Goal: Task Accomplishment & Management: Manage account settings

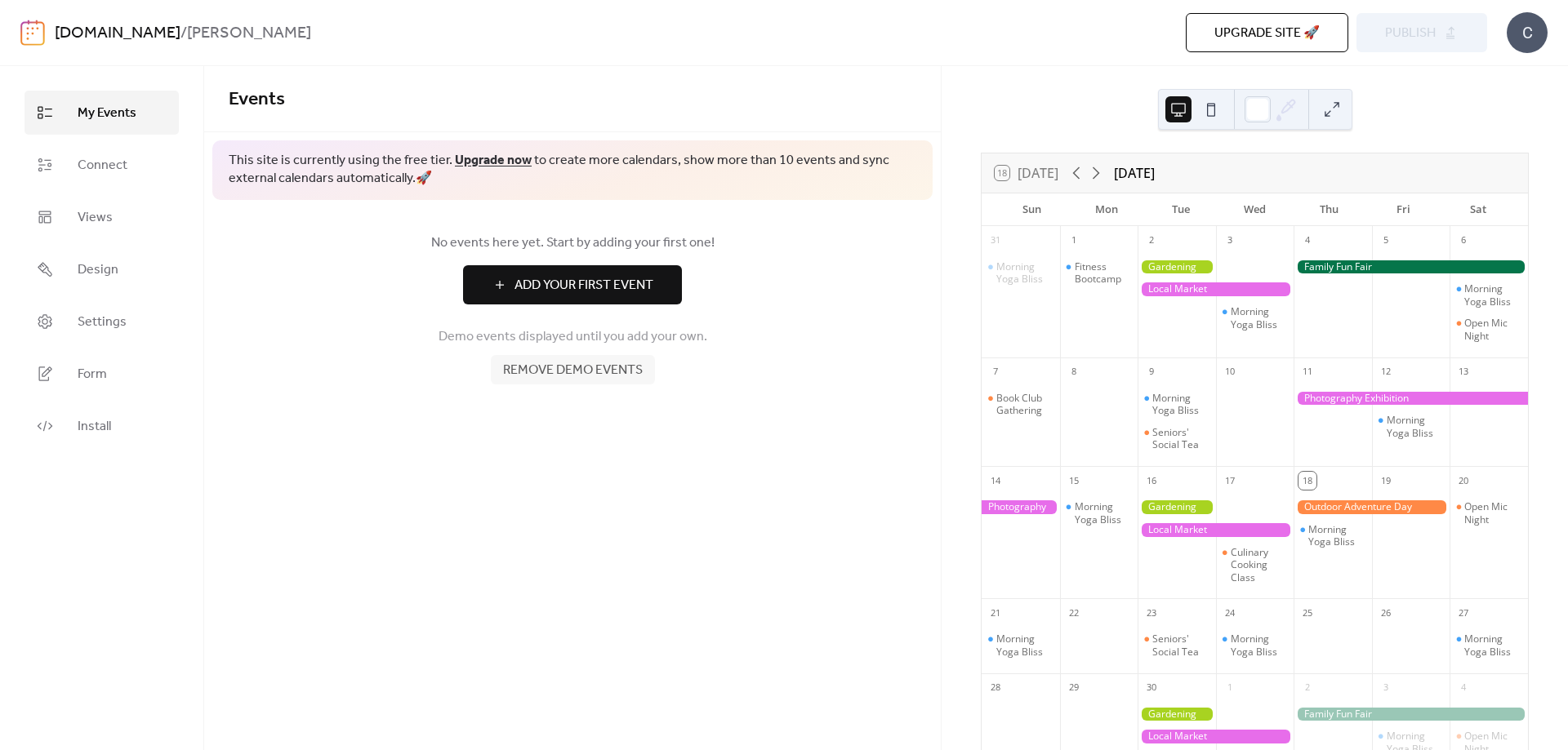
click at [595, 276] on span "Add Your First Event" at bounding box center [583, 286] width 138 height 20
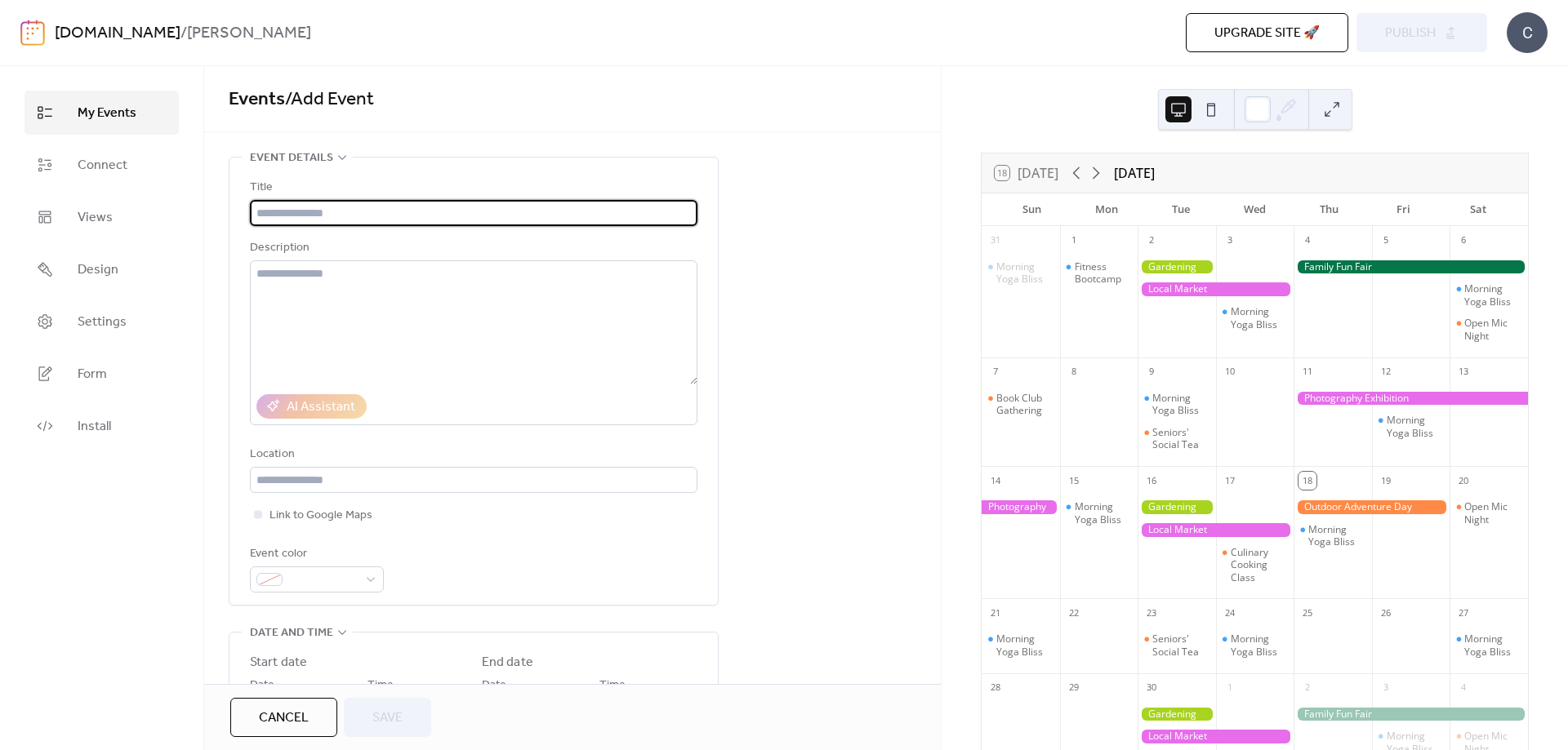
click at [375, 213] on input "text" at bounding box center [474, 212] width 448 height 26
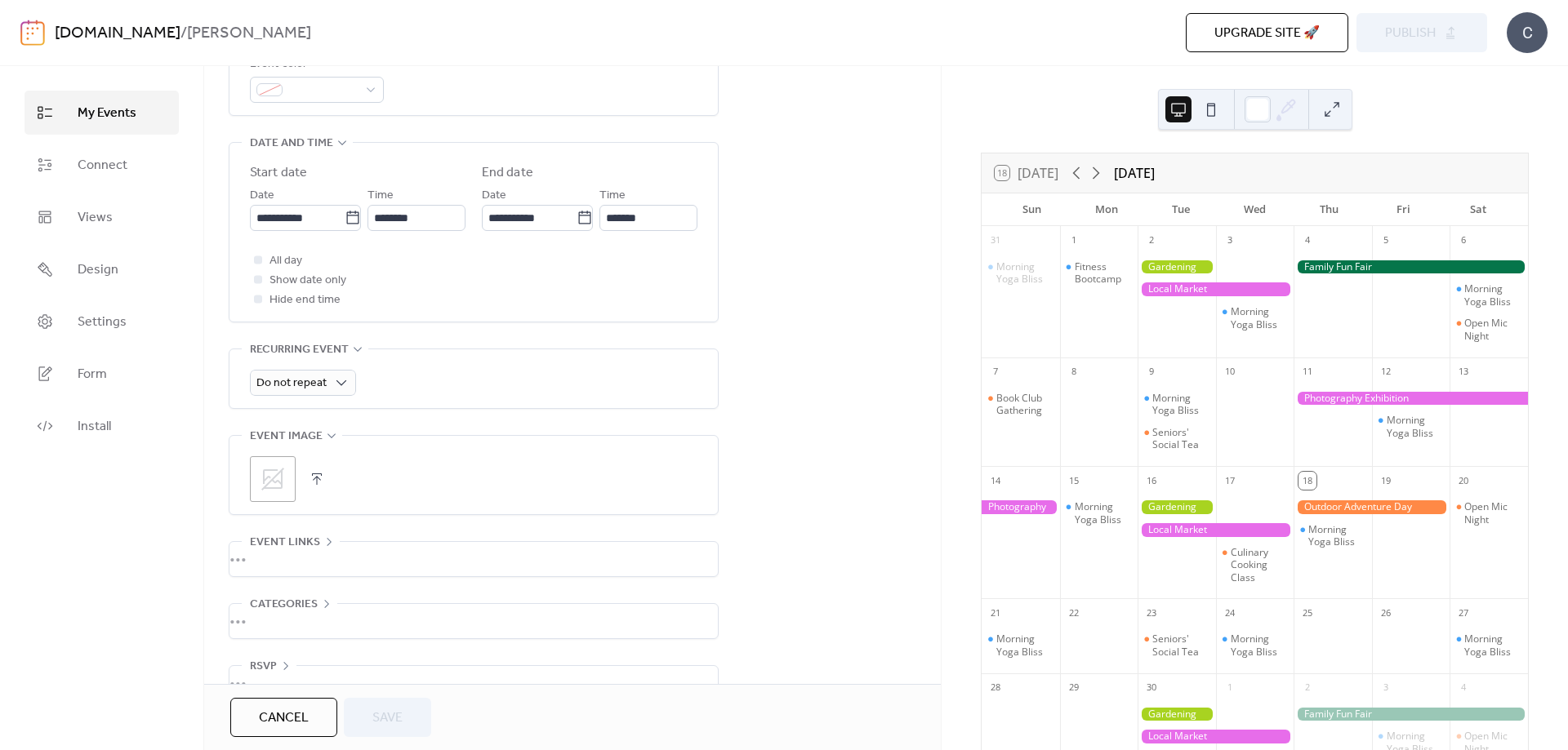
scroll to position [528, 0]
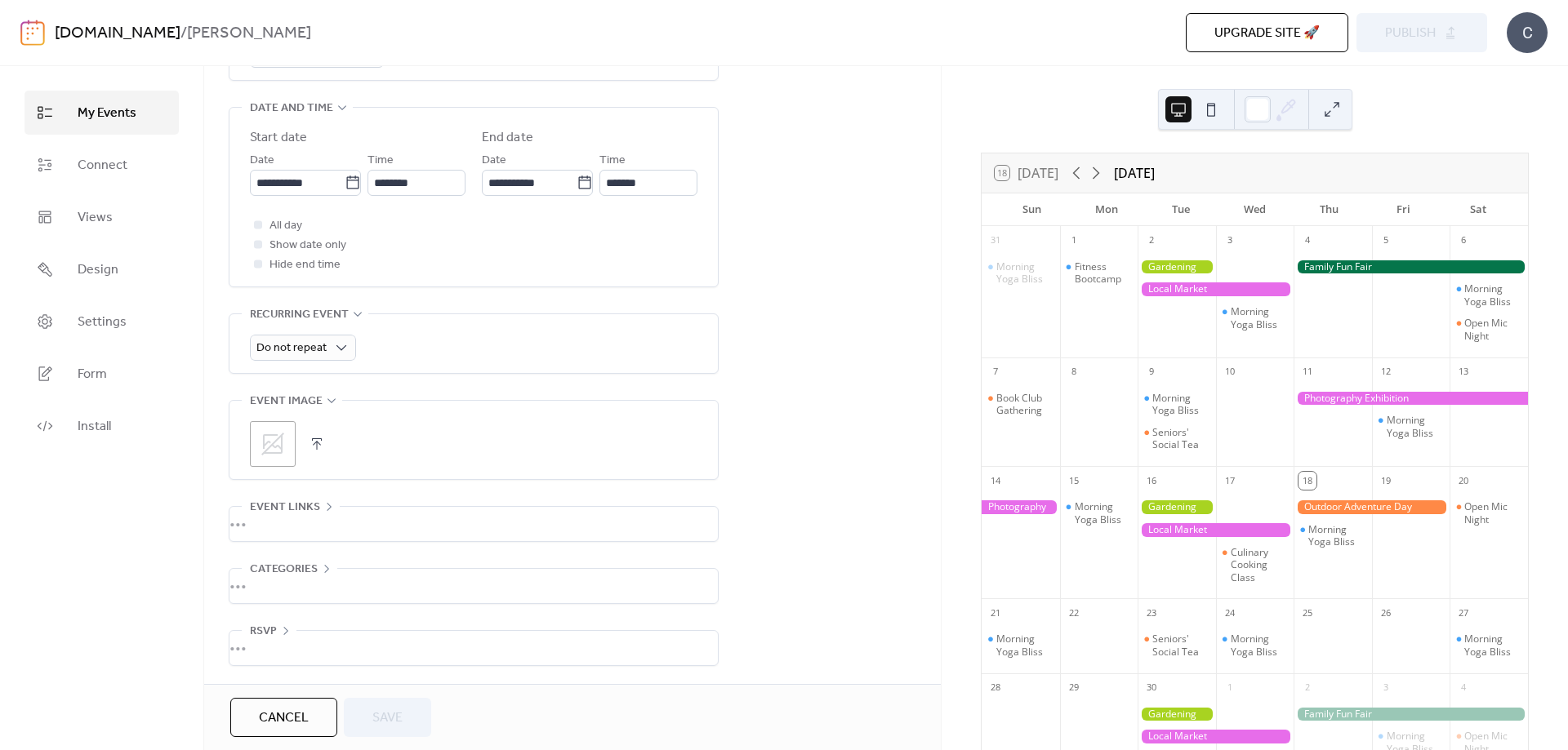
click at [272, 431] on icon at bounding box center [273, 444] width 26 height 26
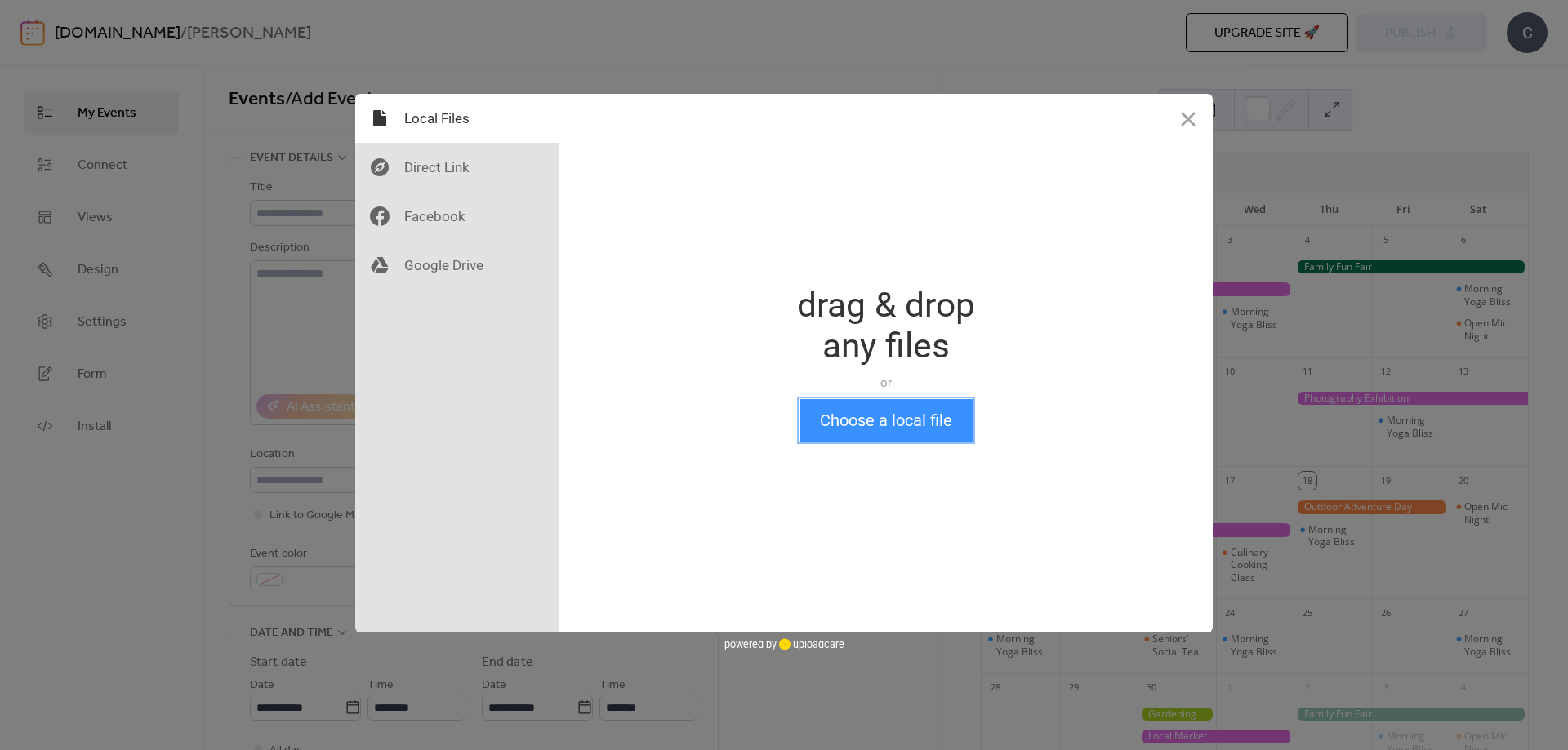
click at [871, 437] on button "Choose a local file" at bounding box center [886, 421] width 173 height 43
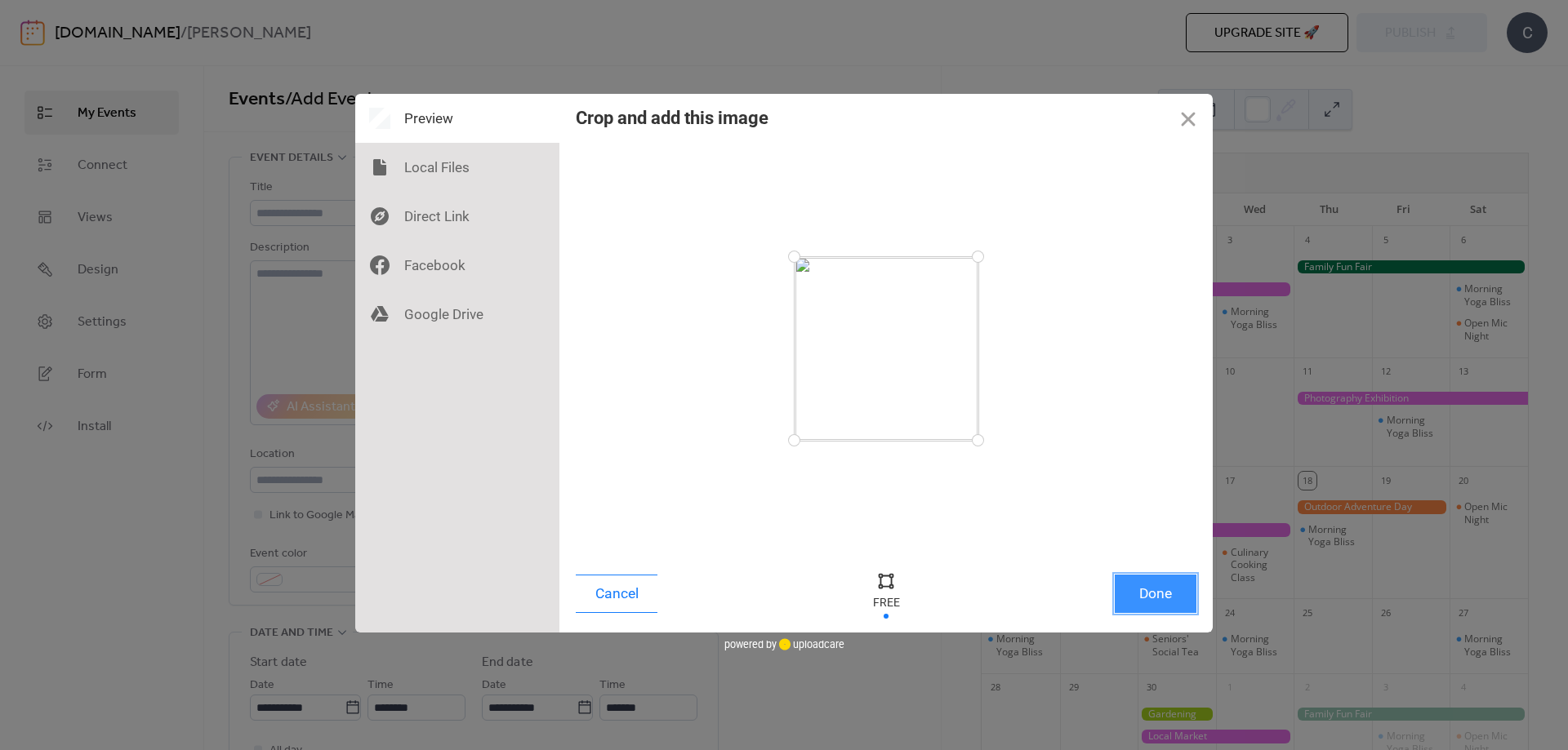
click at [1178, 599] on button "Done" at bounding box center [1155, 594] width 81 height 38
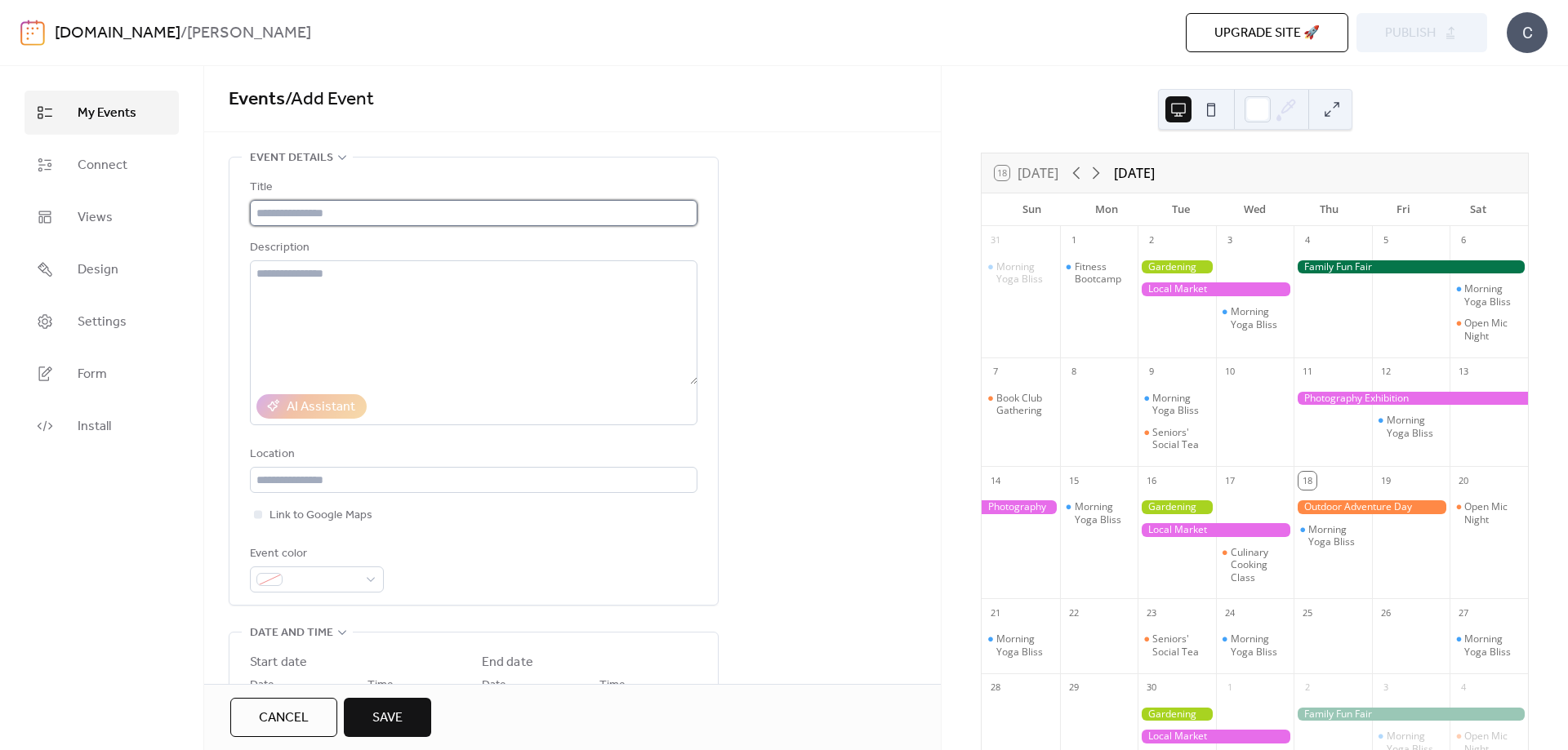
click at [382, 218] on input "text" at bounding box center [474, 212] width 448 height 26
click at [398, 213] on input "text" at bounding box center [474, 212] width 448 height 26
paste input "**********"
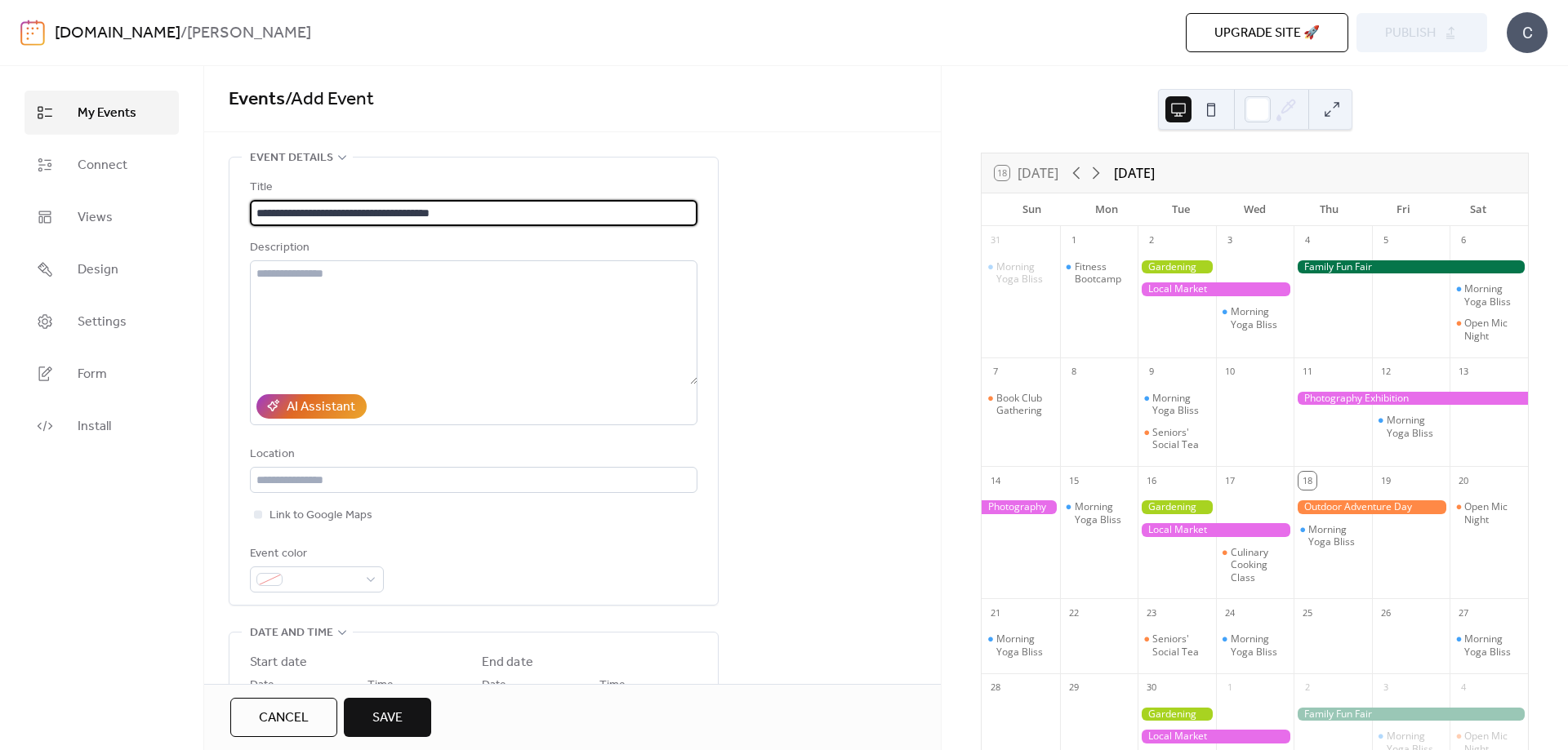
type input "**********"
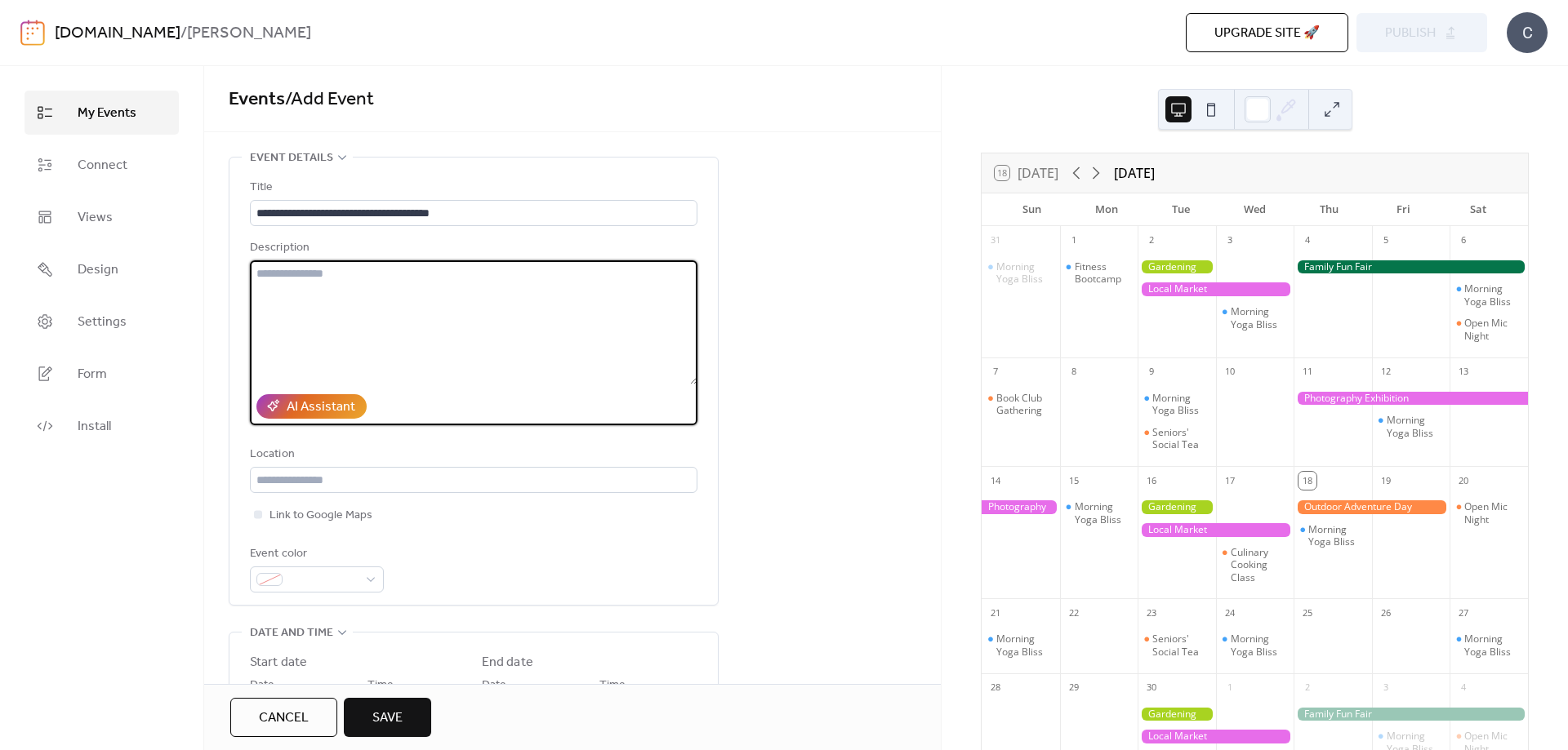
click at [353, 328] on textarea at bounding box center [474, 322] width 448 height 124
paste textarea "**********"
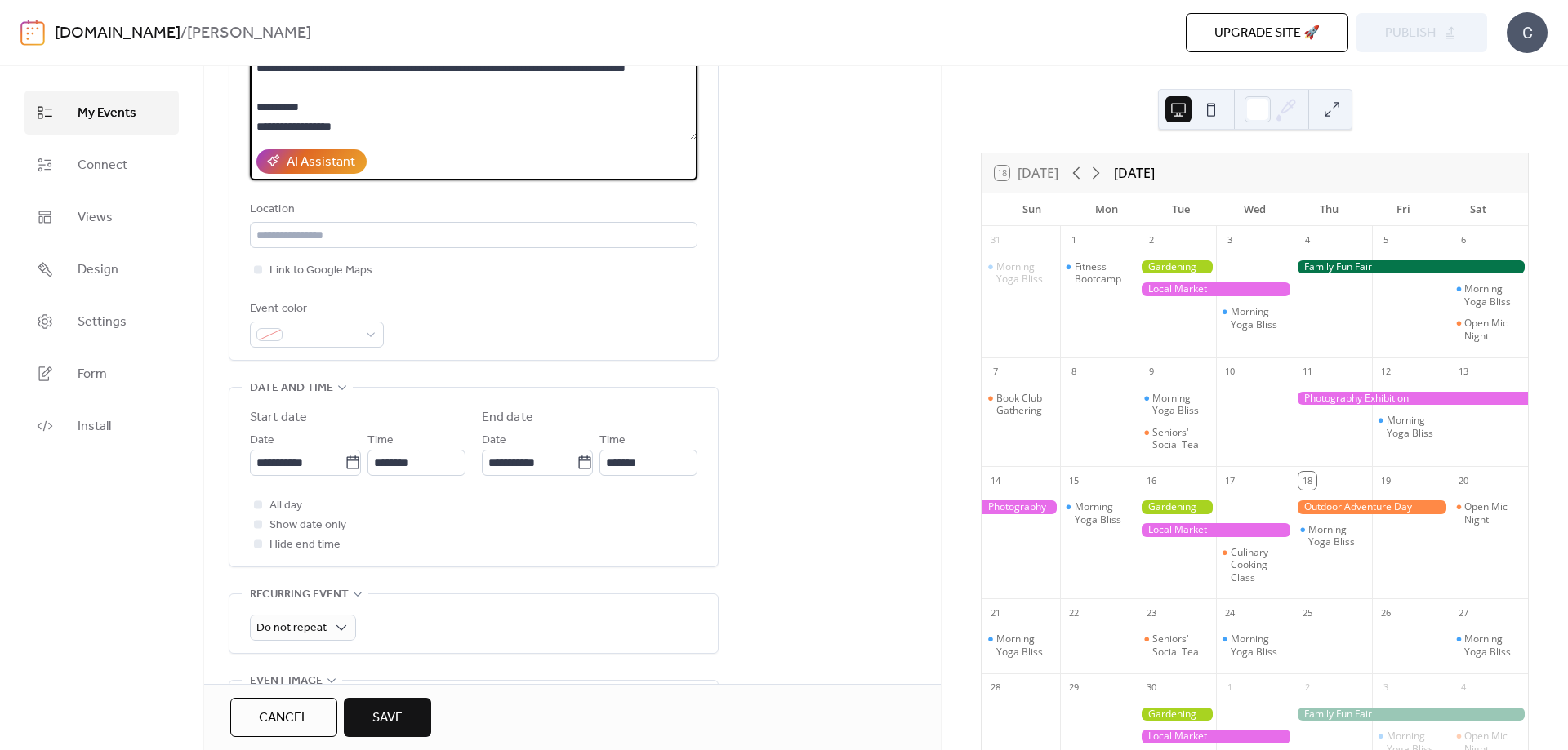
scroll to position [528, 0]
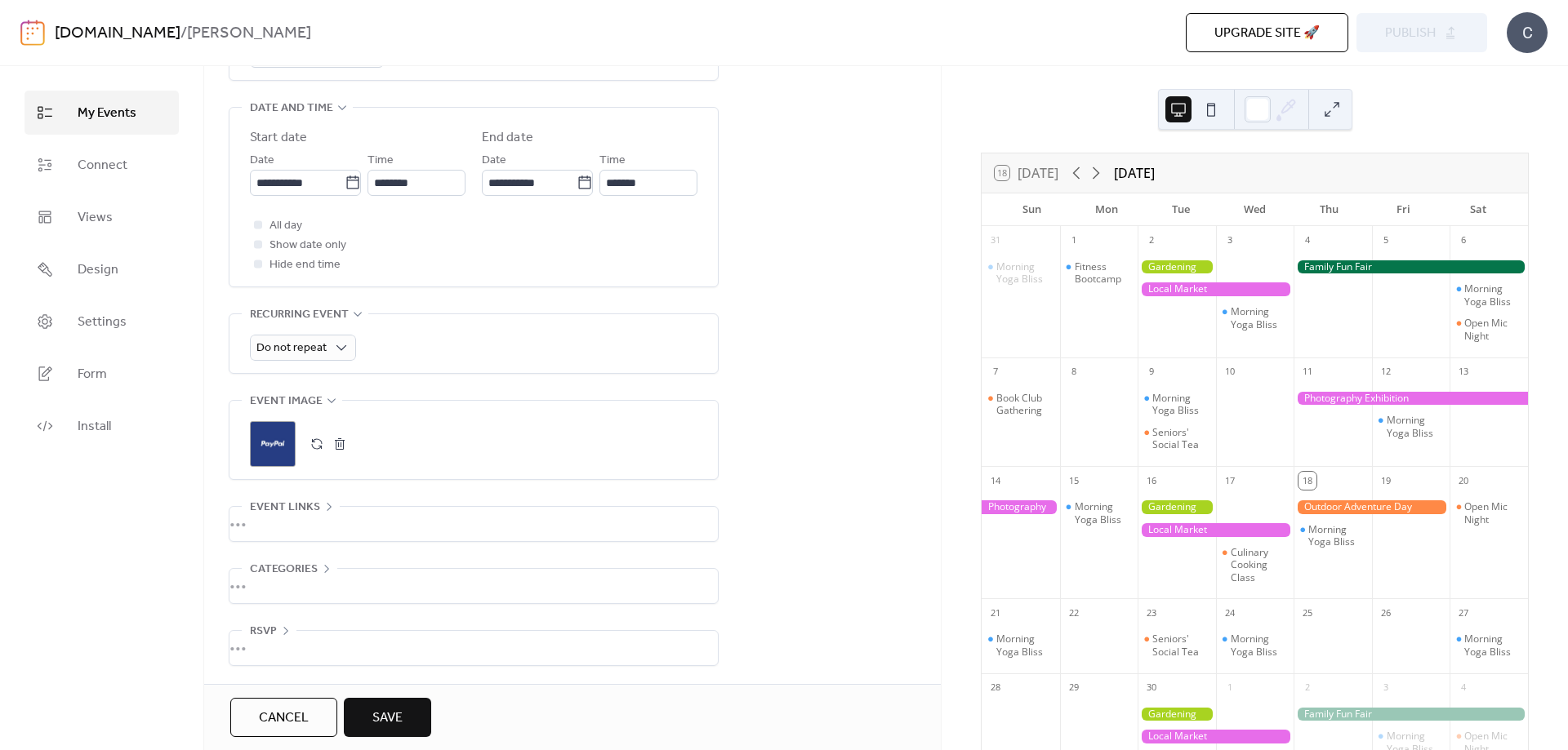
type textarea "**********"
click at [401, 708] on span "Save" at bounding box center [388, 718] width 30 height 20
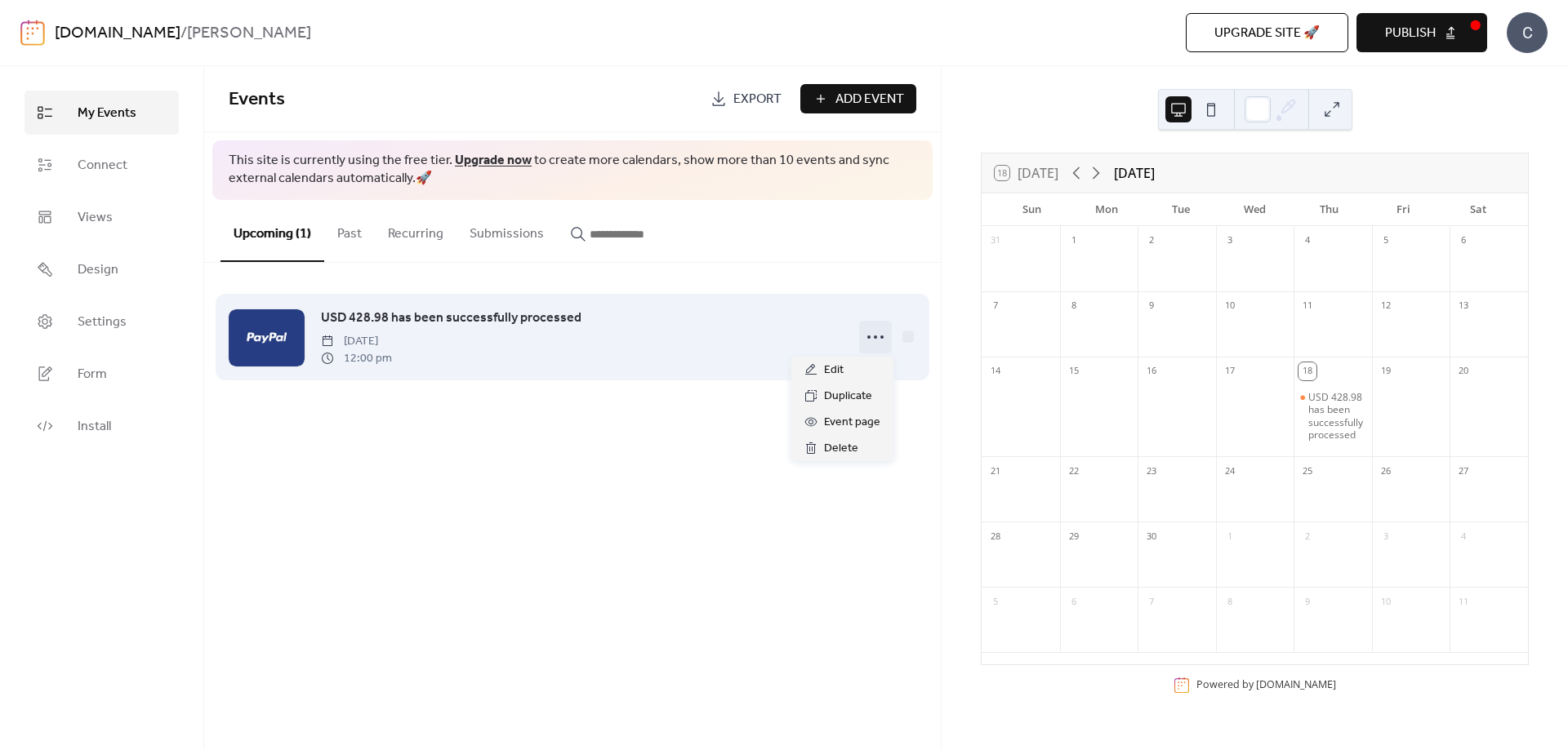
click at [868, 345] on icon at bounding box center [875, 337] width 26 height 26
click at [442, 325] on span "USD 428.98 has been successfully processed" at bounding box center [451, 319] width 261 height 20
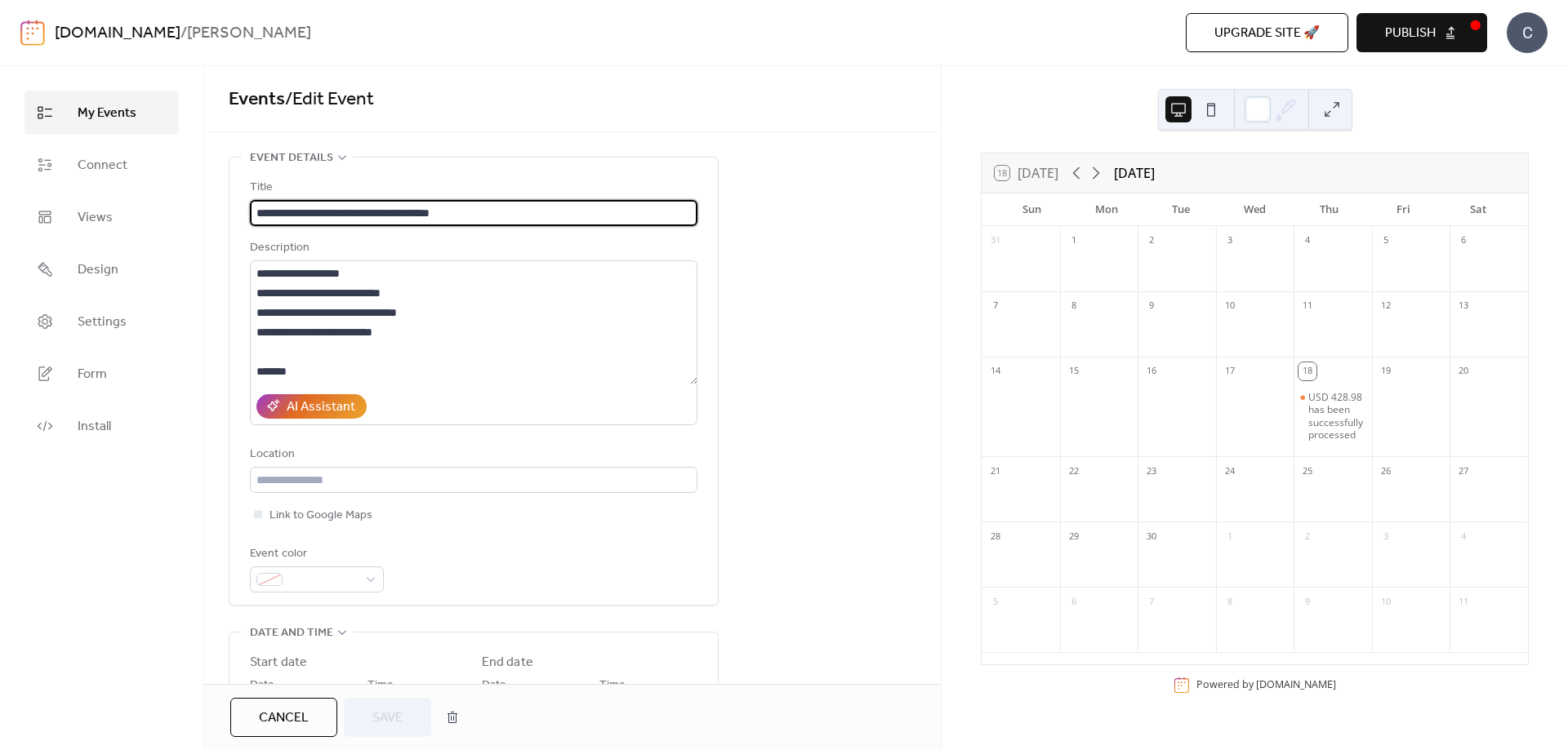
click at [127, 117] on span "My Events" at bounding box center [107, 113] width 59 height 20
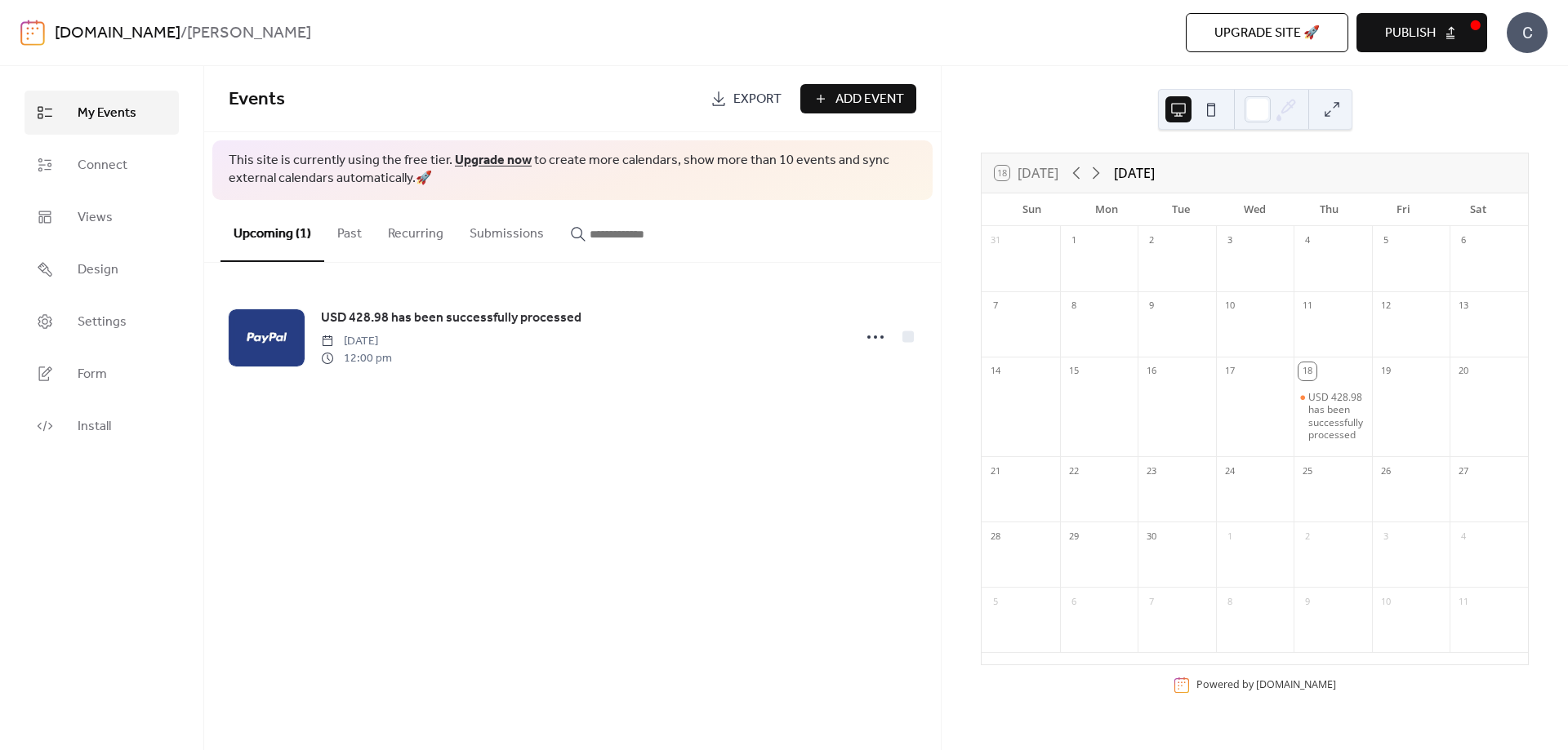
click at [345, 239] on button "Past" at bounding box center [349, 230] width 51 height 61
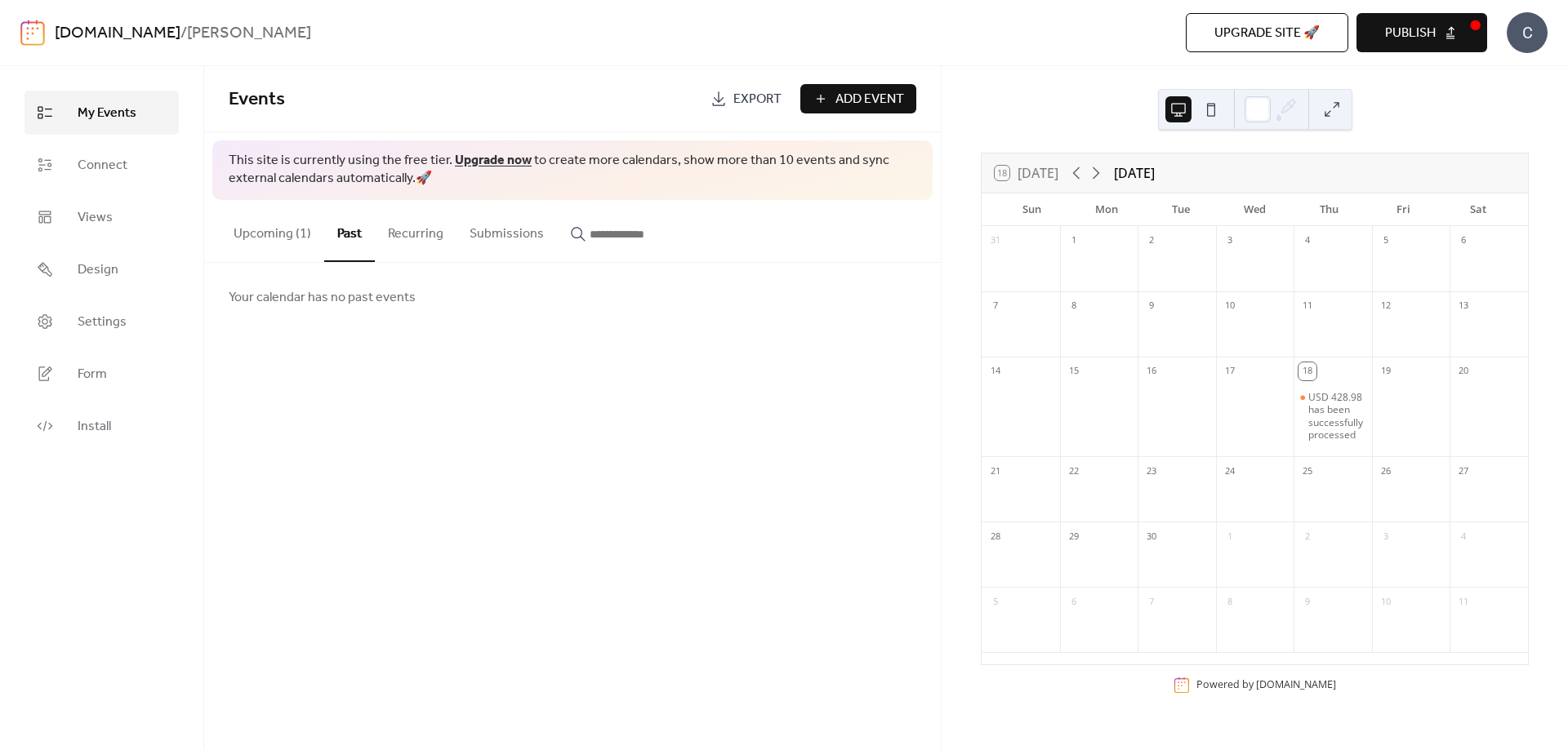
click at [407, 238] on button "Recurring" at bounding box center [415, 230] width 81 height 61
click at [515, 240] on button "Submissions" at bounding box center [507, 230] width 100 height 61
click at [616, 238] on input "button" at bounding box center [639, 234] width 98 height 20
click at [269, 222] on button "Upcoming (1)" at bounding box center [273, 230] width 104 height 61
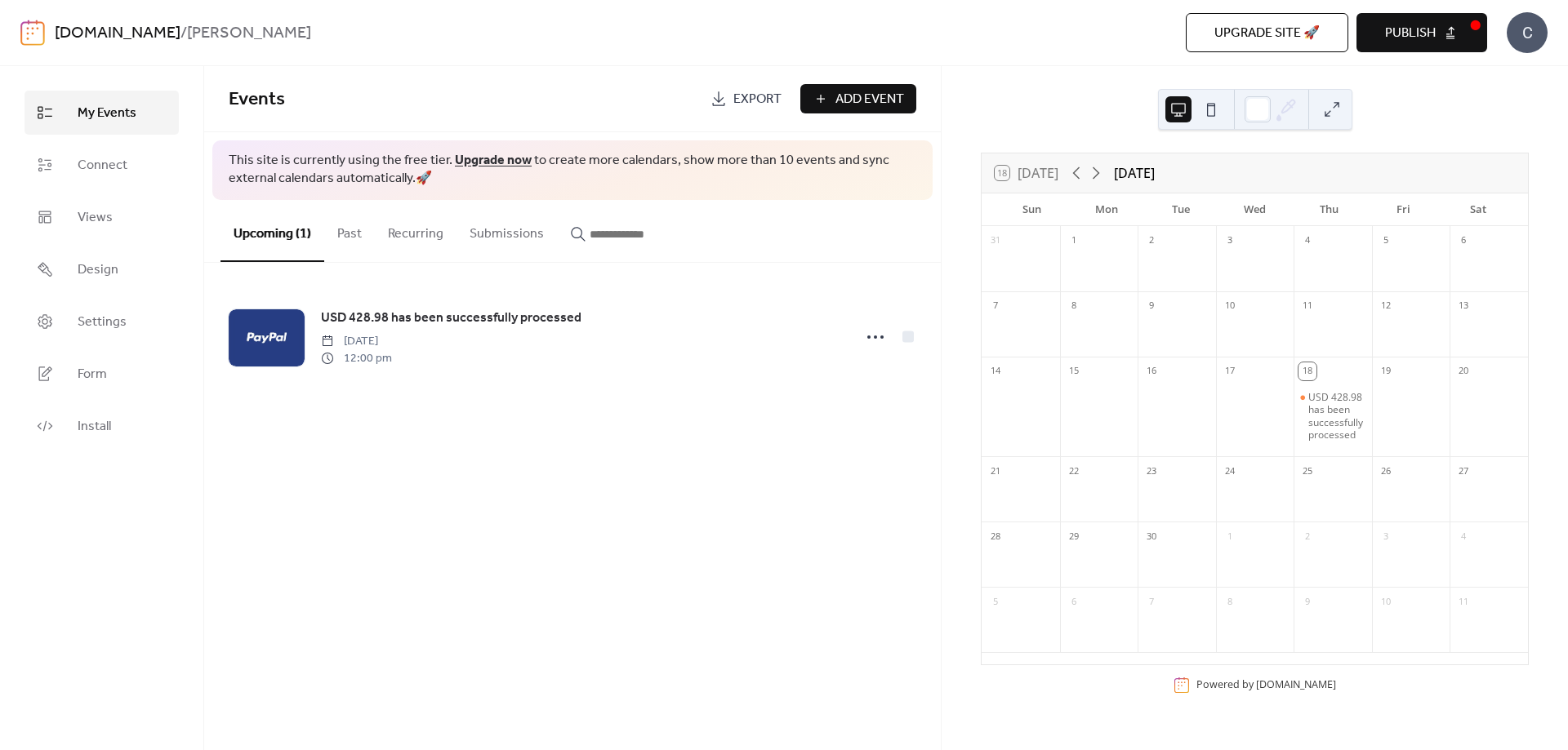
click at [830, 105] on button "Add Event" at bounding box center [859, 98] width 116 height 29
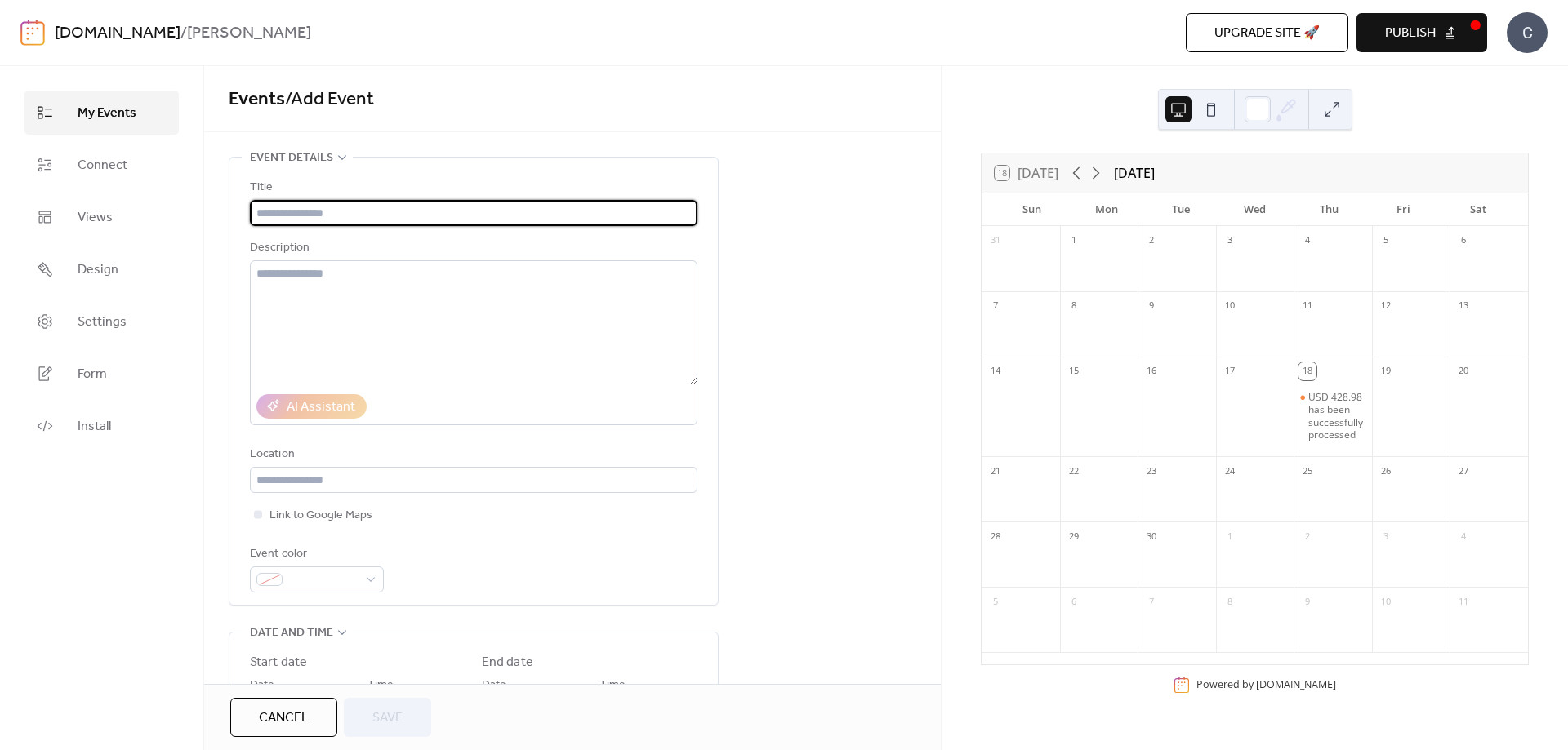
click at [93, 118] on span "My Events" at bounding box center [107, 113] width 59 height 20
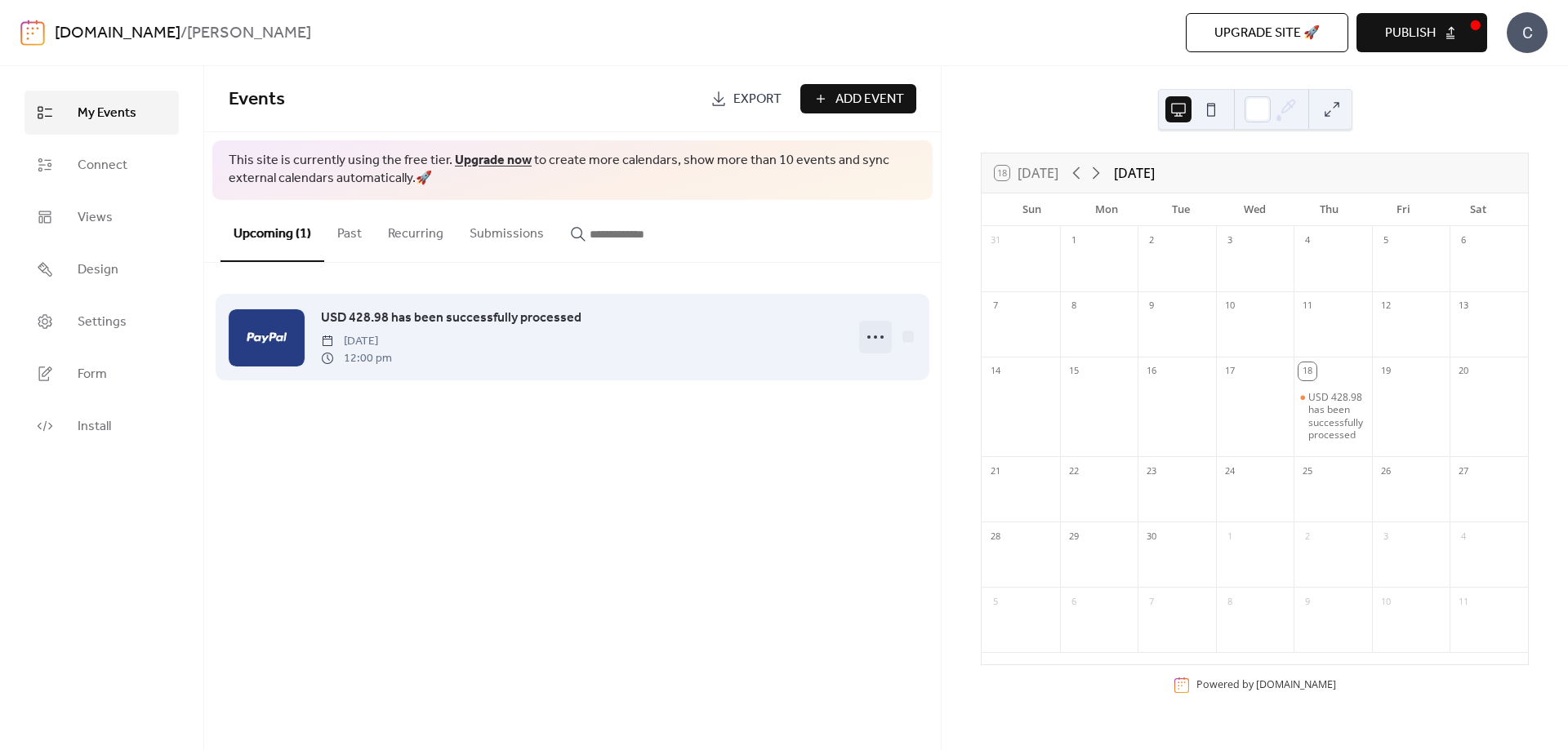
click at [881, 338] on circle at bounding box center [882, 338] width 4 height 4
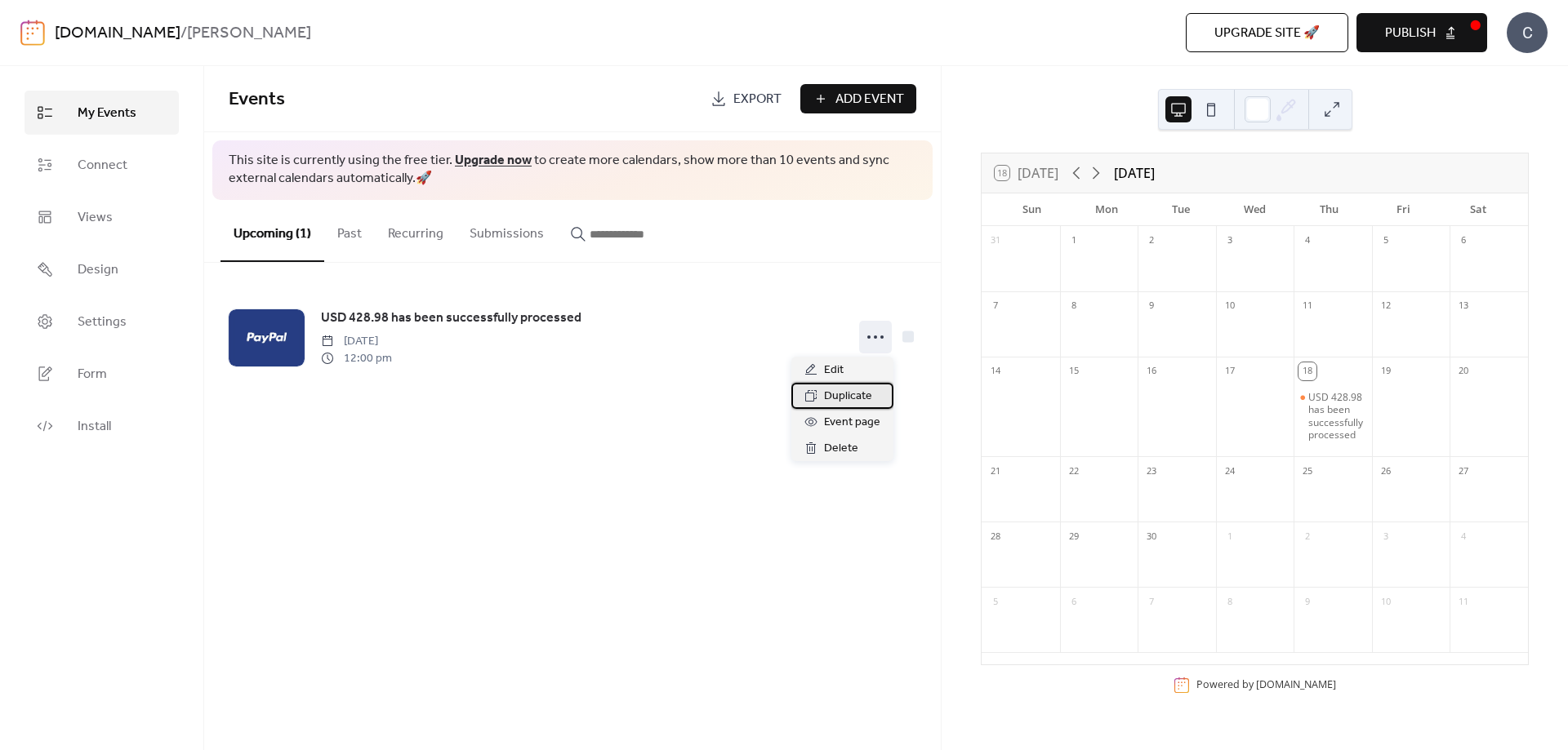
click at [870, 397] on span "Duplicate" at bounding box center [848, 396] width 48 height 20
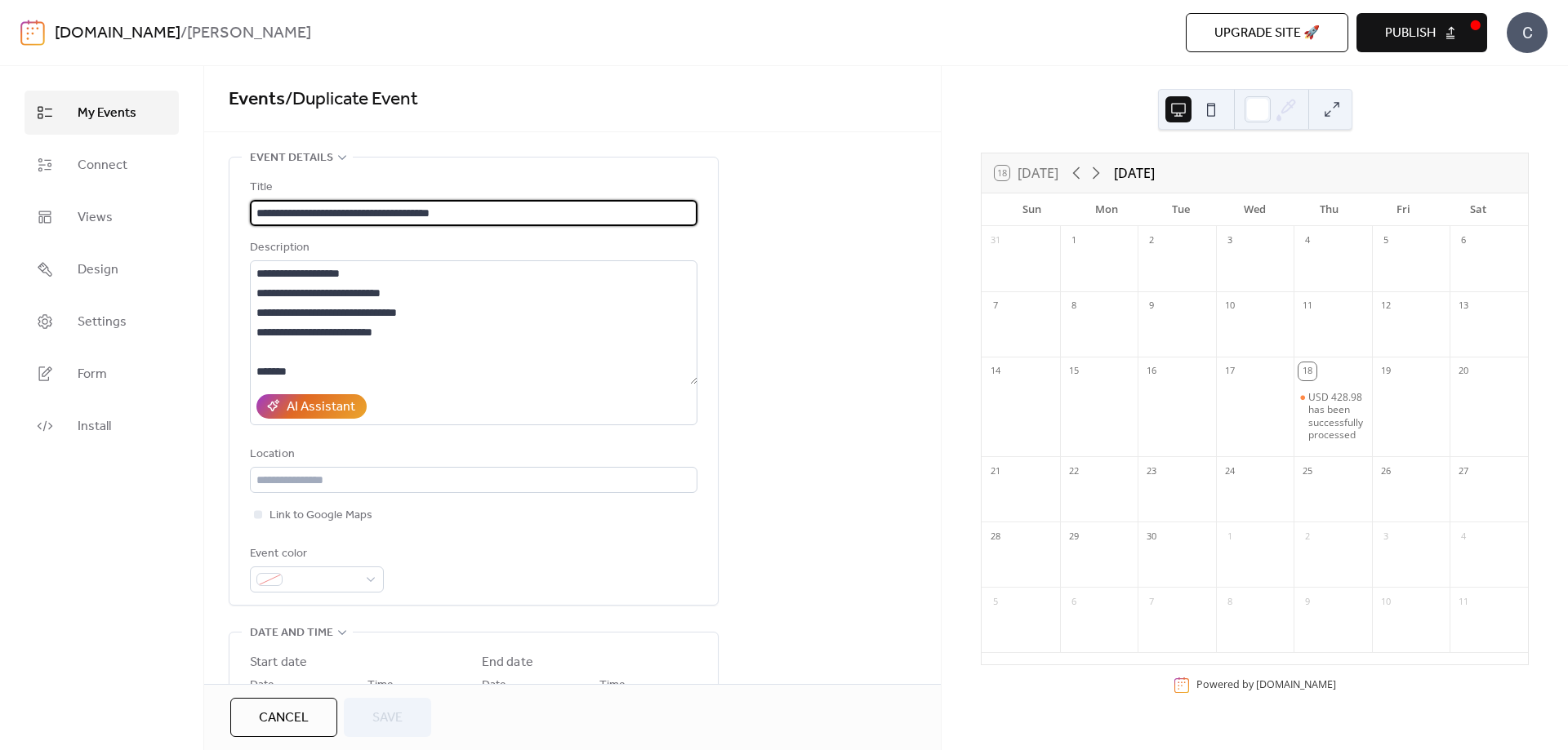
click at [75, 115] on link "My Events" at bounding box center [101, 112] width 155 height 44
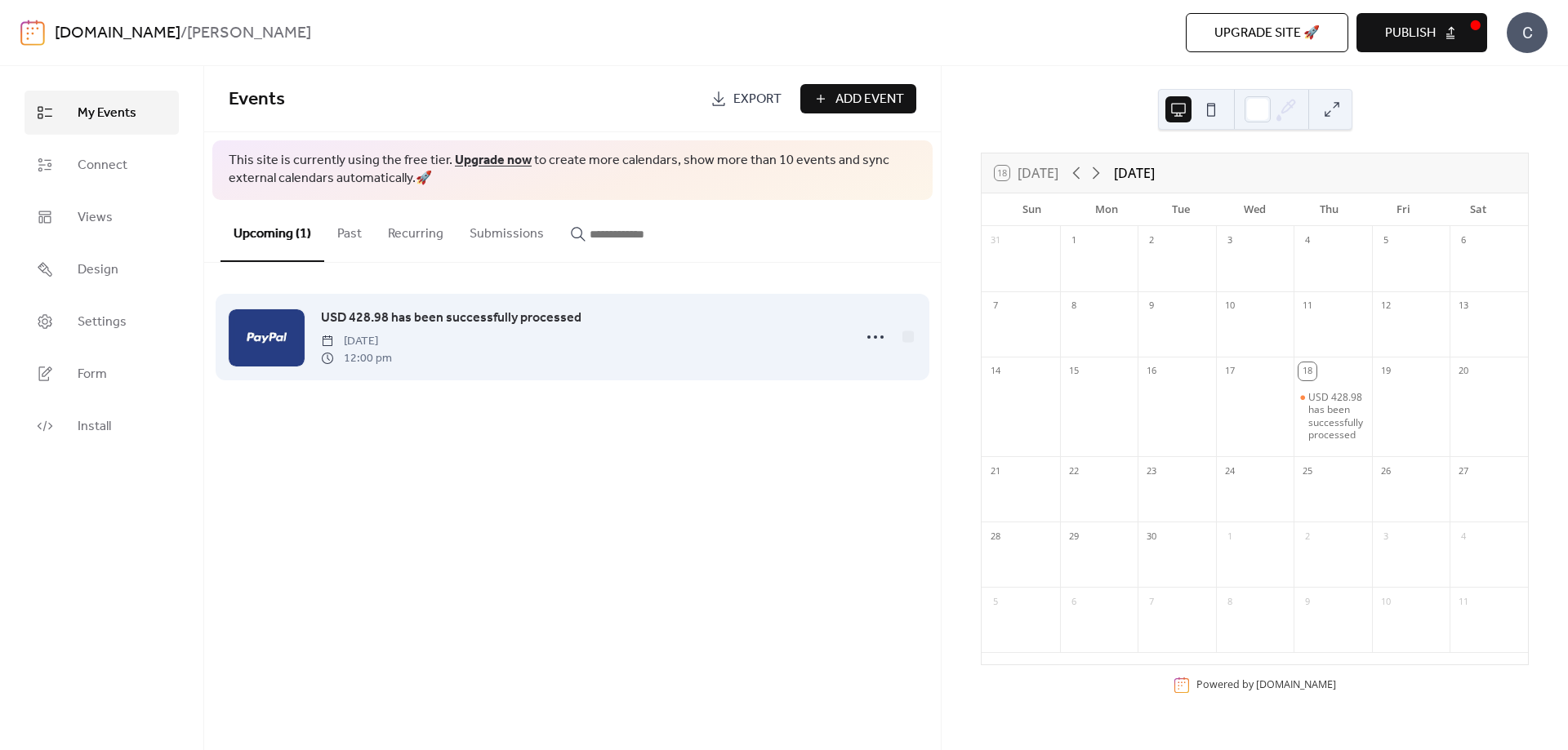
click at [892, 337] on div at bounding box center [888, 337] width 57 height 33
click at [889, 336] on div at bounding box center [876, 337] width 33 height 33
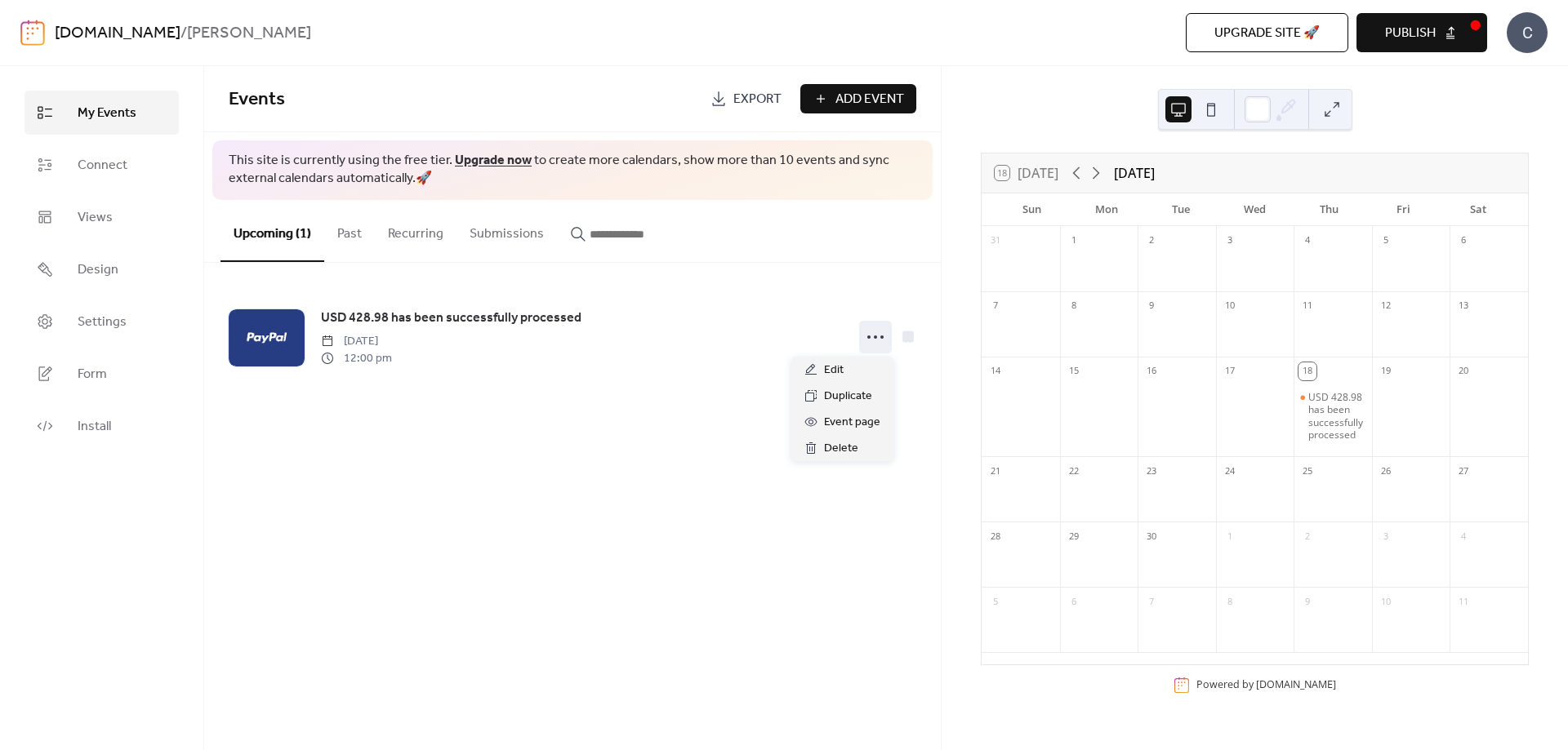
click at [735, 96] on span "Export" at bounding box center [758, 100] width 48 height 20
click at [455, 163] on link "Upgrade now" at bounding box center [493, 160] width 77 height 25
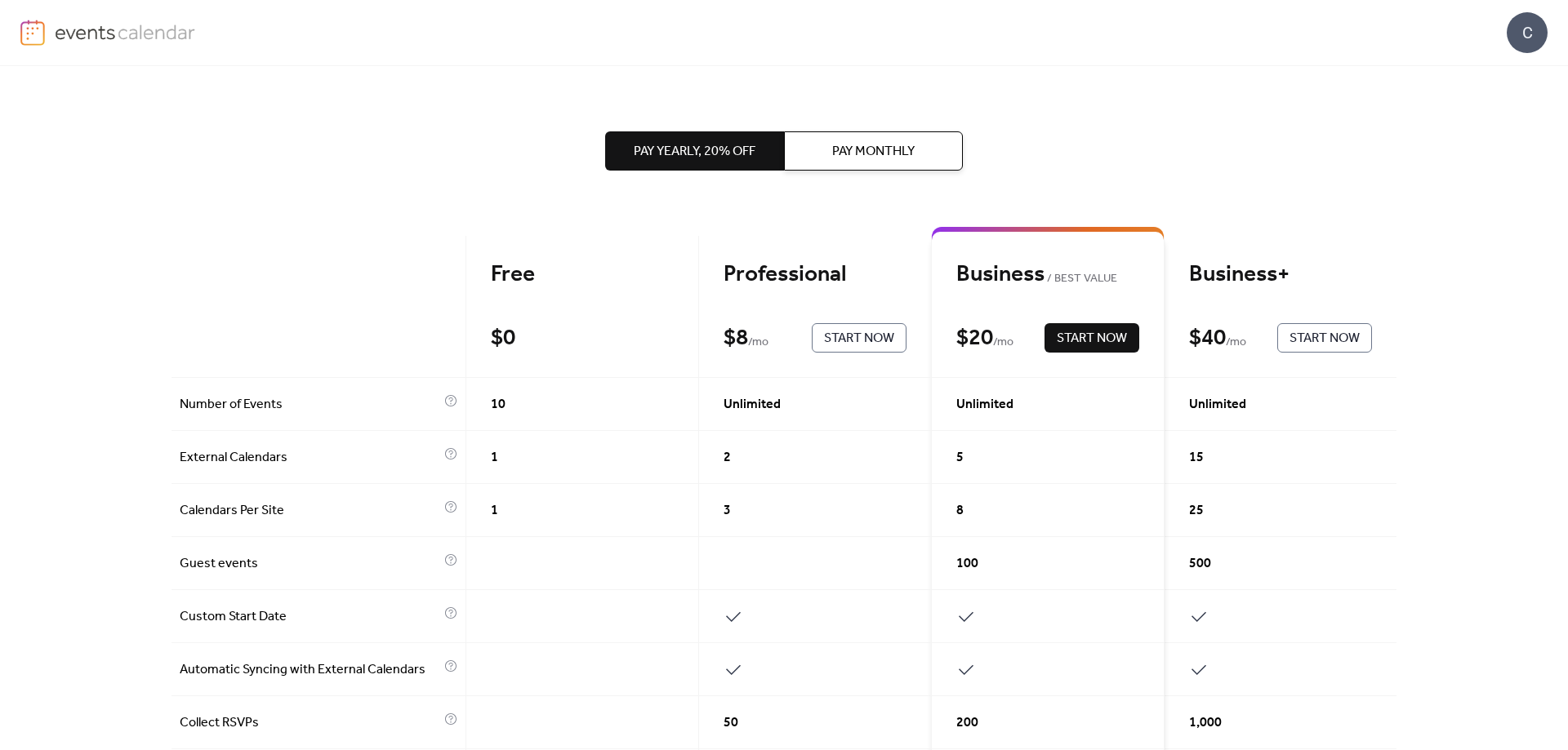
click at [869, 154] on span "Pay Monthly" at bounding box center [873, 152] width 82 height 20
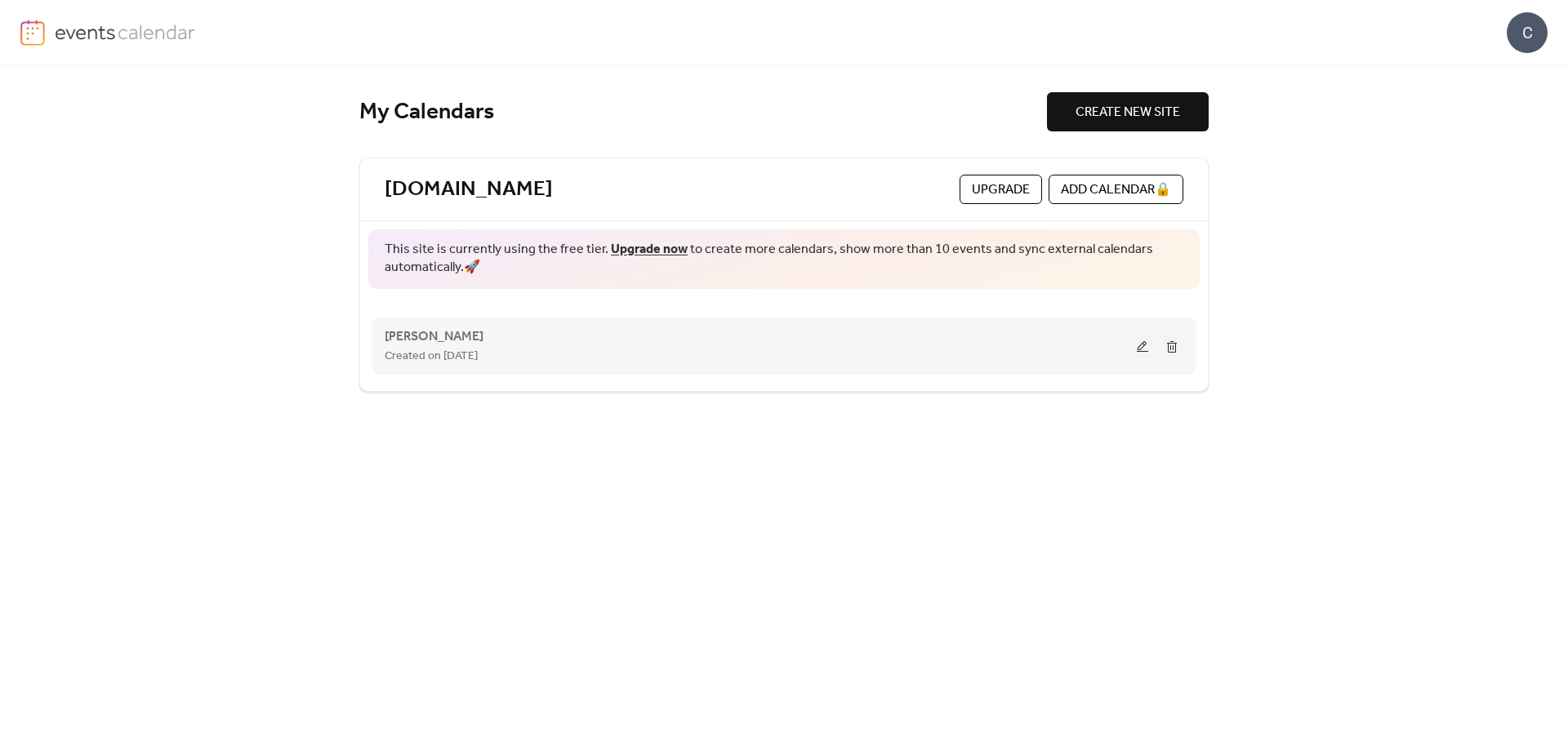
click at [945, 346] on div "Created on [DATE]" at bounding box center [758, 356] width 746 height 20
click at [413, 346] on span "Created on [DATE]" at bounding box center [432, 356] width 93 height 20
click at [1102, 355] on div "Created on [DATE]" at bounding box center [758, 356] width 746 height 20
click at [429, 339] on span "[PERSON_NAME]" at bounding box center [434, 338] width 99 height 20
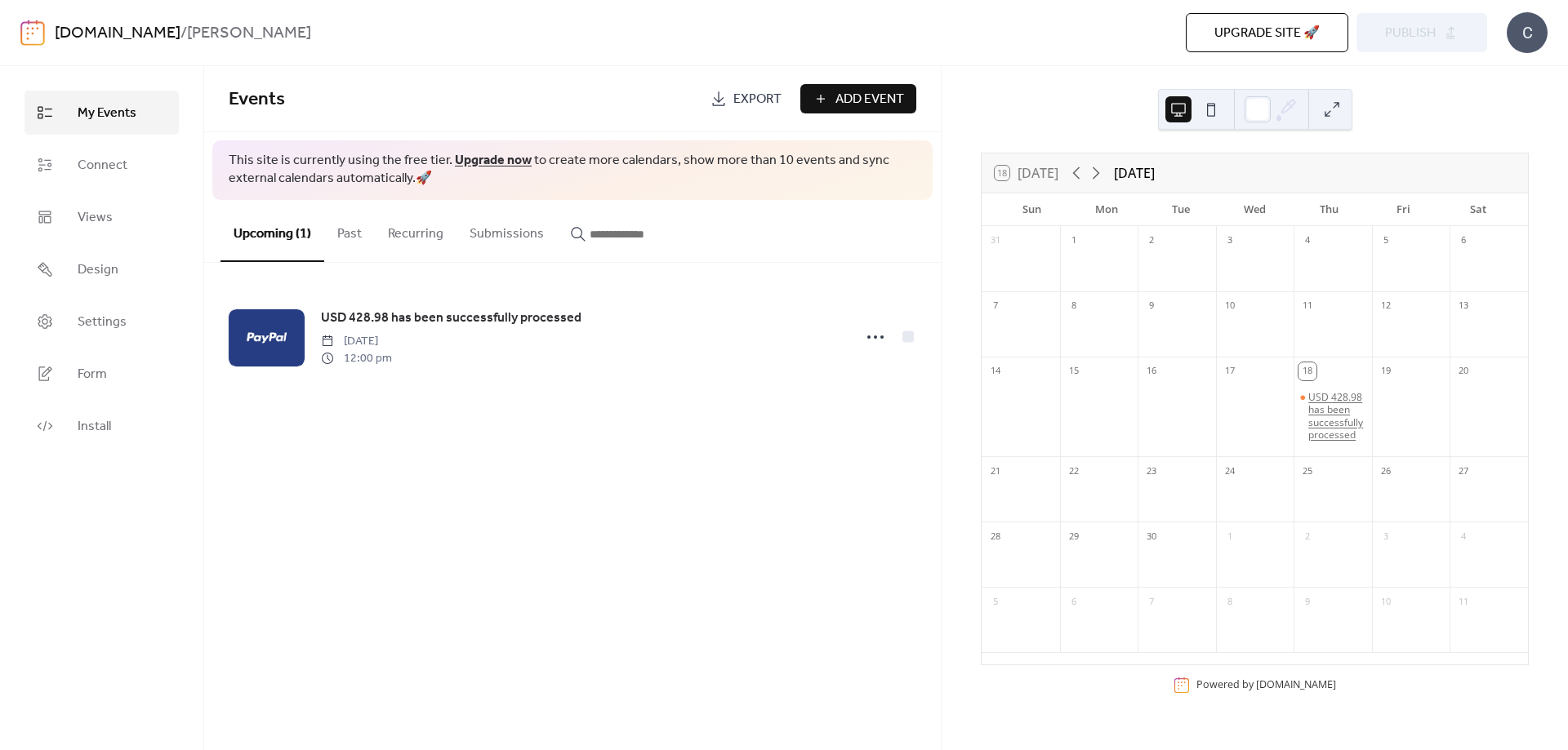
click at [1327, 426] on div "USD 428.98 has been successfully processed" at bounding box center [1337, 416] width 57 height 51
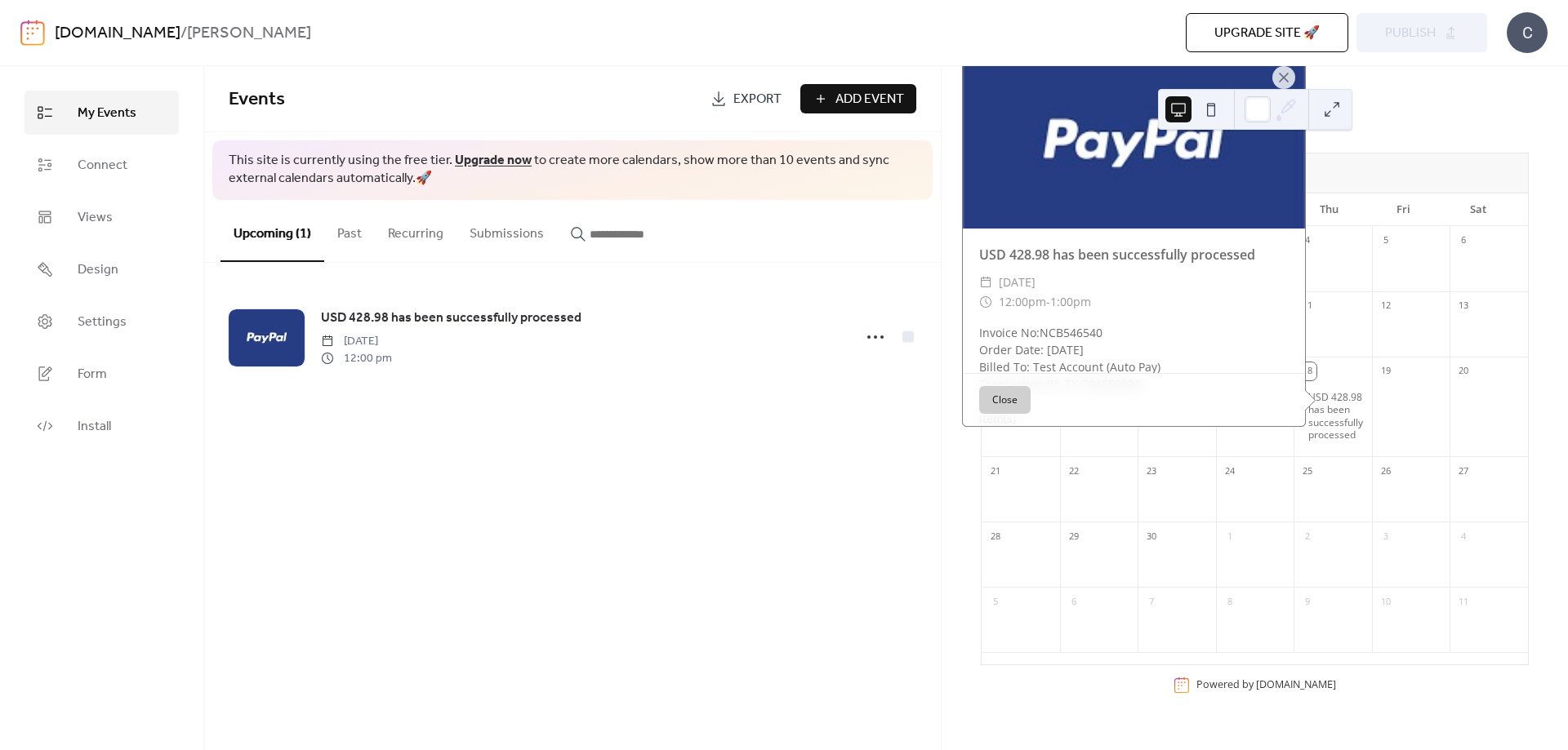
click at [1003, 413] on button "Close" at bounding box center [1005, 399] width 52 height 28
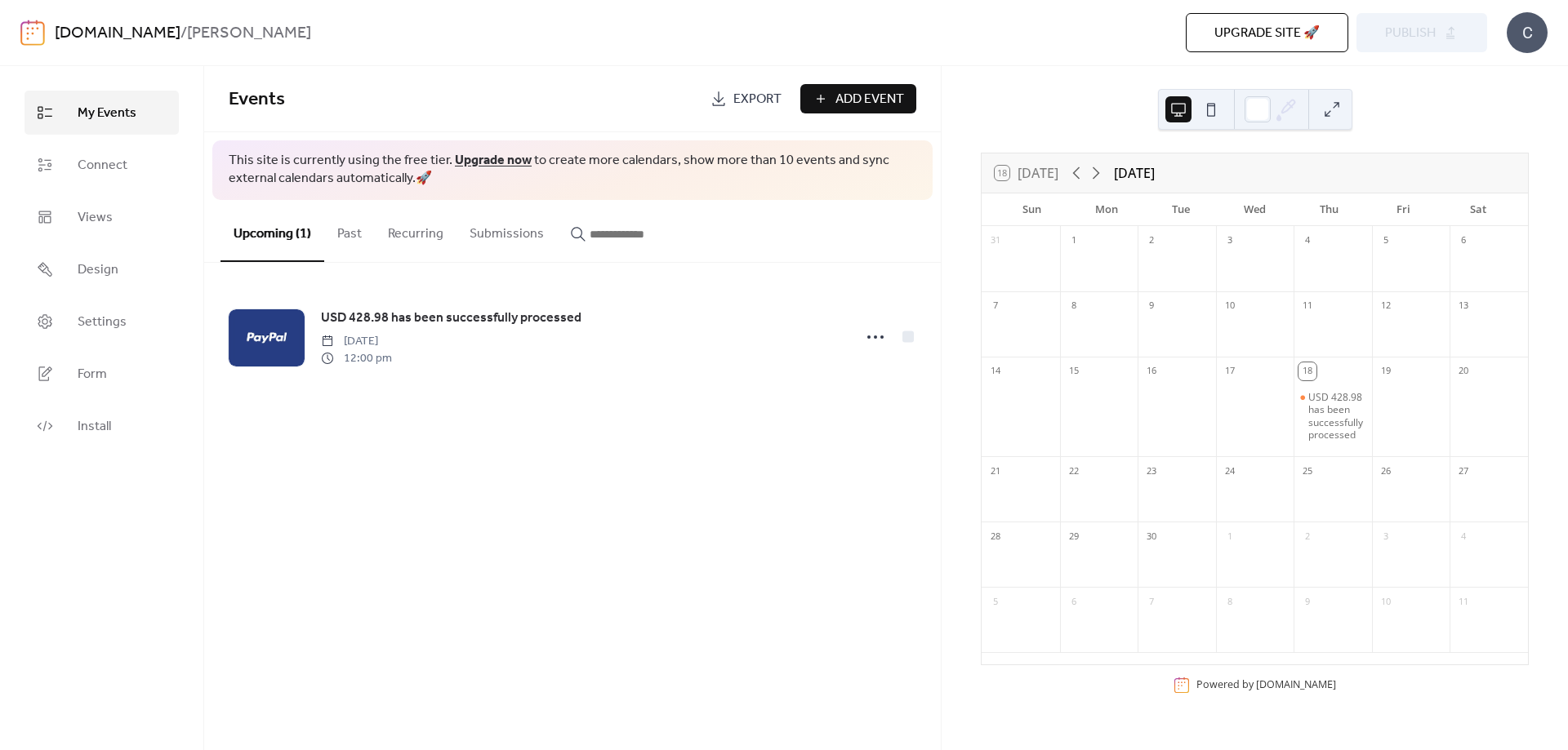
click at [1098, 56] on div "[DOMAIN_NAME] / [PERSON_NAME] Upgrade site 🚀 Preview Publish C" at bounding box center [784, 32] width 1527 height 65
click at [1346, 432] on div "USD 428.98 has been successfully processed" at bounding box center [1337, 416] width 57 height 51
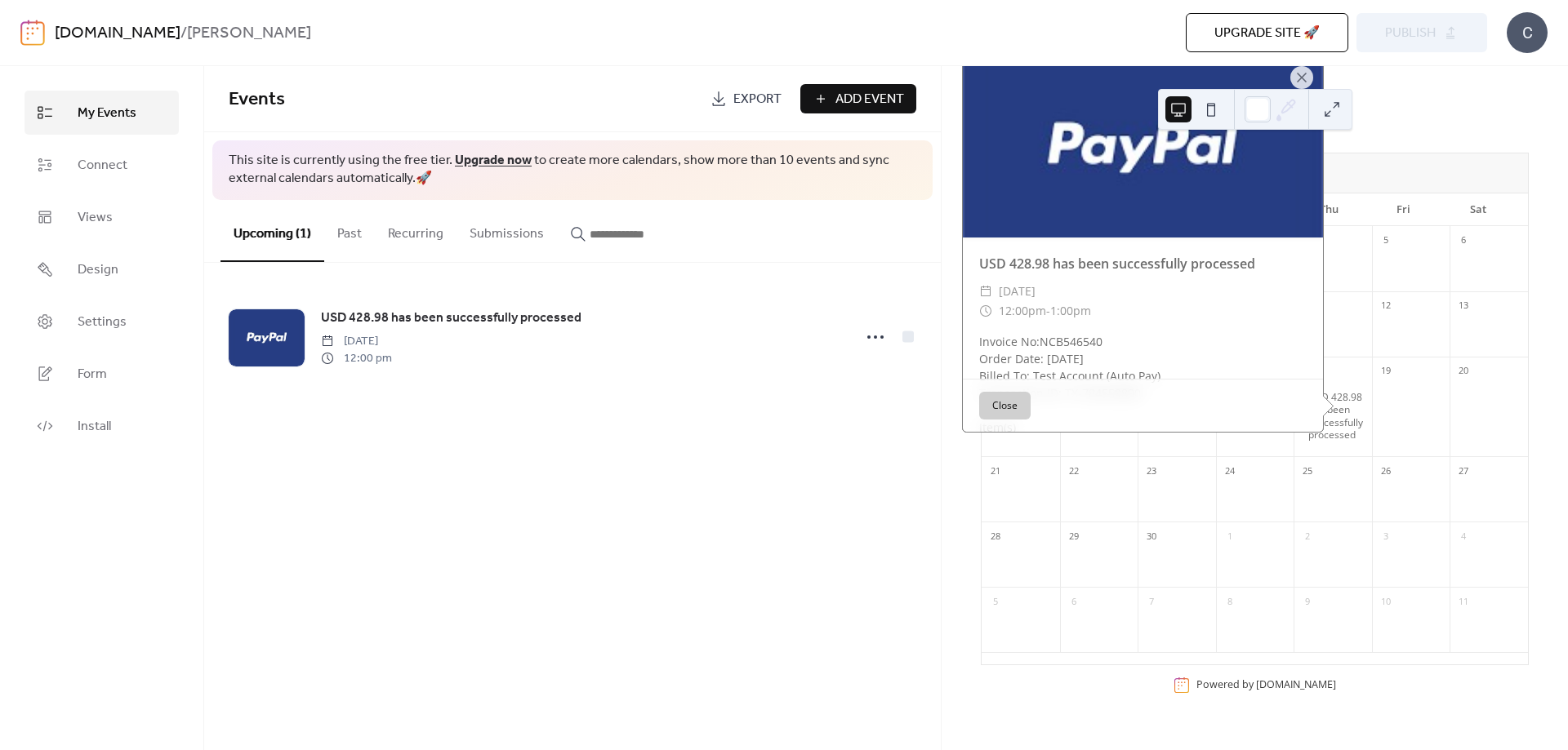
click at [1208, 99] on button at bounding box center [1211, 109] width 26 height 26
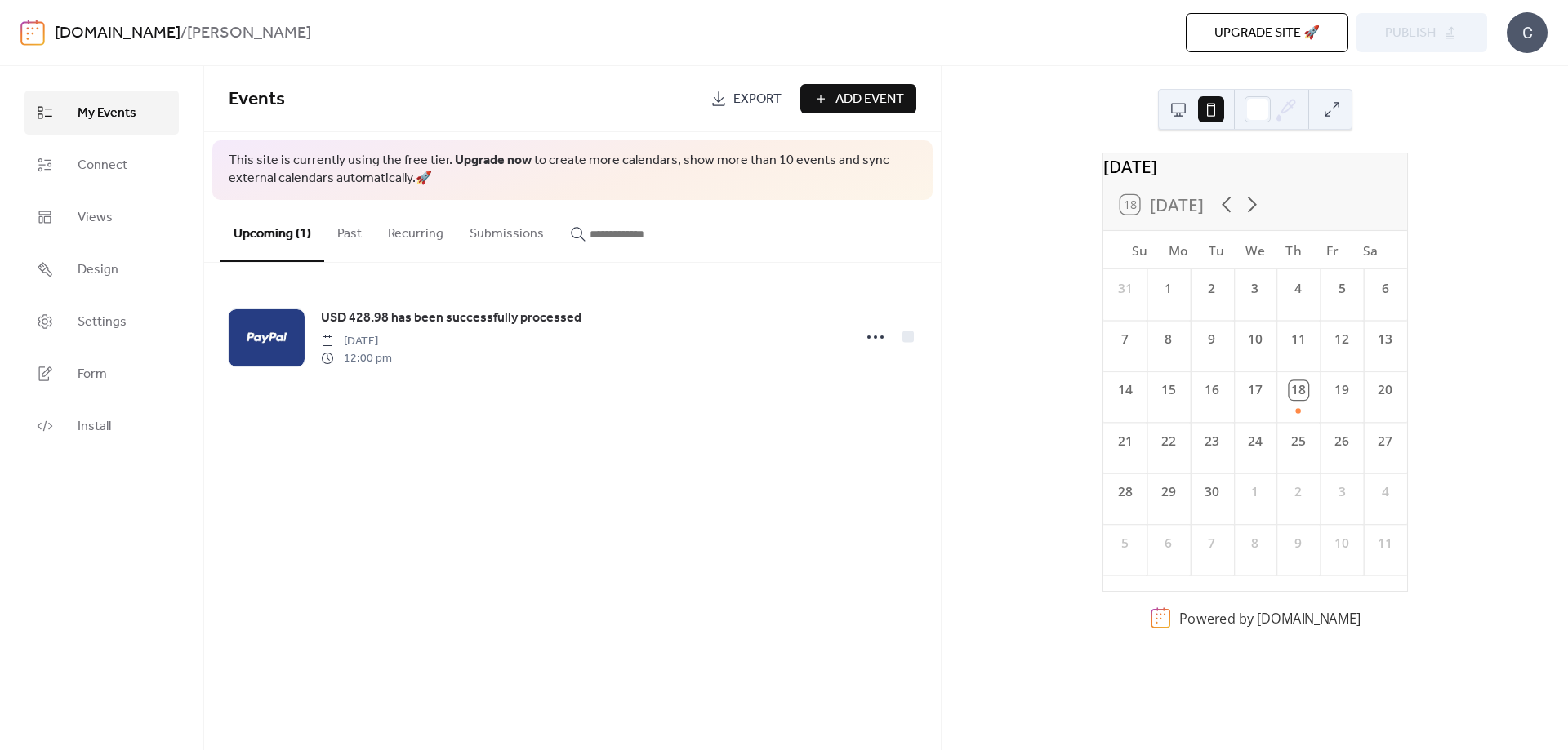
click at [1183, 111] on button at bounding box center [1178, 109] width 26 height 26
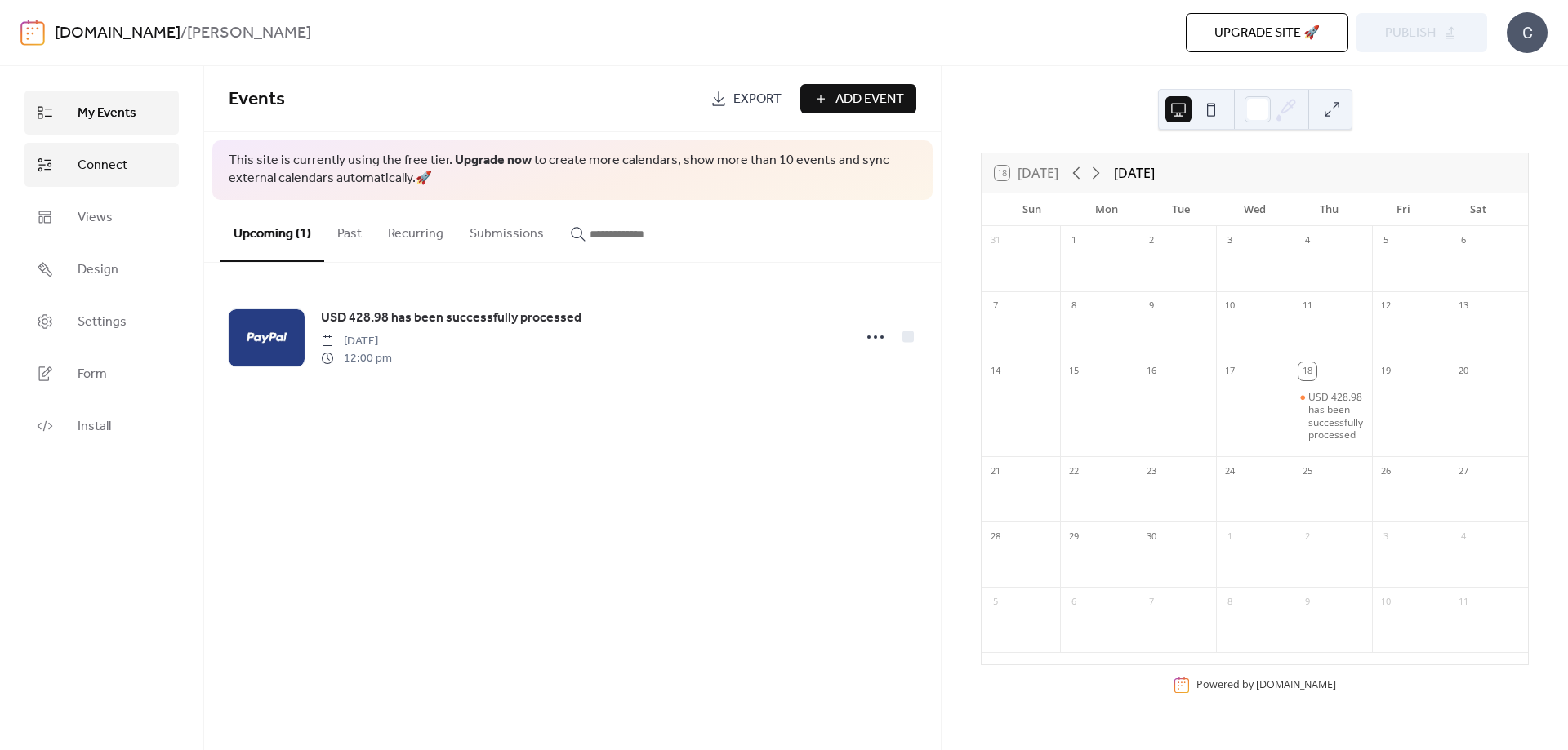
click at [122, 182] on link "Connect" at bounding box center [101, 164] width 155 height 44
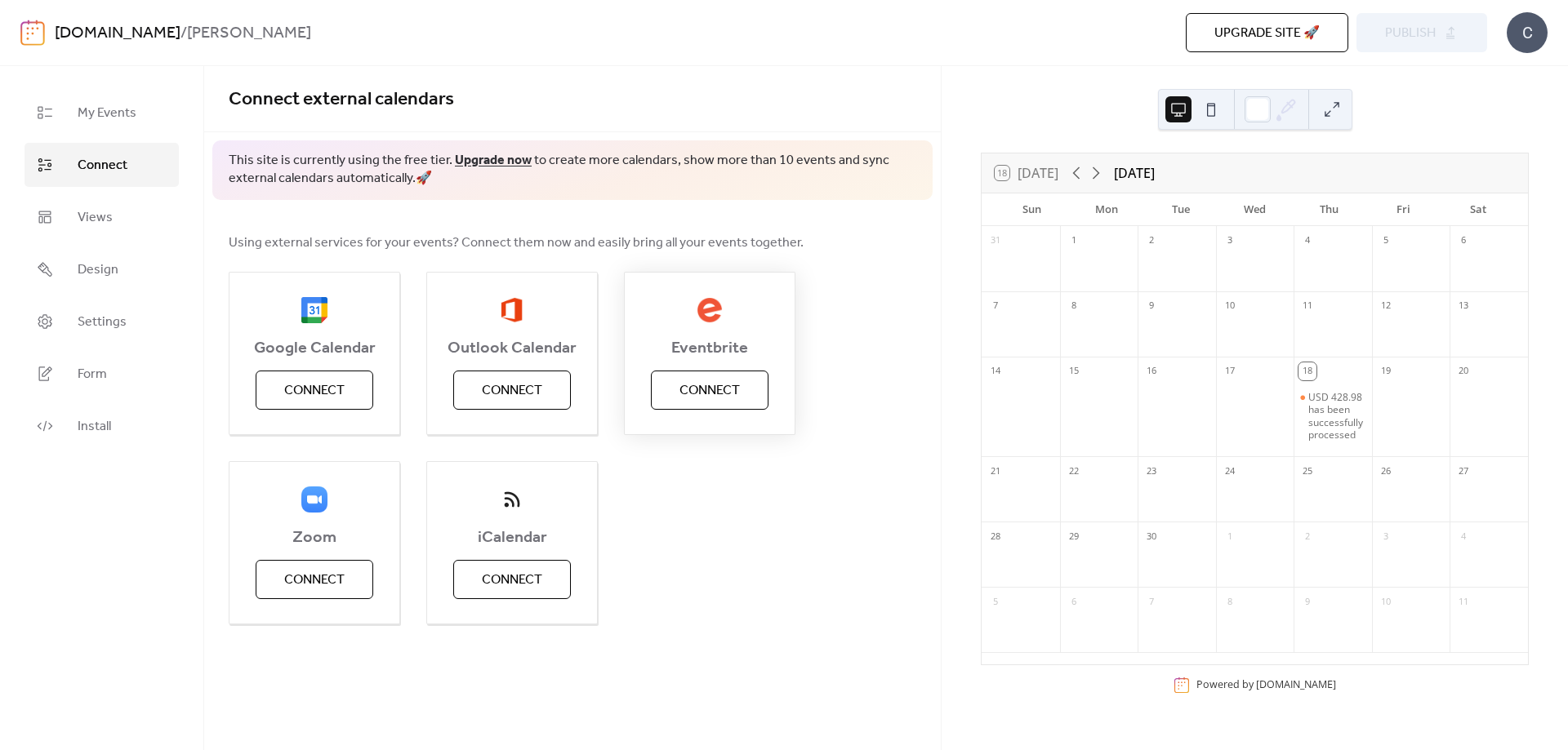
click at [725, 401] on span "Connect" at bounding box center [710, 391] width 61 height 20
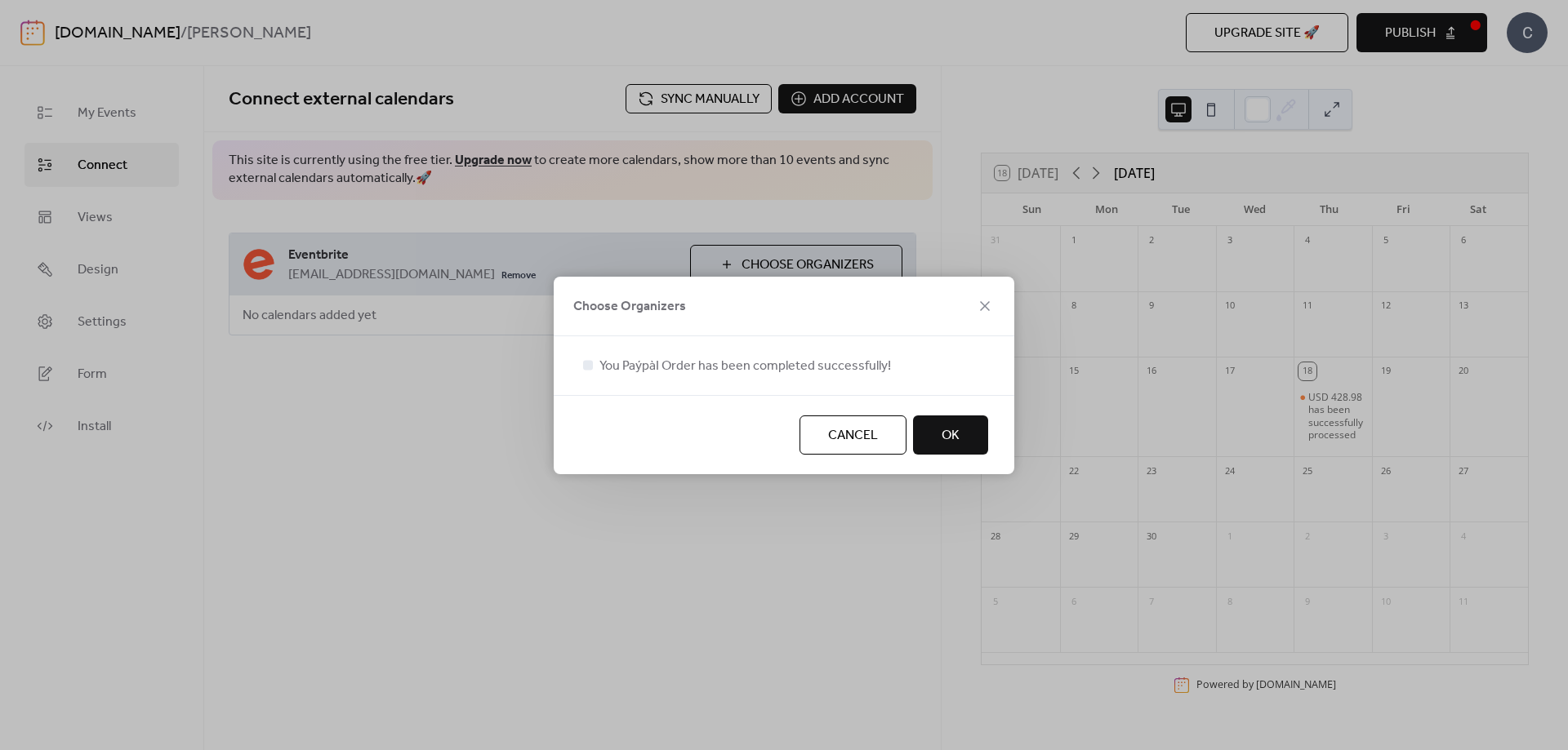
click at [960, 439] on button "OK" at bounding box center [951, 435] width 75 height 39
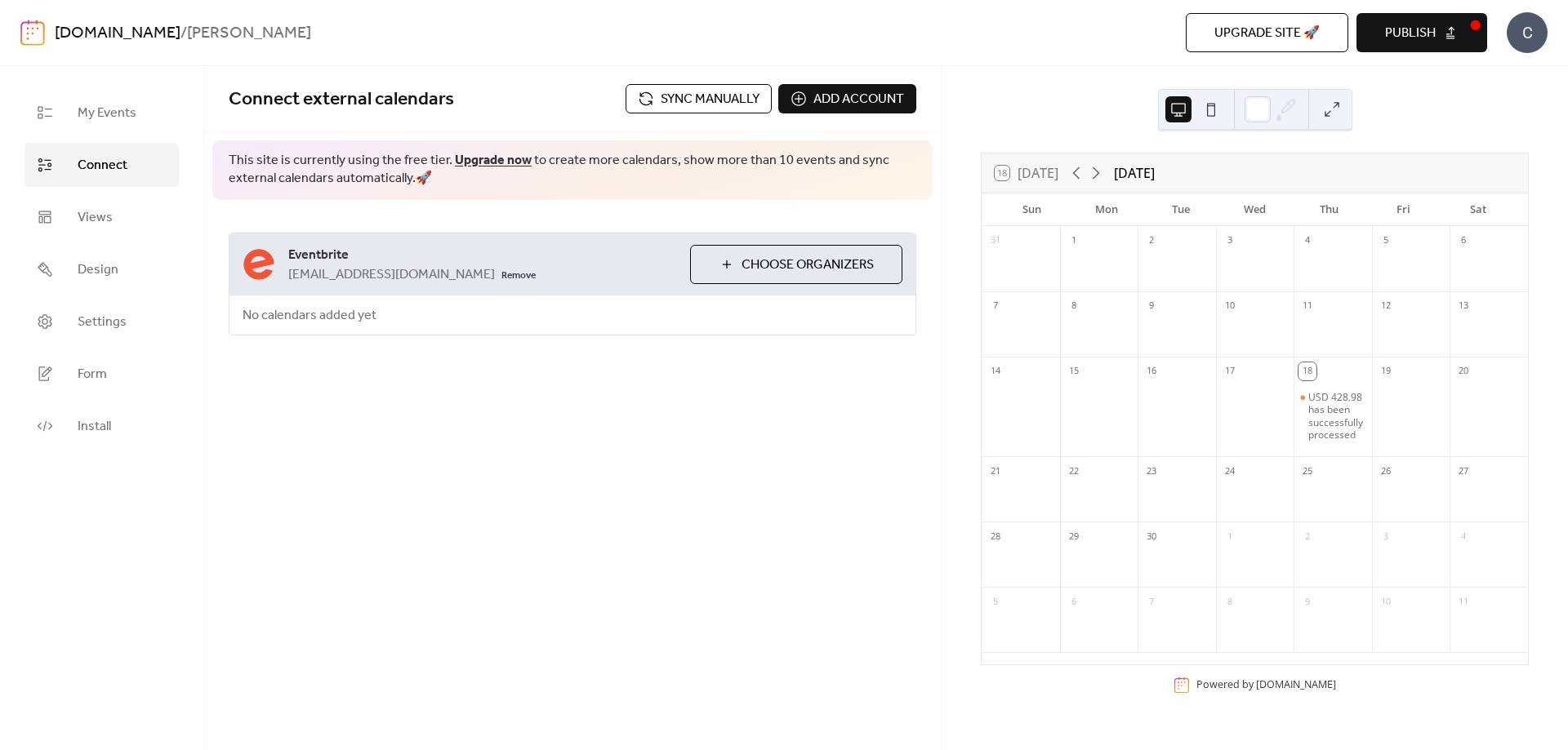
click at [761, 271] on span "Choose Organizers" at bounding box center [808, 265] width 132 height 20
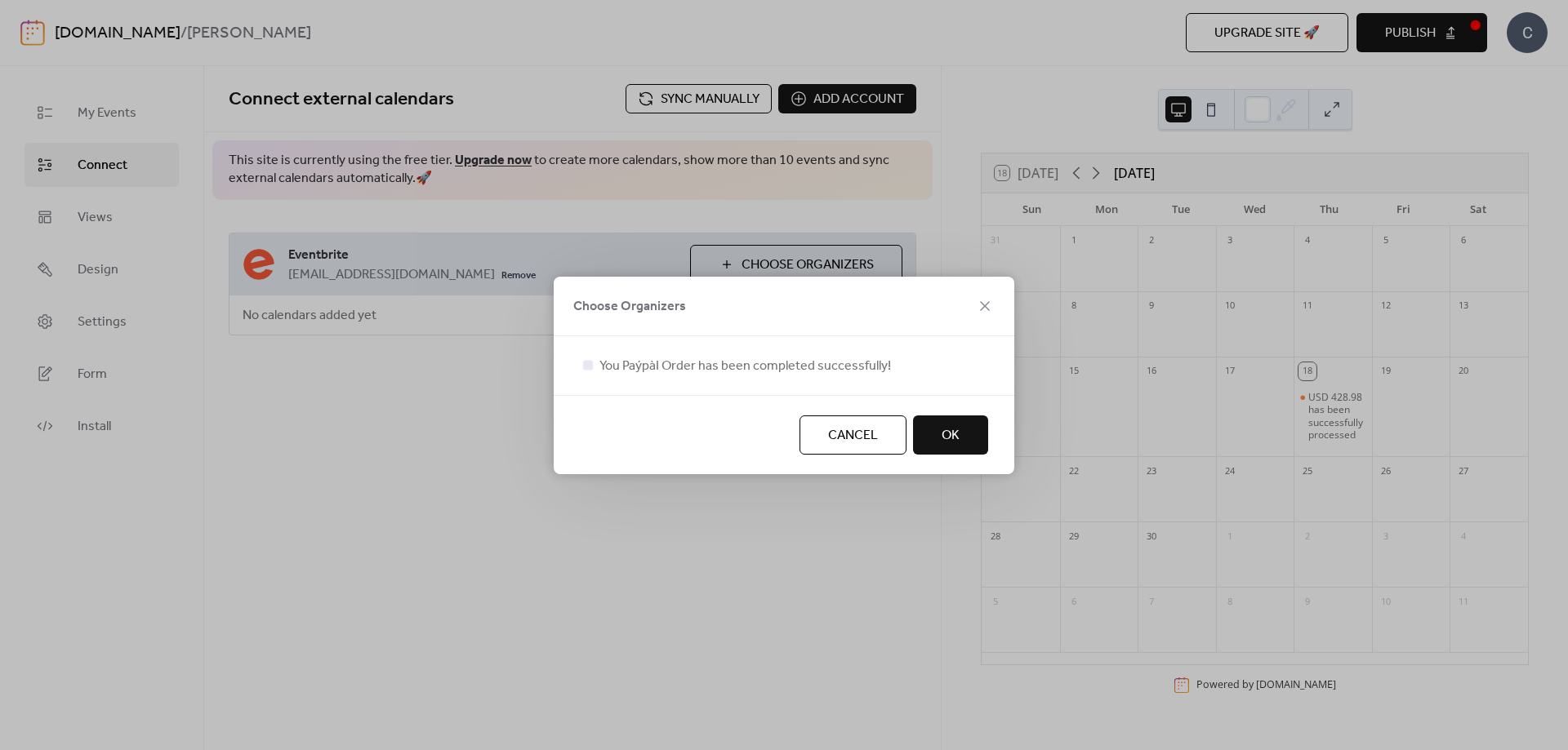
click at [942, 416] on button "OK" at bounding box center [951, 435] width 75 height 39
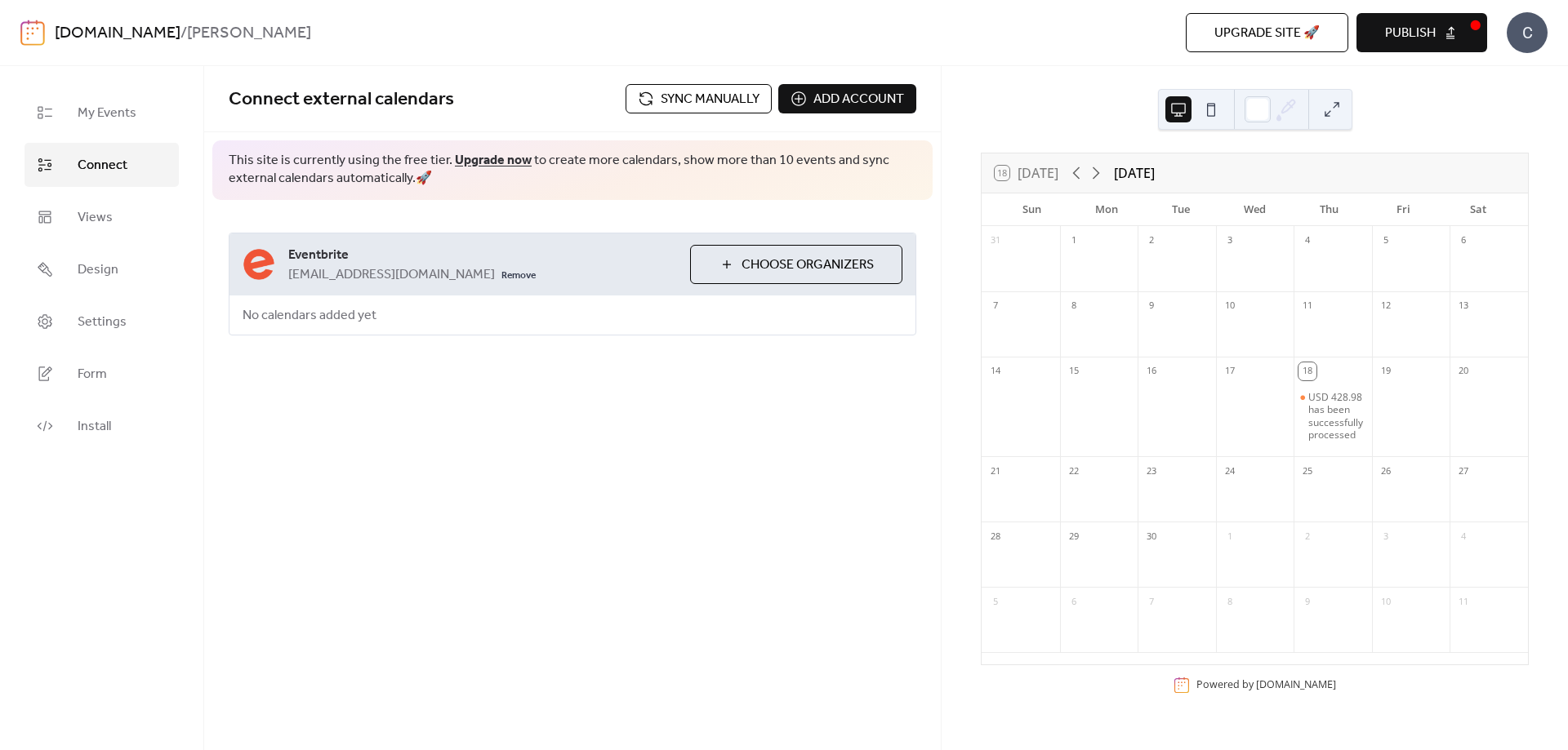
click at [322, 265] on span "[EMAIL_ADDRESS][DOMAIN_NAME]" at bounding box center [391, 275] width 206 height 20
click at [92, 215] on span "Views" at bounding box center [95, 218] width 35 height 20
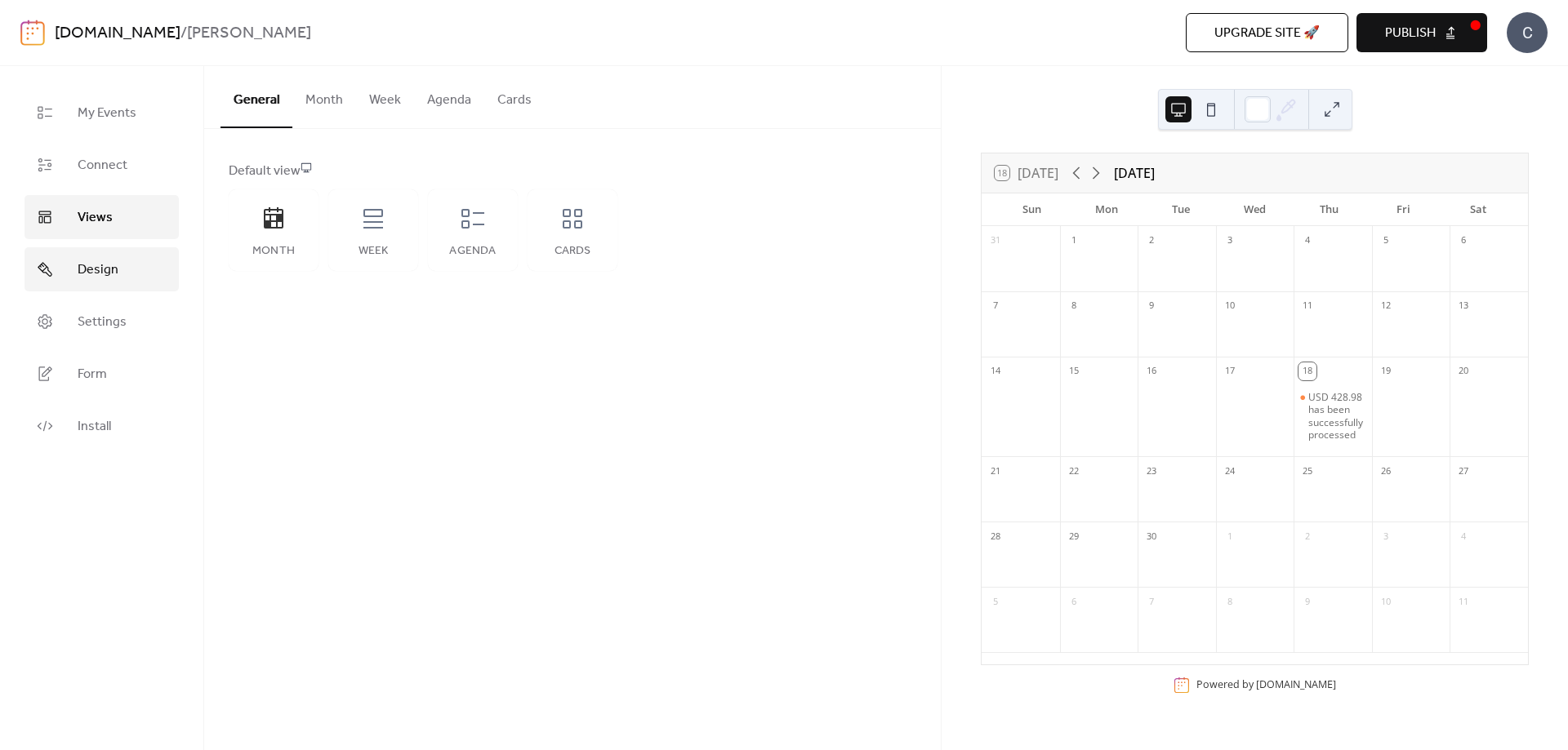
click at [100, 261] on span "Design" at bounding box center [98, 271] width 41 height 20
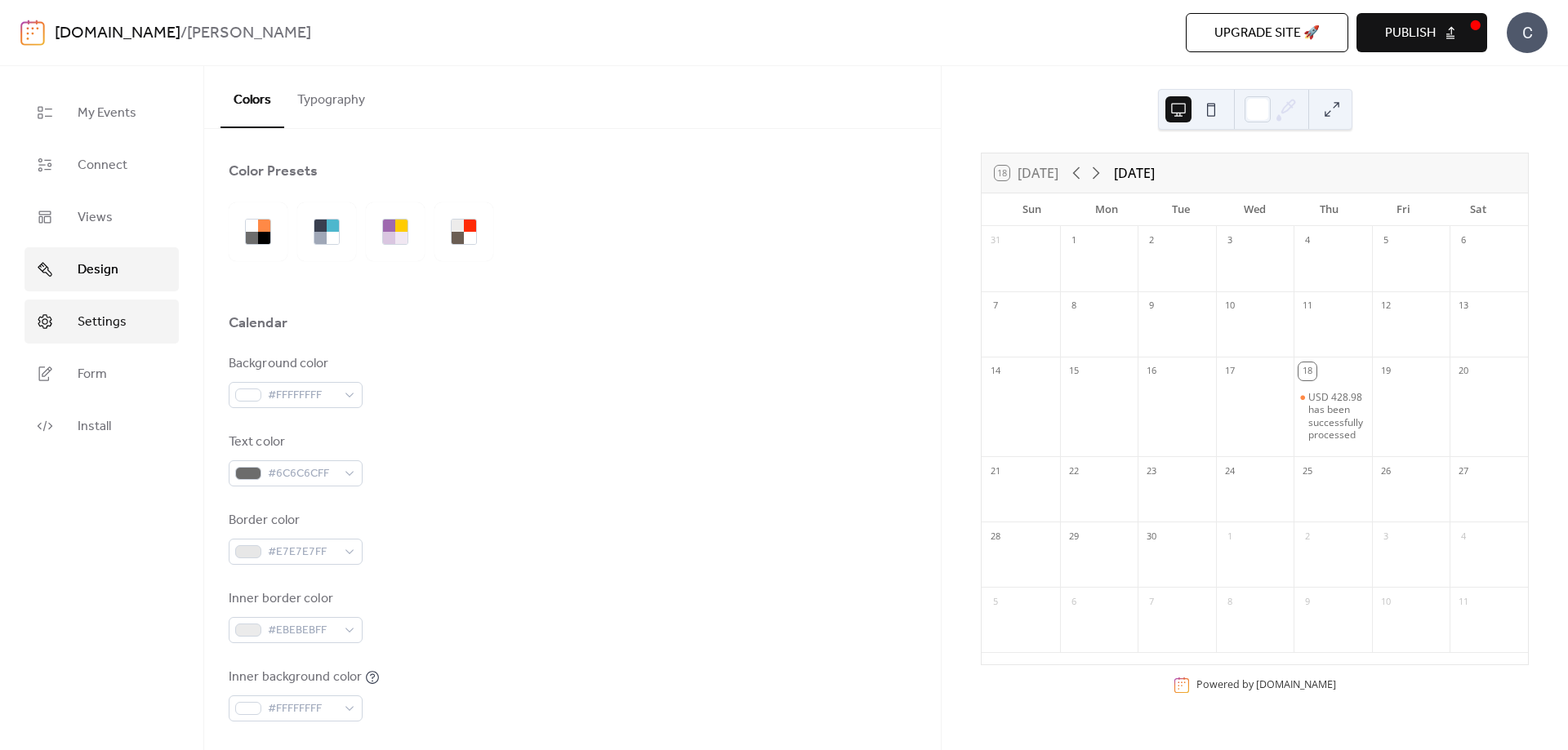
click at [132, 306] on link "Settings" at bounding box center [101, 321] width 155 height 44
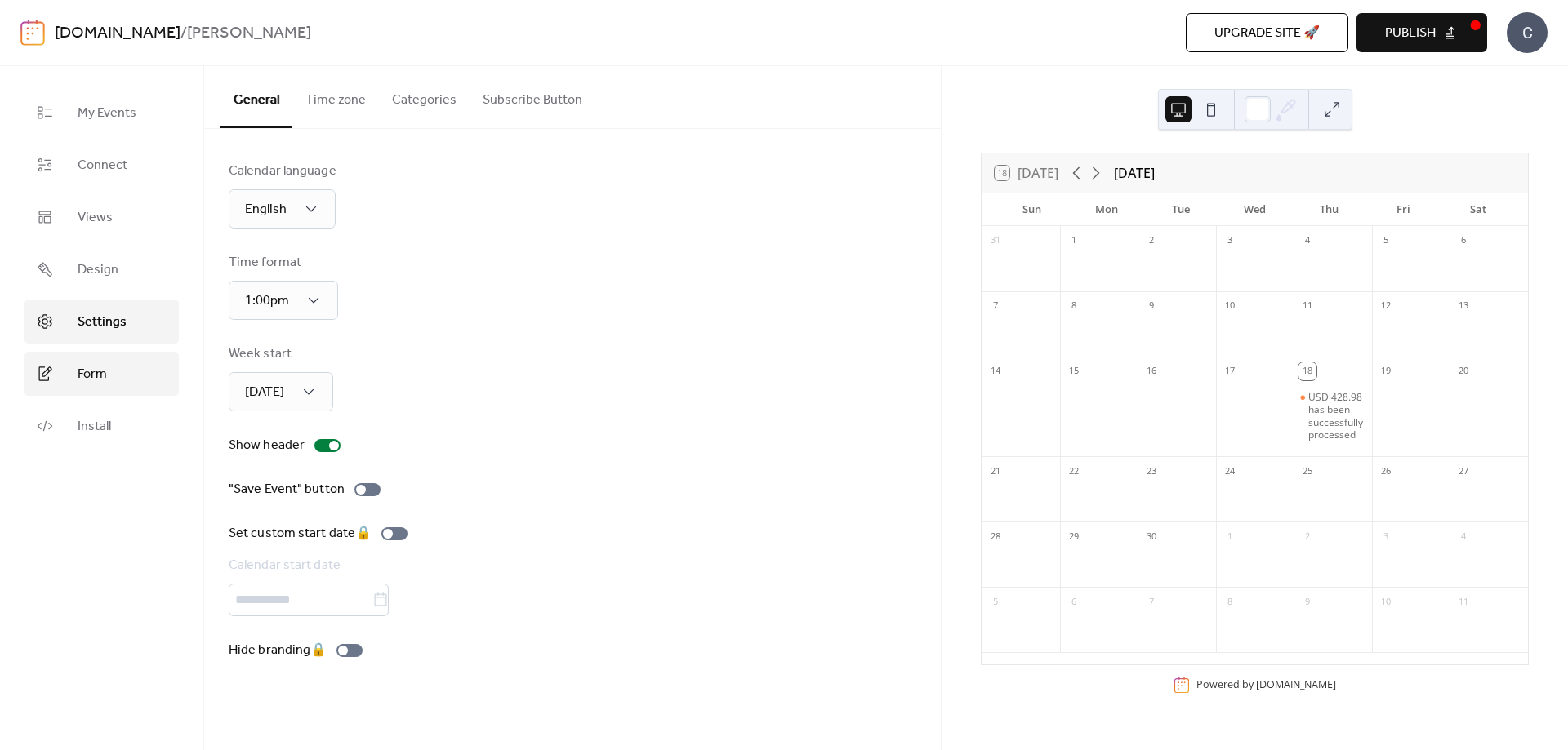
click at [117, 355] on link "Form" at bounding box center [101, 373] width 155 height 44
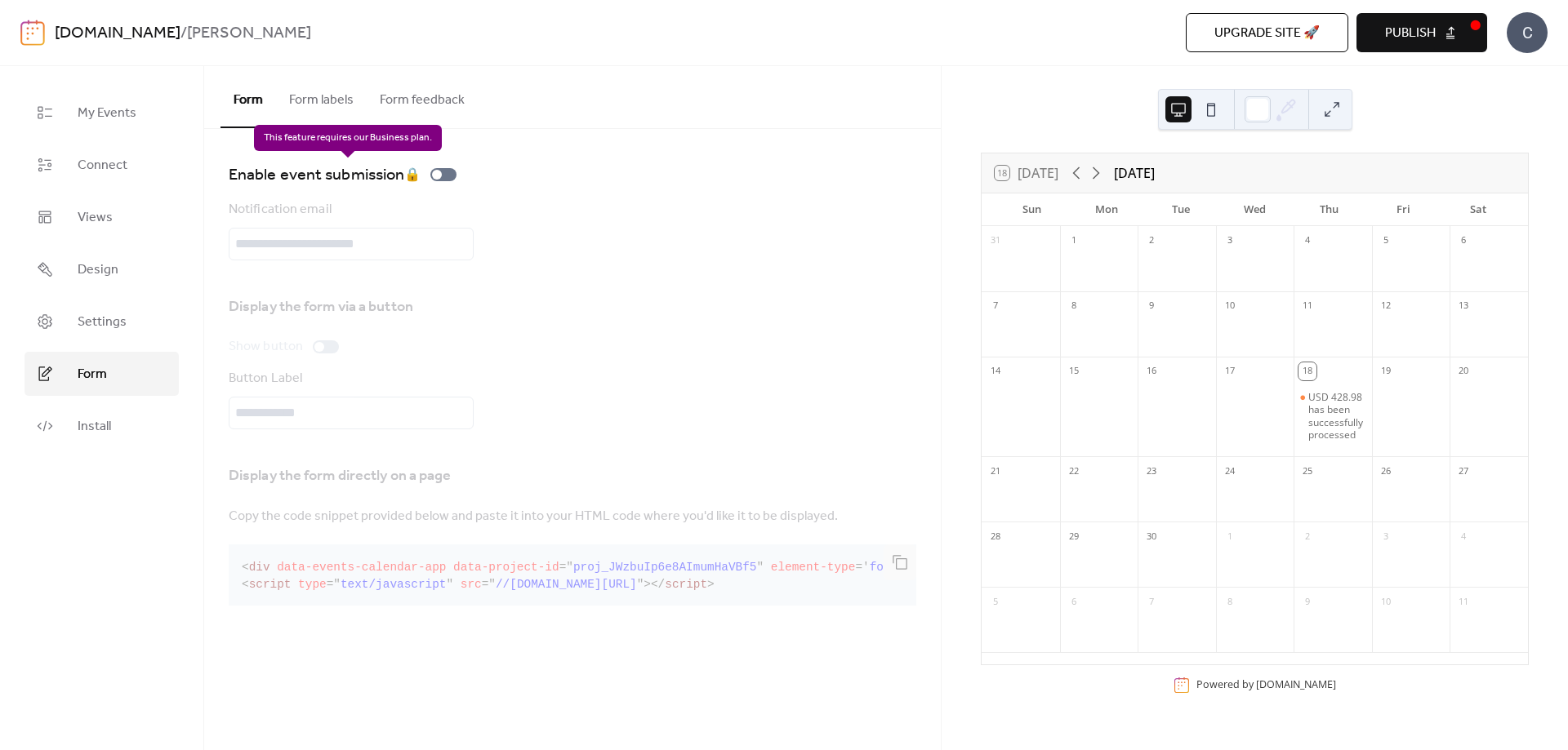
click at [449, 174] on div "Enable event submission 🔒" at bounding box center [346, 174] width 234 height 26
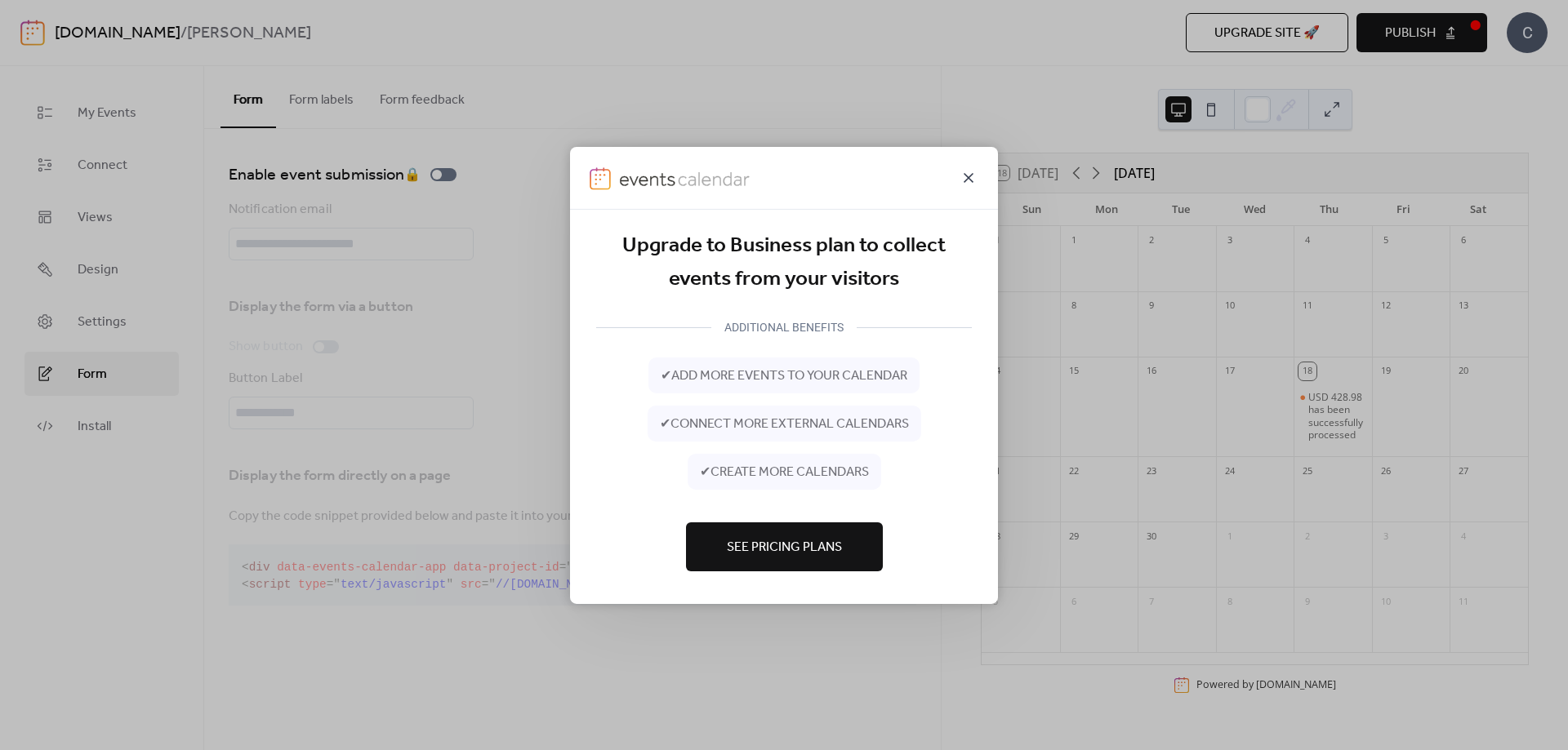
click at [969, 175] on icon at bounding box center [968, 177] width 20 height 20
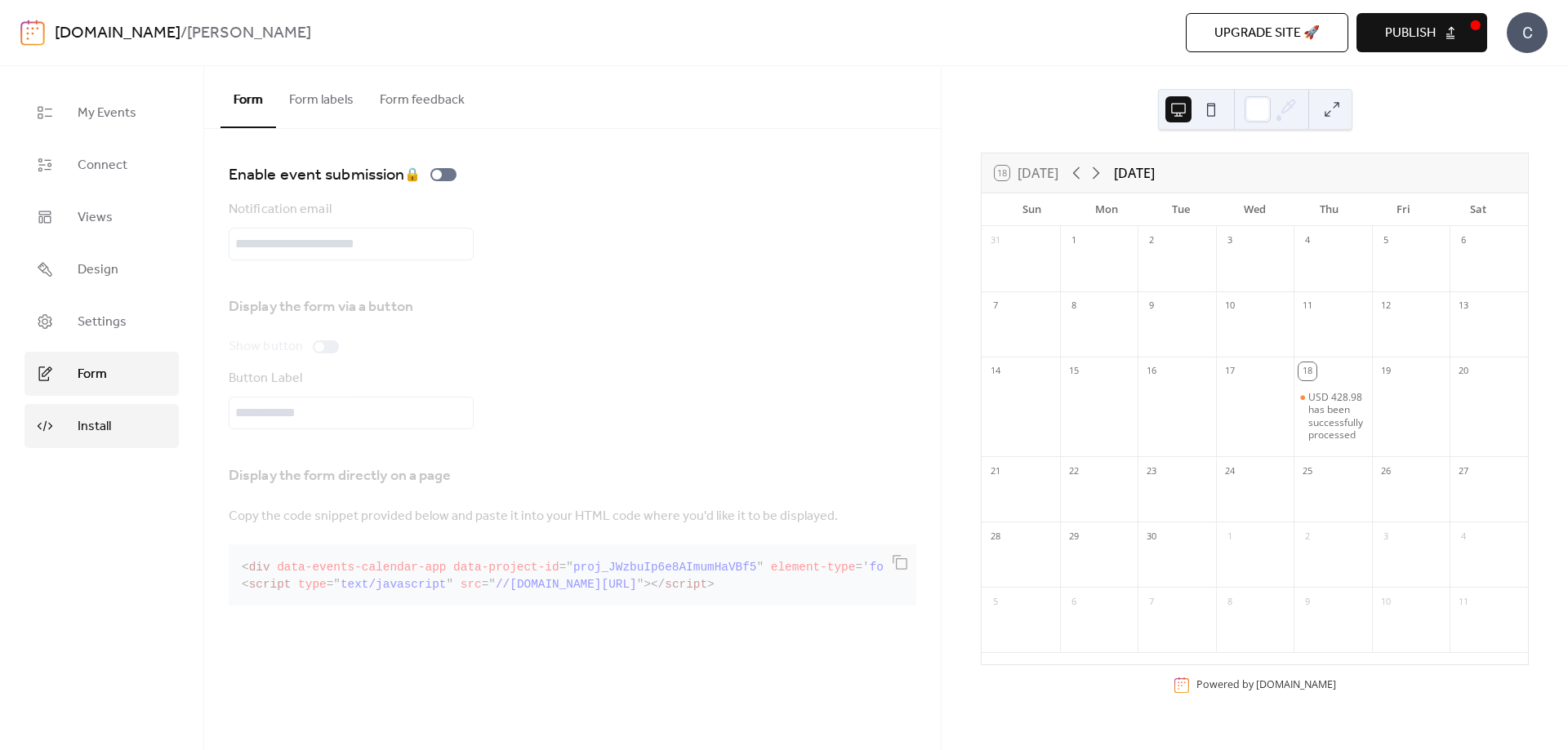
click at [54, 404] on link "Install" at bounding box center [101, 425] width 155 height 44
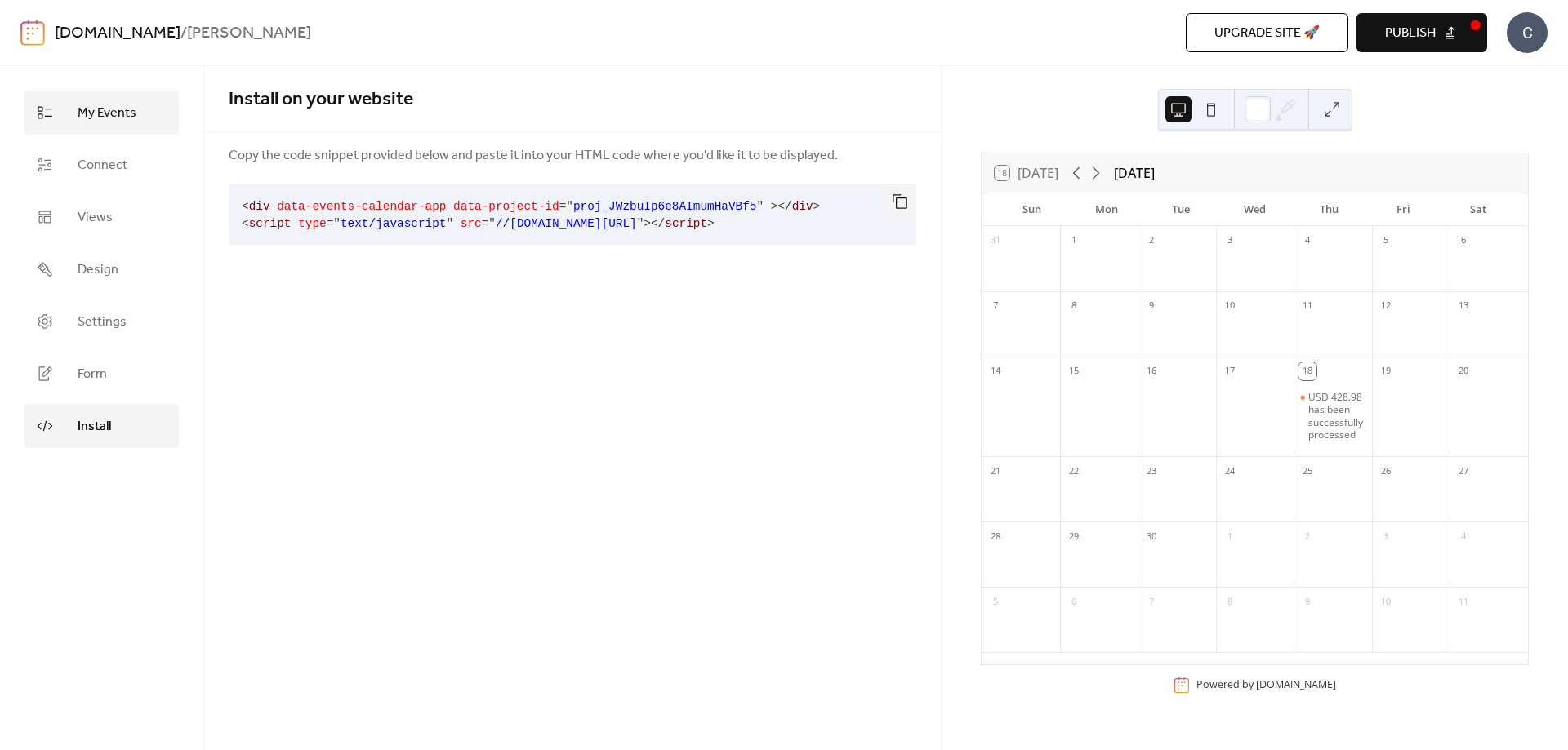
click at [94, 109] on span "My Events" at bounding box center [107, 113] width 59 height 20
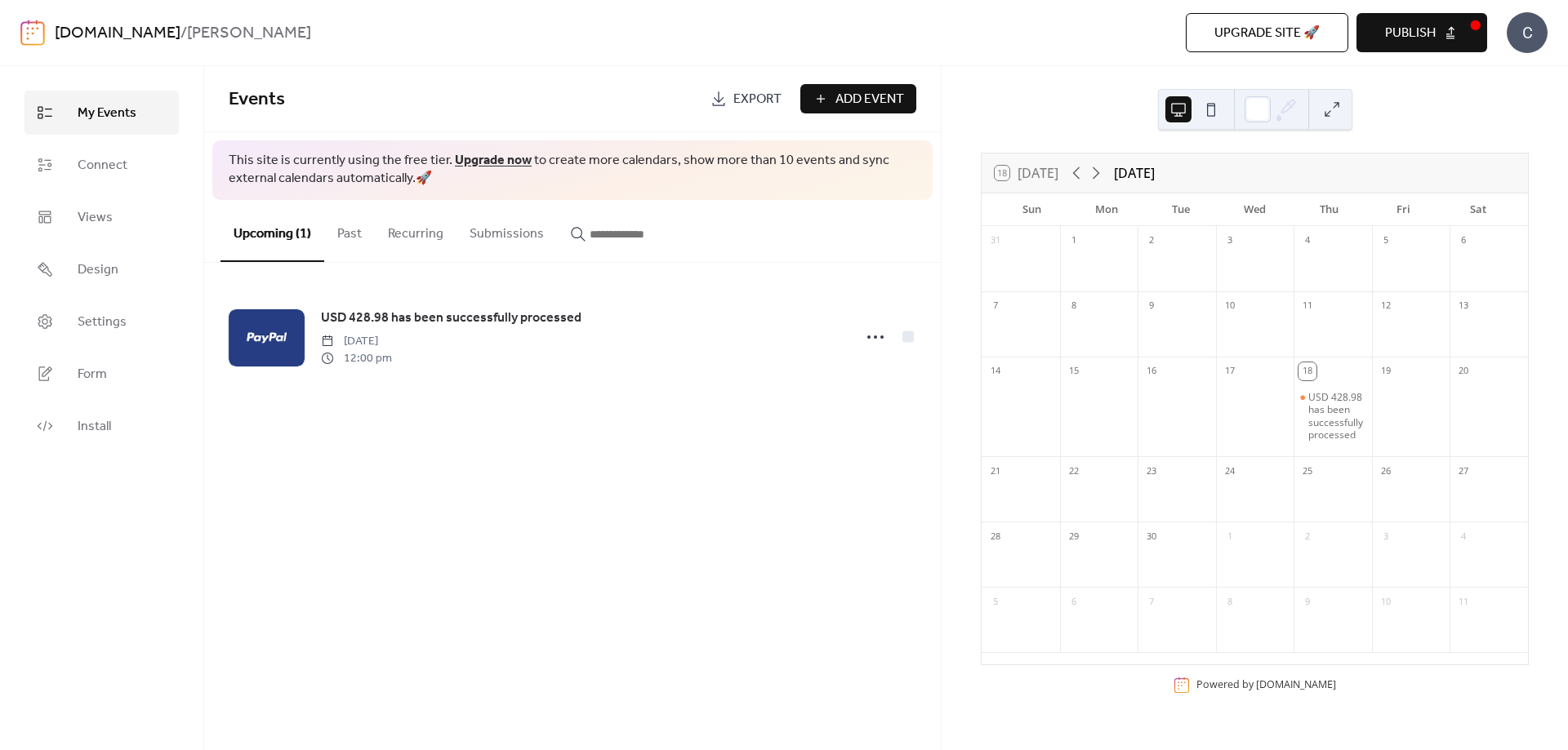
click at [350, 223] on button "Past" at bounding box center [349, 230] width 51 height 61
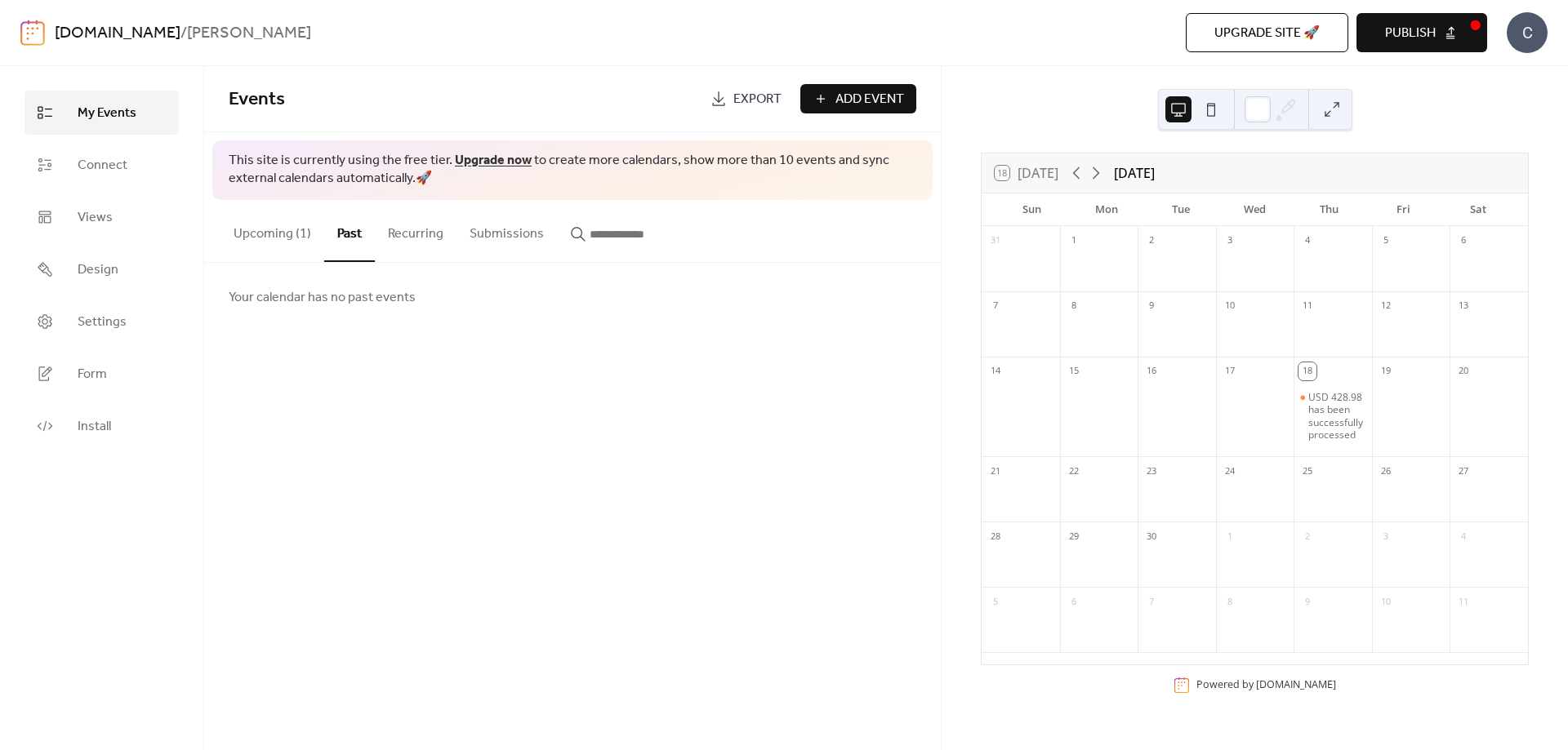
click at [423, 236] on button "Recurring" at bounding box center [415, 230] width 81 height 61
click at [513, 223] on button "Submissions" at bounding box center [507, 230] width 100 height 61
click at [599, 233] on input "button" at bounding box center [639, 234] width 98 height 20
click at [250, 229] on button "Upcoming (1)" at bounding box center [273, 230] width 104 height 61
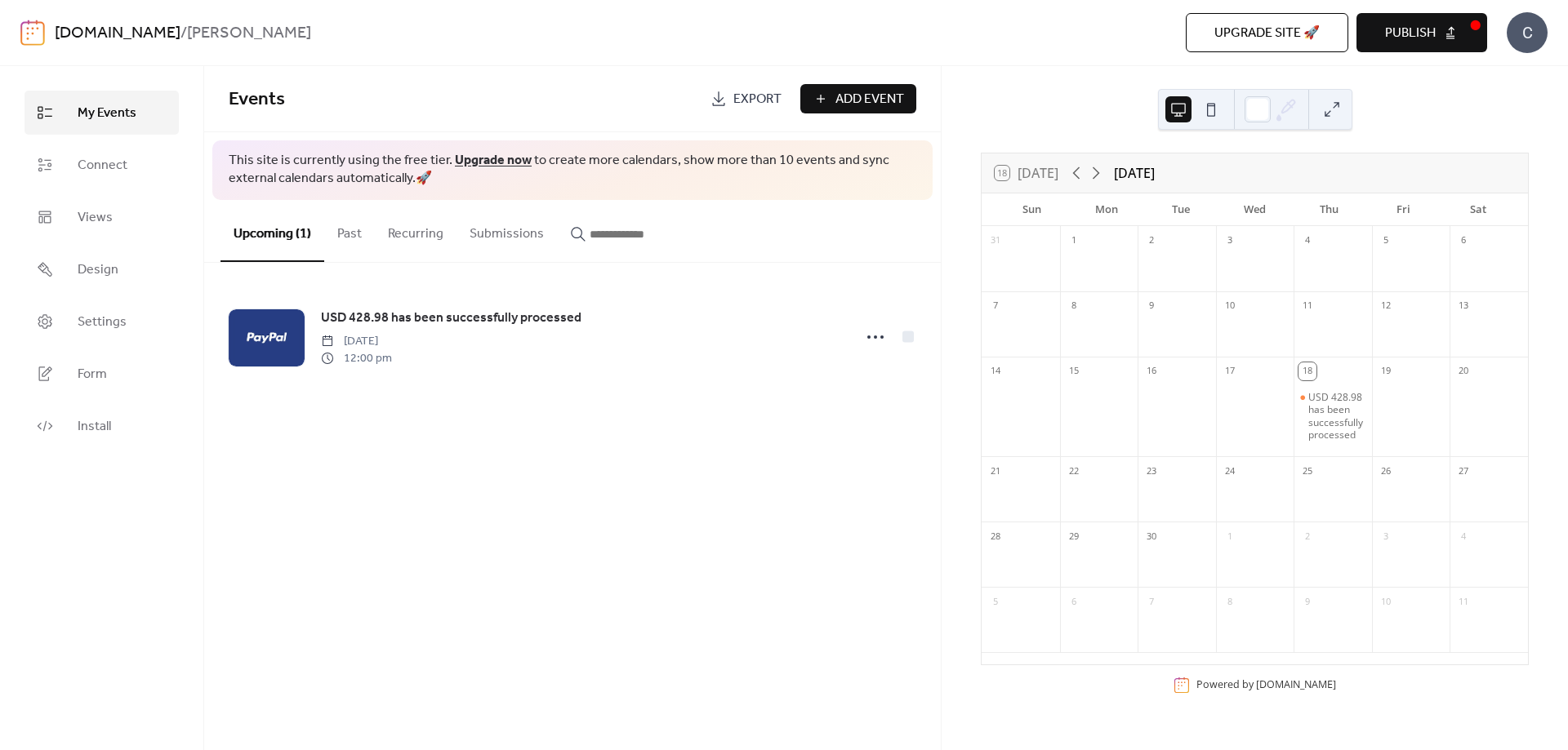
click at [886, 102] on span "Add Event" at bounding box center [869, 100] width 69 height 20
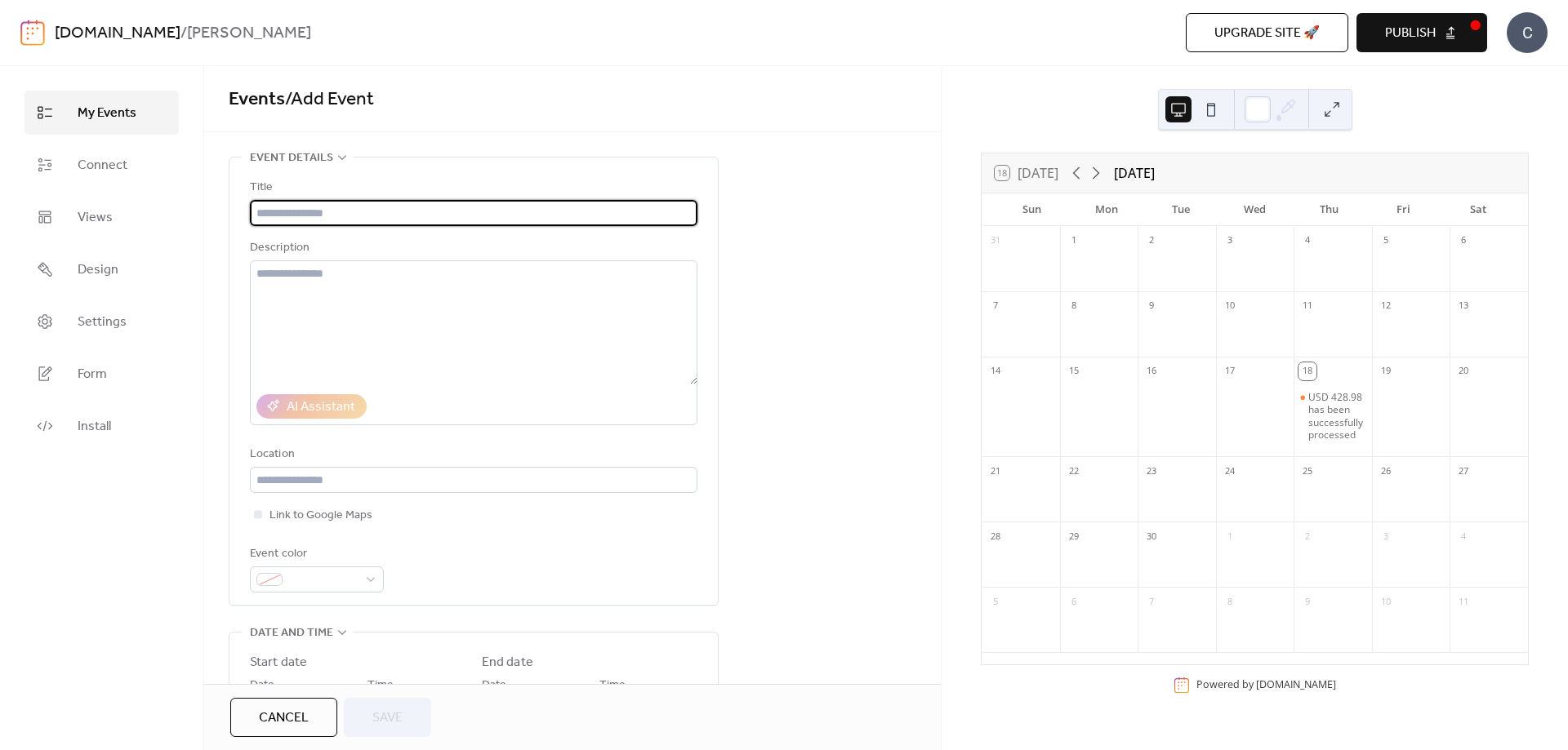
click at [129, 109] on span "My Events" at bounding box center [107, 113] width 59 height 20
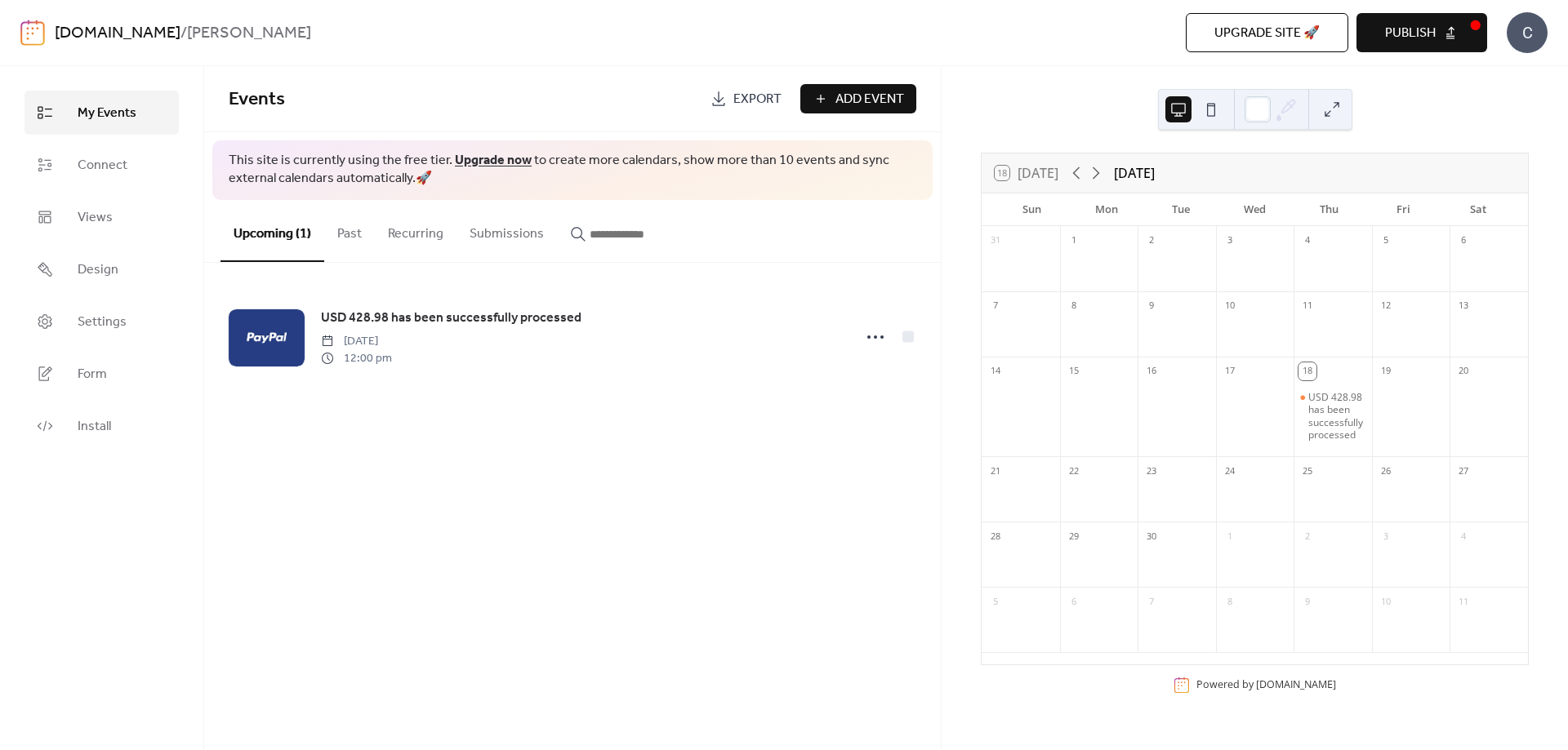
click at [1455, 41] on button "Publish" at bounding box center [1421, 33] width 130 height 39
click at [1462, 38] on div "Upgrade site 🚀 Preview Publish" at bounding box center [1120, 33] width 734 height 39
click at [1531, 49] on div "C" at bounding box center [1528, 33] width 41 height 41
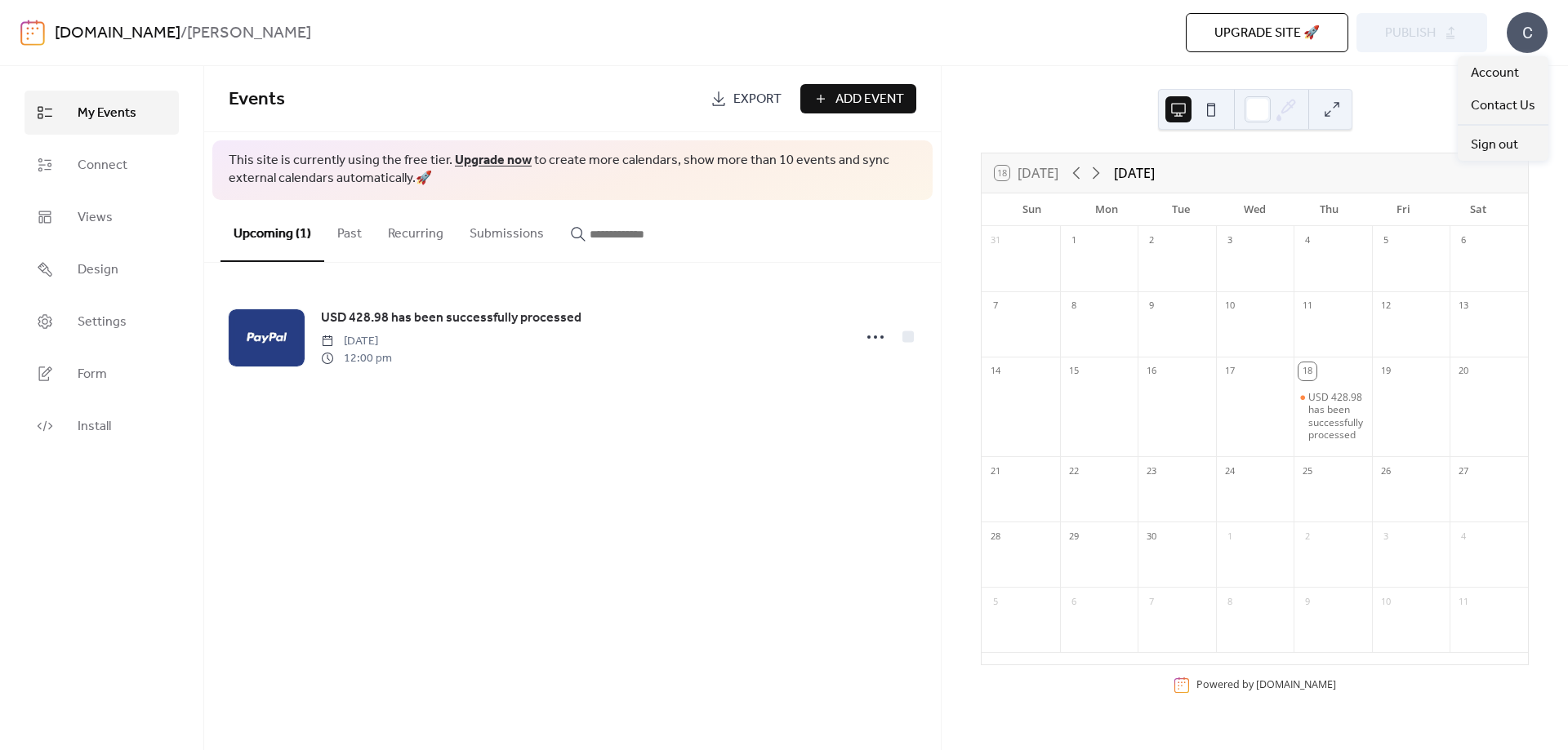
click at [1531, 49] on div "C" at bounding box center [1528, 33] width 41 height 41
click at [1404, 33] on div "Upgrade site 🚀 Preview Publish" at bounding box center [1120, 33] width 734 height 39
click at [1304, 34] on span "Upgrade site 🚀" at bounding box center [1267, 34] width 105 height 20
click at [1438, 38] on div "Upgrade site 🚀 Preview Publish" at bounding box center [1120, 33] width 734 height 39
click at [1446, 35] on div "Upgrade site 🚀 Preview Publish" at bounding box center [1120, 33] width 734 height 39
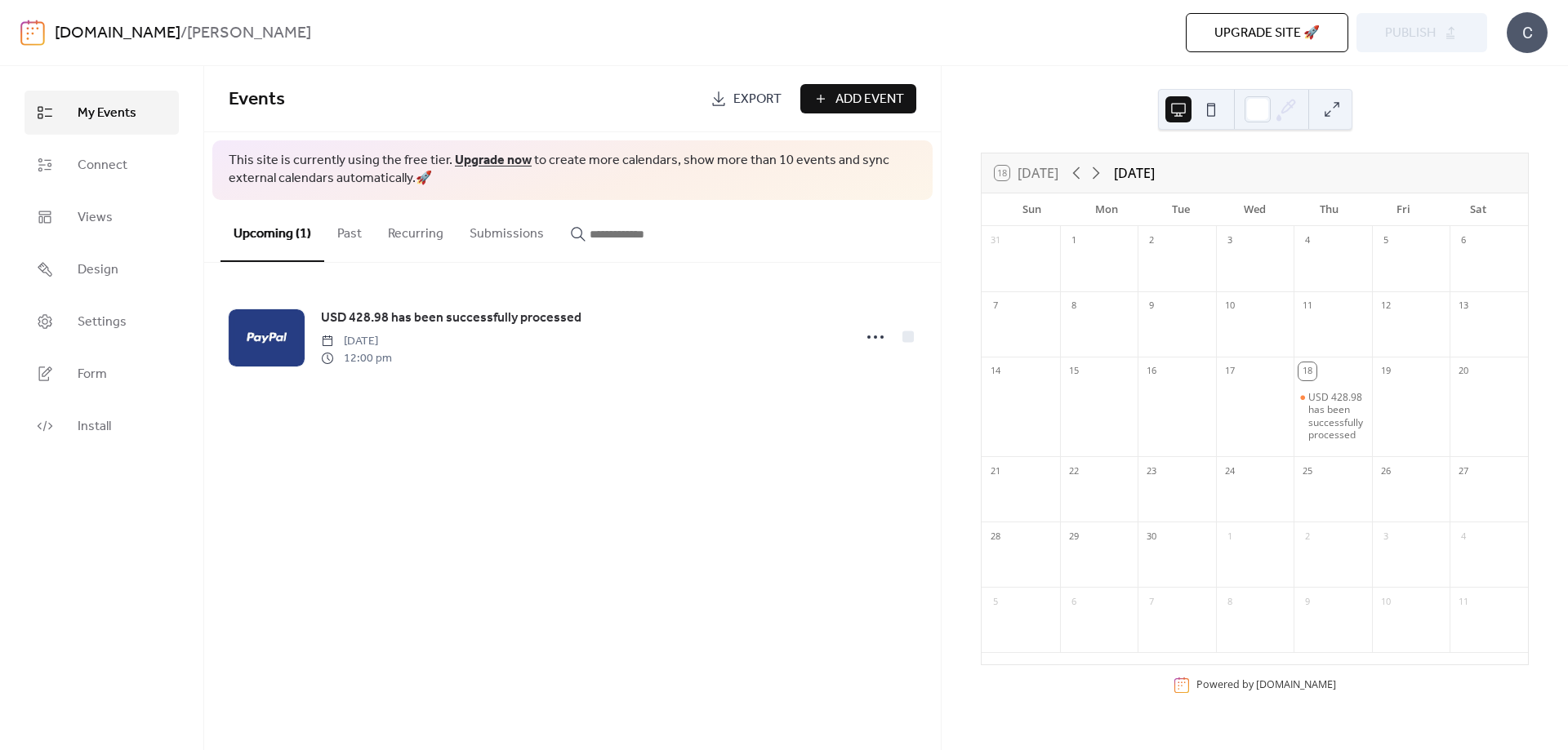
click at [1428, 35] on div "Upgrade site 🚀 Preview Publish" at bounding box center [1120, 33] width 734 height 39
click at [1333, 425] on div "USD 428.98 has been successfully processed" at bounding box center [1337, 416] width 57 height 51
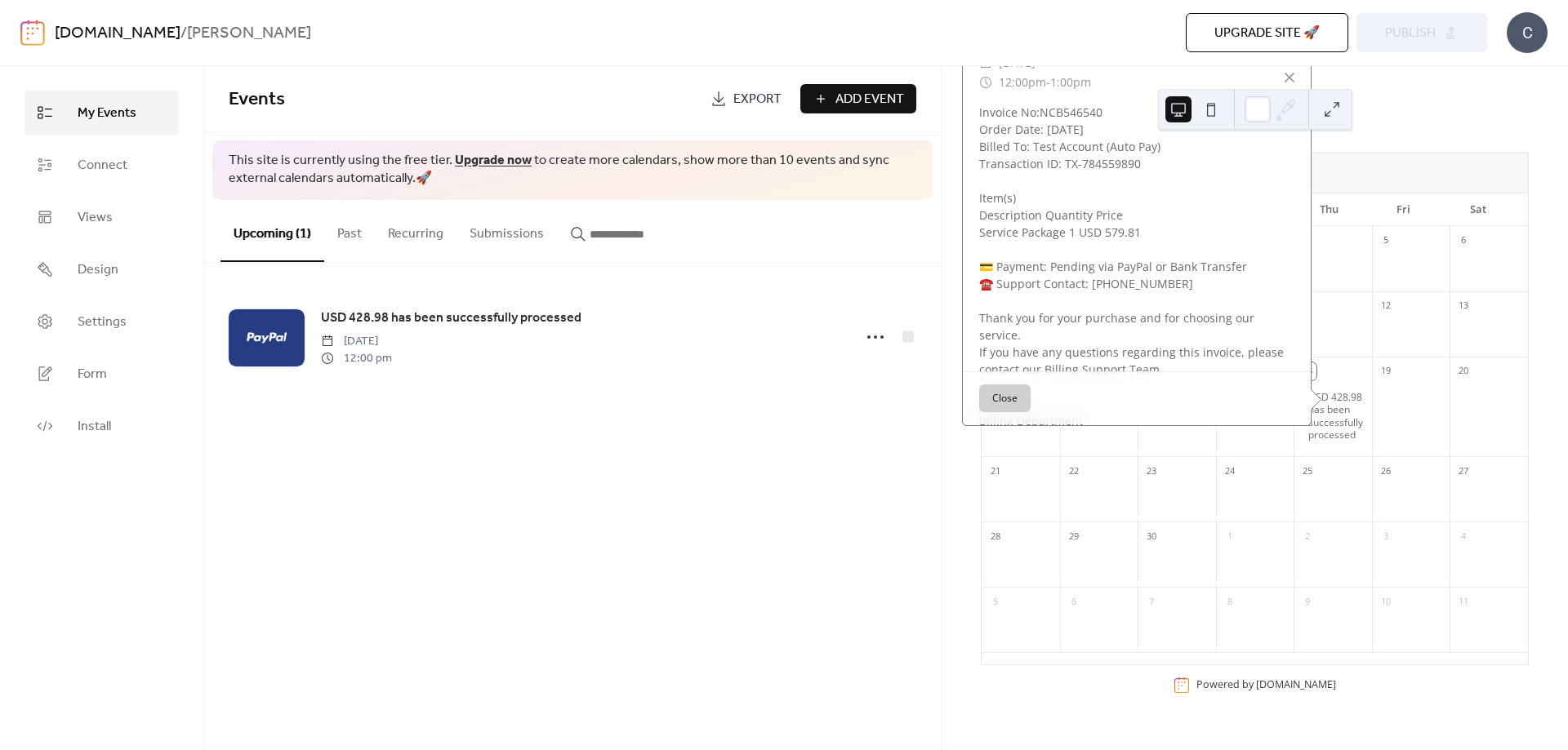
scroll to position [278, 0]
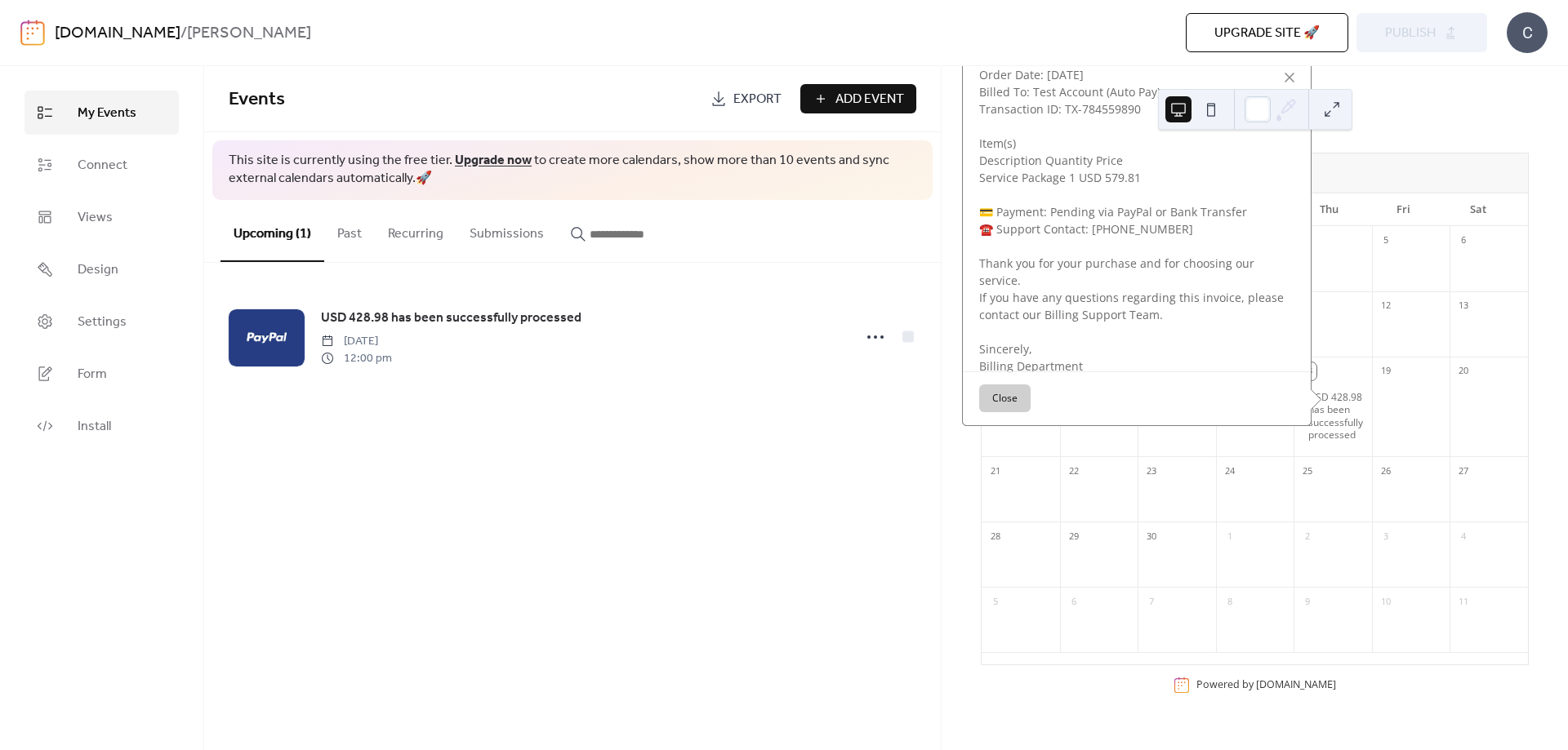
drag, startPoint x: 1002, startPoint y: 423, endPoint x: 972, endPoint y: 432, distance: 31.3
click at [1002, 413] on button "Close" at bounding box center [1005, 398] width 52 height 28
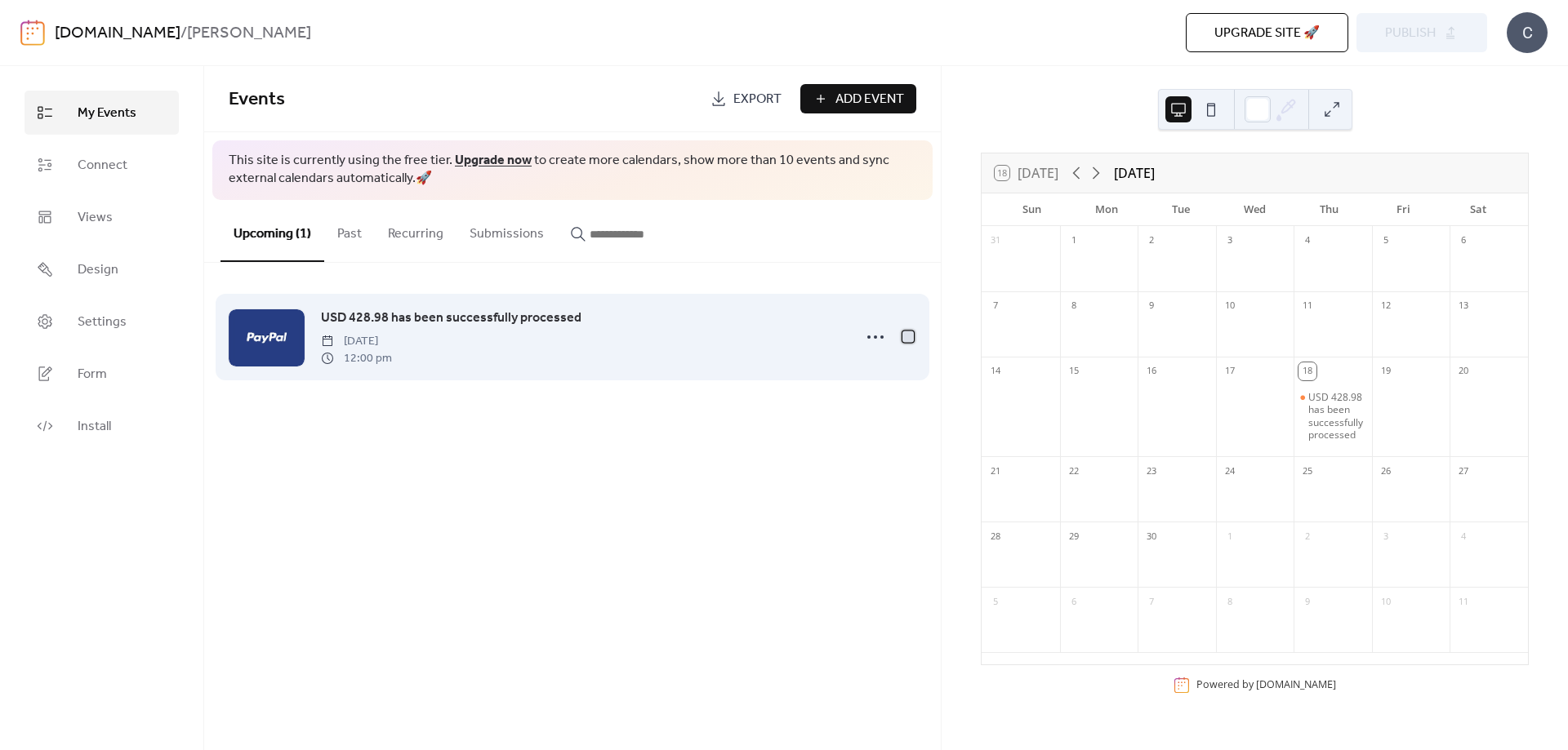
click at [908, 337] on div at bounding box center [908, 336] width 12 height 12
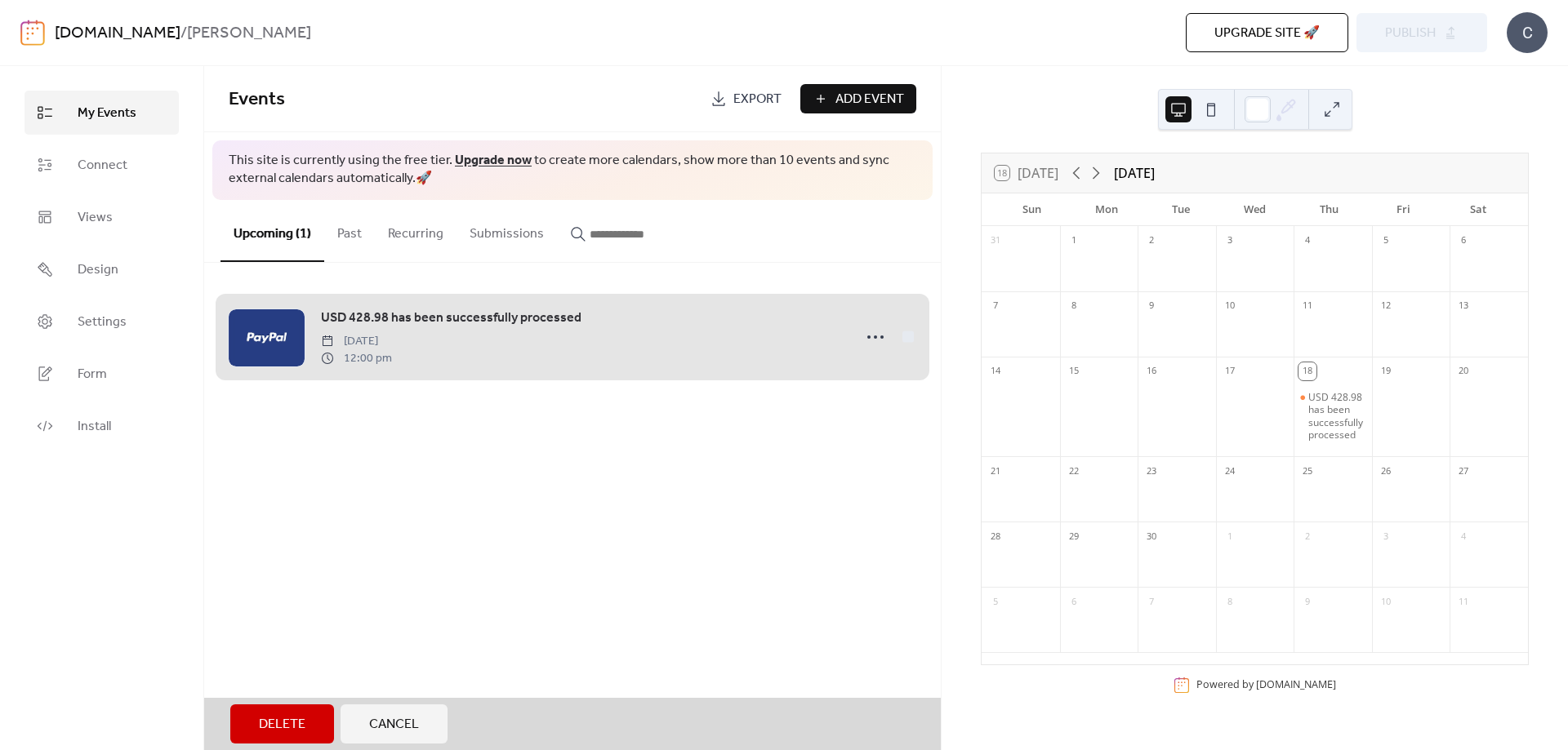
click at [876, 337] on div "USD 428.98 has been successfully processed [DATE] 12:00 pm" at bounding box center [573, 338] width 688 height 100
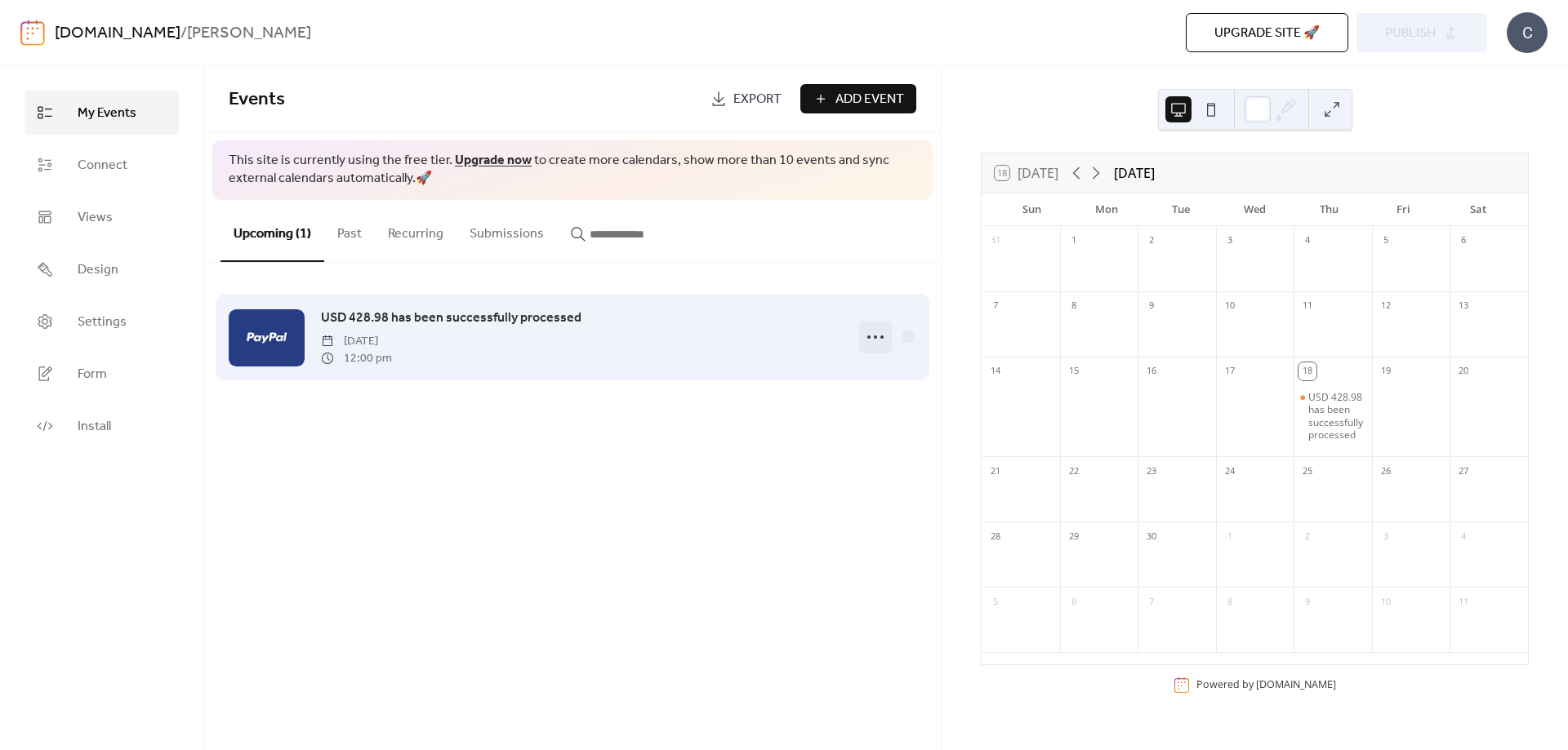
click at [876, 337] on circle at bounding box center [876, 338] width 4 height 4
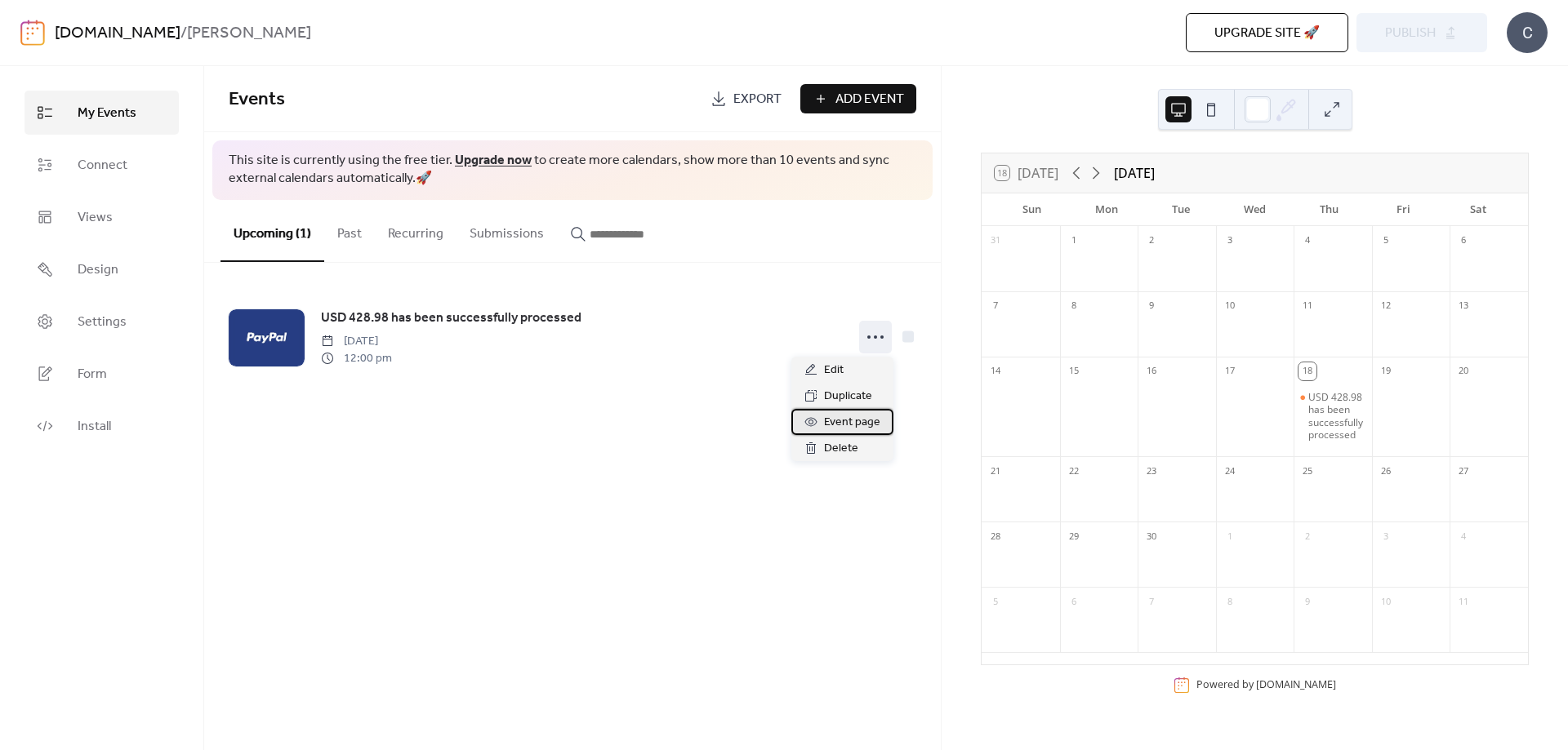
click at [848, 423] on span "Event page" at bounding box center [851, 423] width 56 height 20
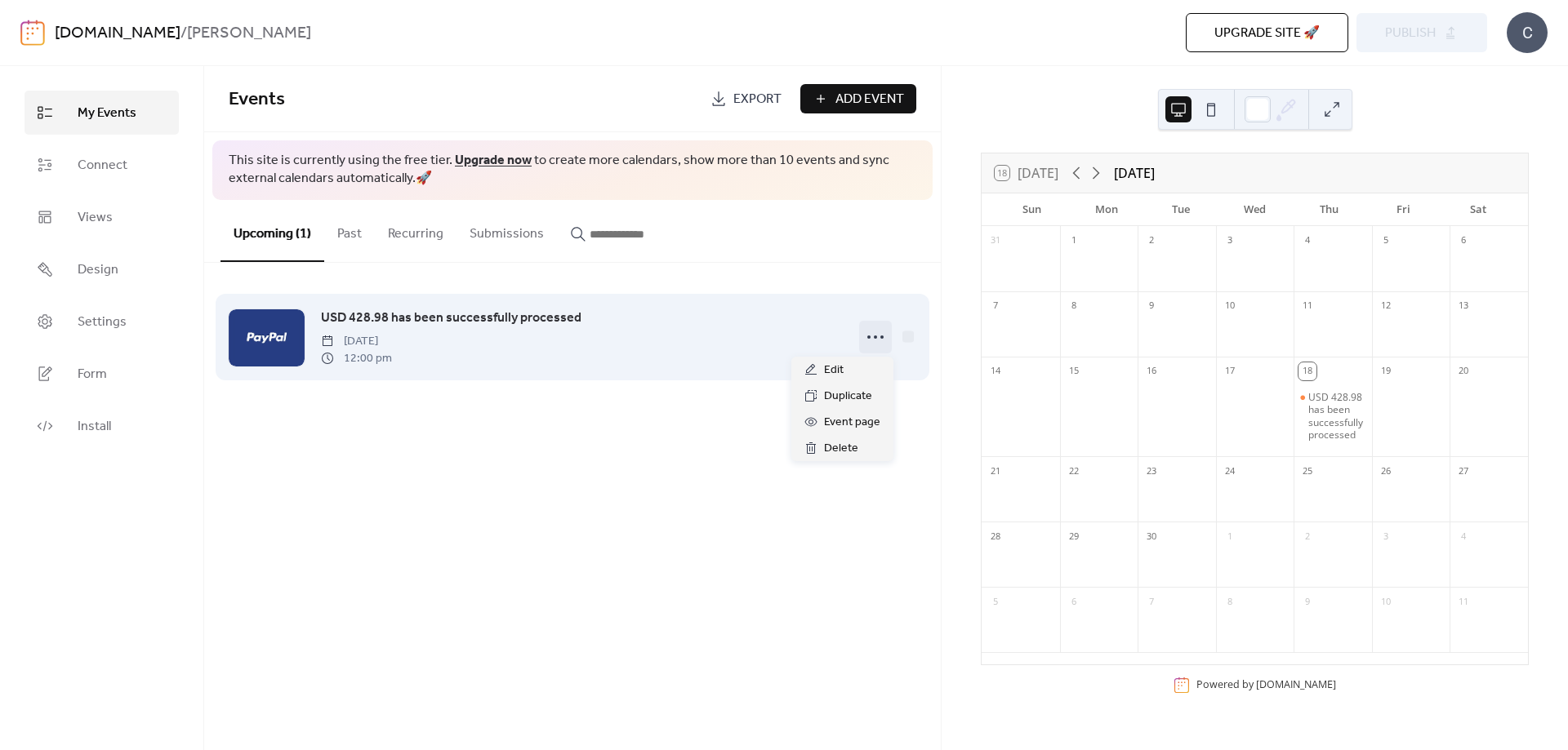
click at [865, 334] on icon at bounding box center [875, 337] width 26 height 26
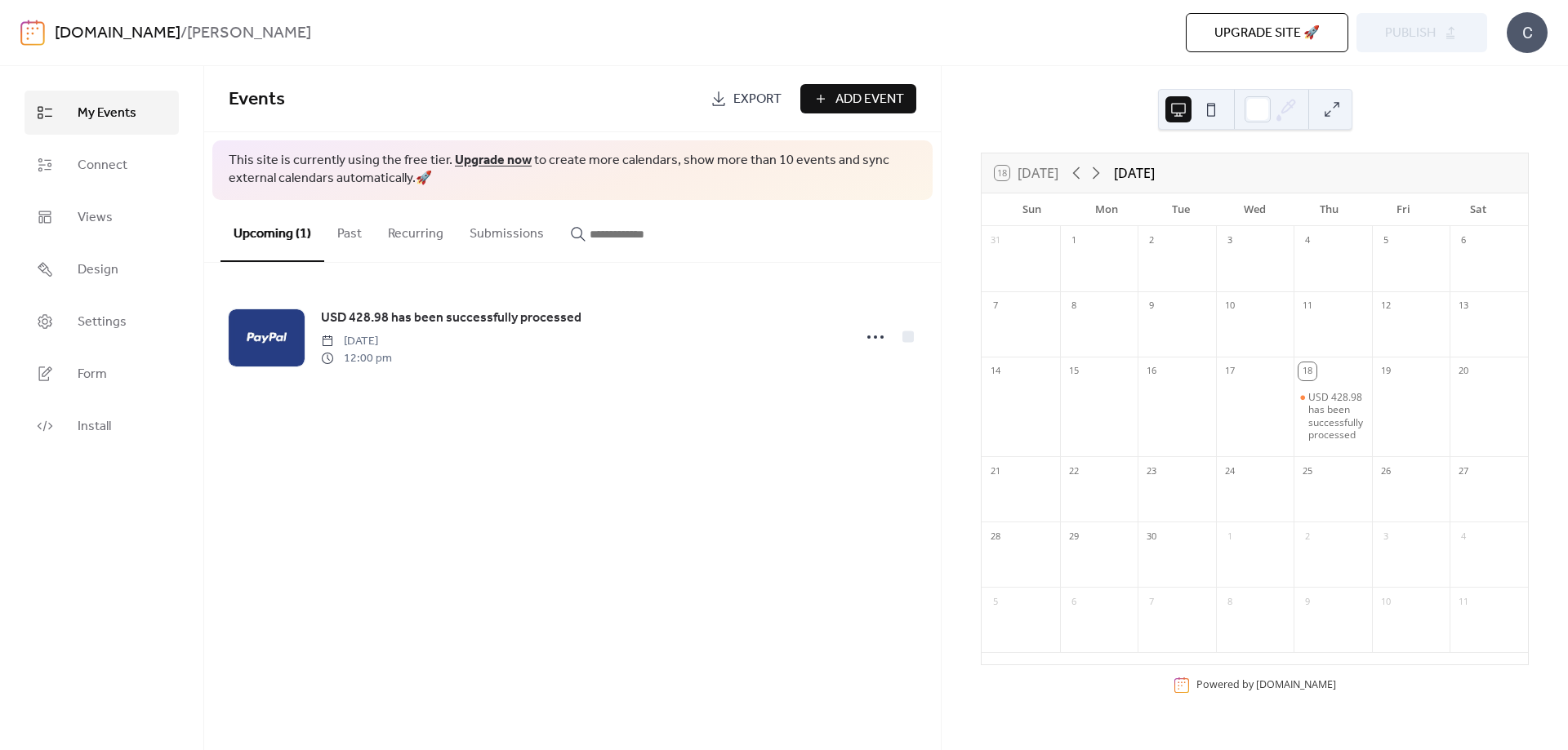
click at [905, 576] on div "Events Export Add Event This site is currently using the free tier. Upgrade now…" at bounding box center [573, 408] width 737 height 684
click at [1288, 439] on div at bounding box center [1255, 417] width 79 height 68
click at [1301, 432] on div "USD 428.98 has been successfully processed" at bounding box center [1333, 416] width 79 height 51
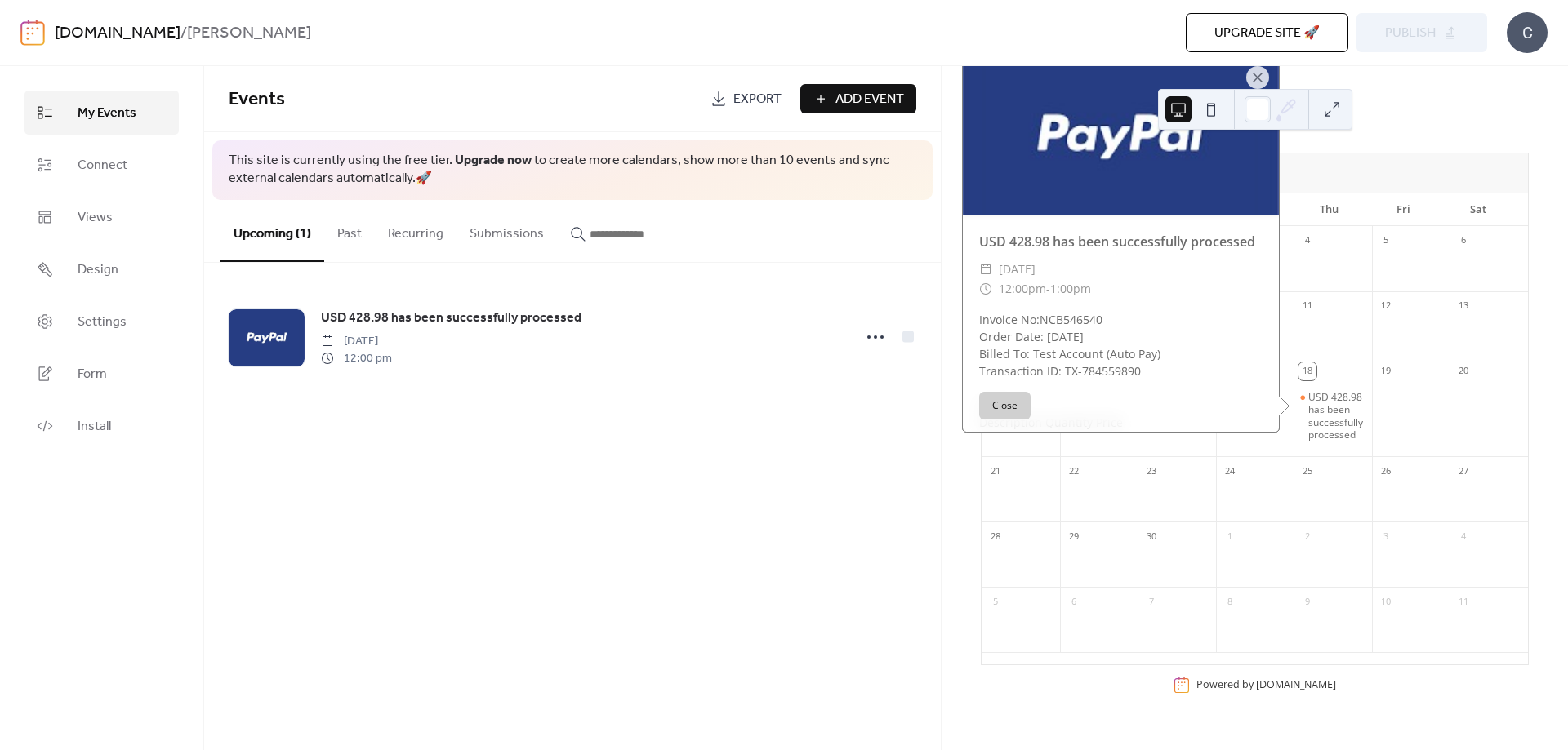
click at [1002, 417] on button "Close" at bounding box center [1005, 405] width 52 height 28
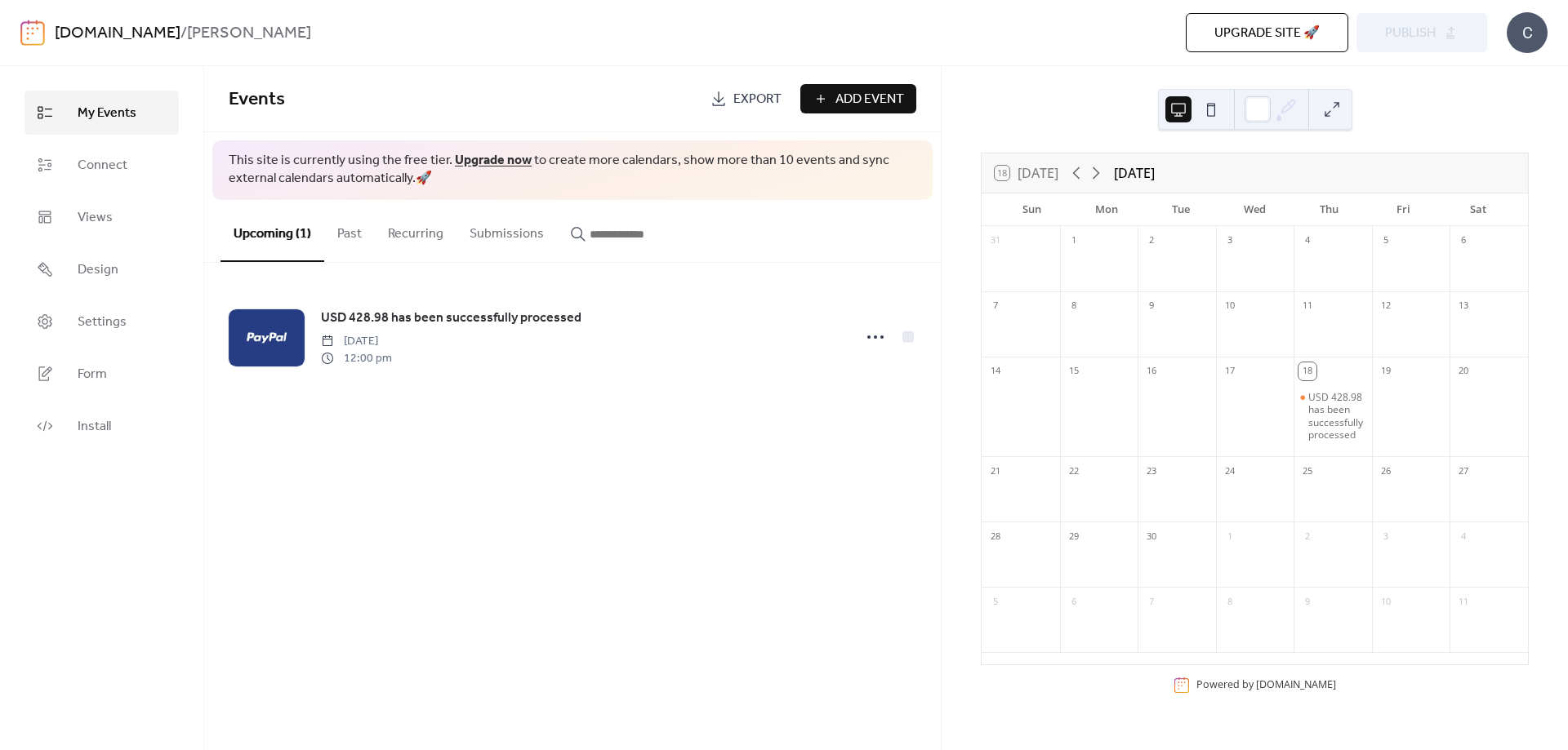
click at [34, 33] on img at bounding box center [32, 32] width 24 height 26
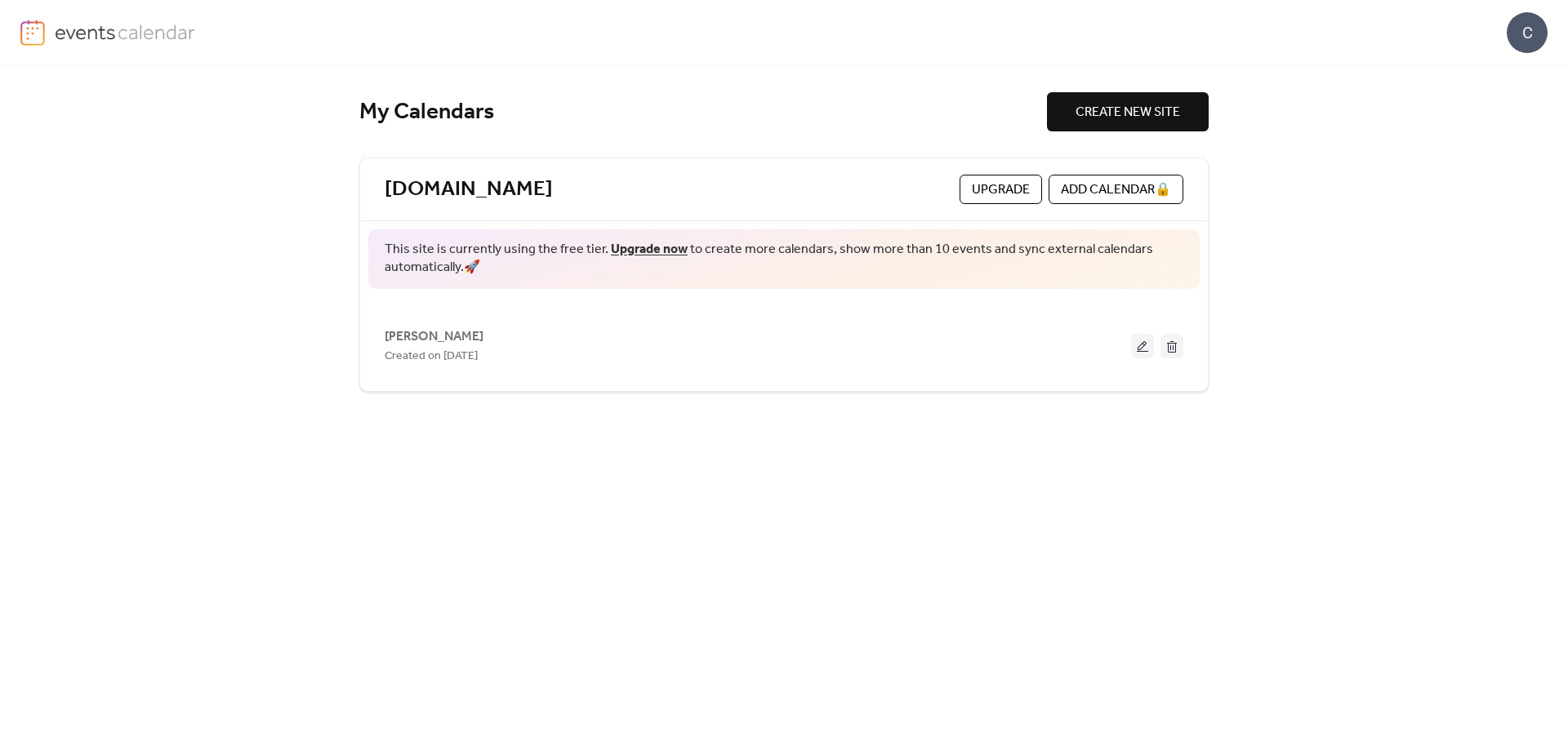
click at [34, 33] on img at bounding box center [32, 32] width 24 height 26
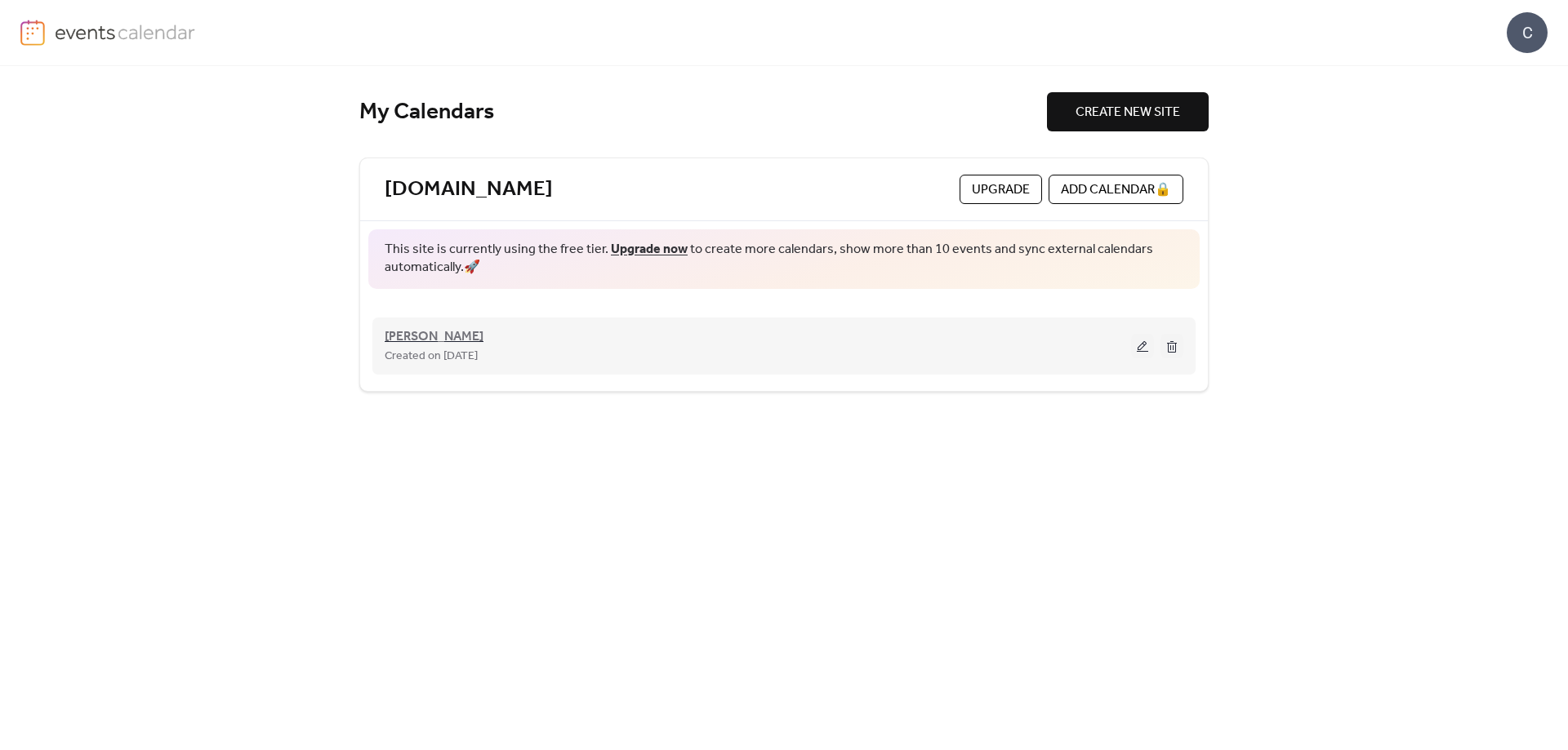
click at [409, 332] on span "[PERSON_NAME]" at bounding box center [434, 338] width 99 height 20
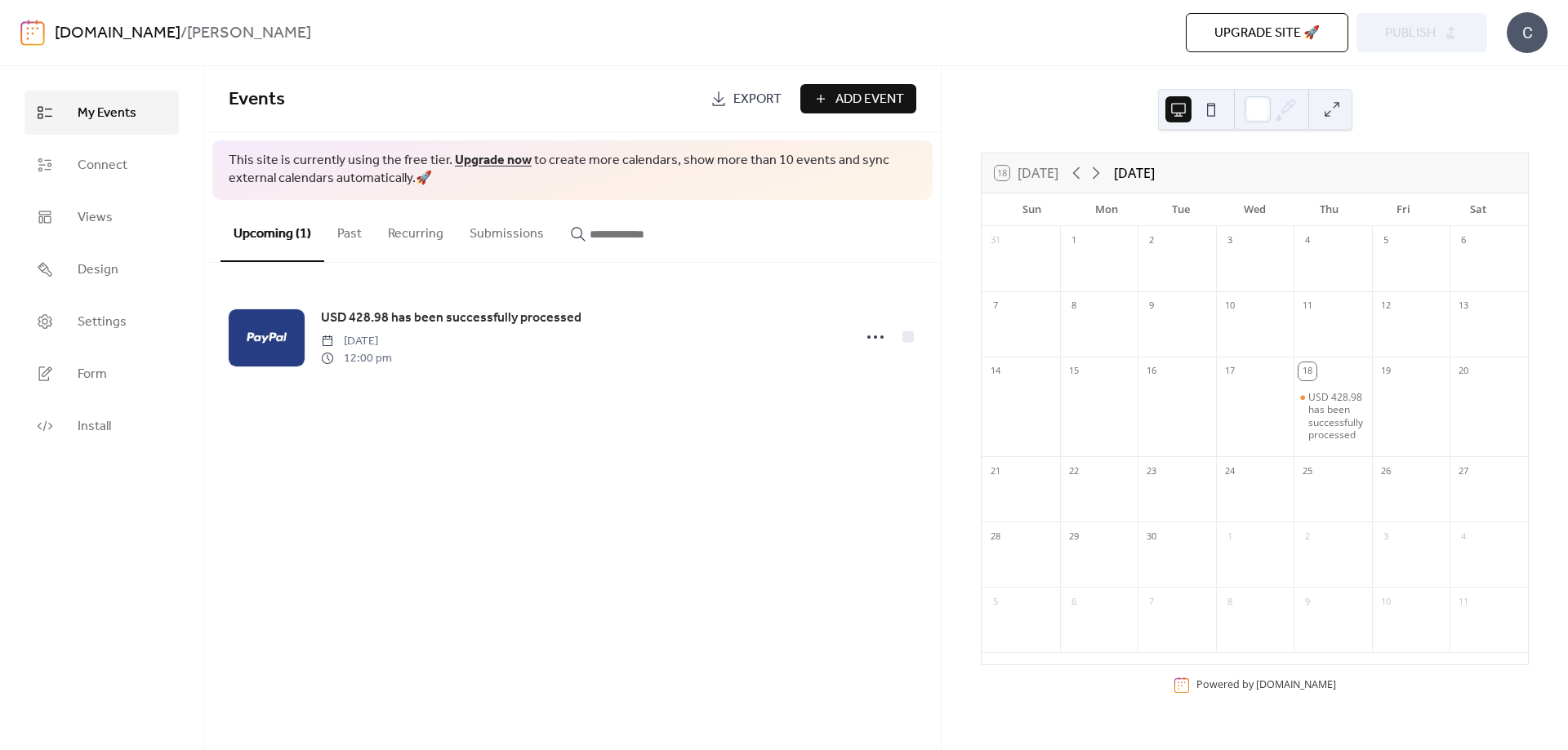
click at [1521, 39] on div "C" at bounding box center [1528, 33] width 41 height 41
click at [1522, 77] on link "Account" at bounding box center [1503, 72] width 90 height 33
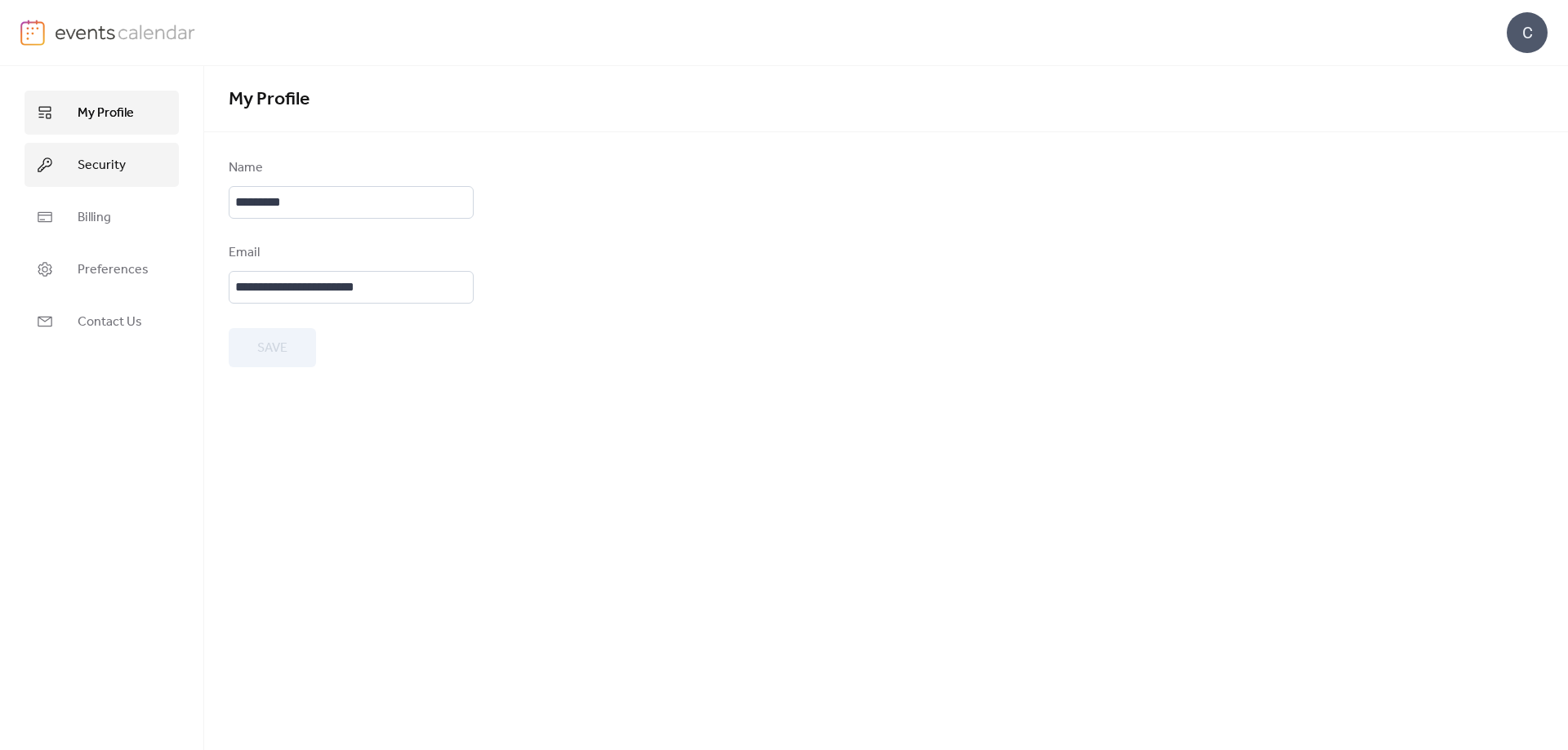
click at [129, 163] on link "Security" at bounding box center [101, 164] width 155 height 44
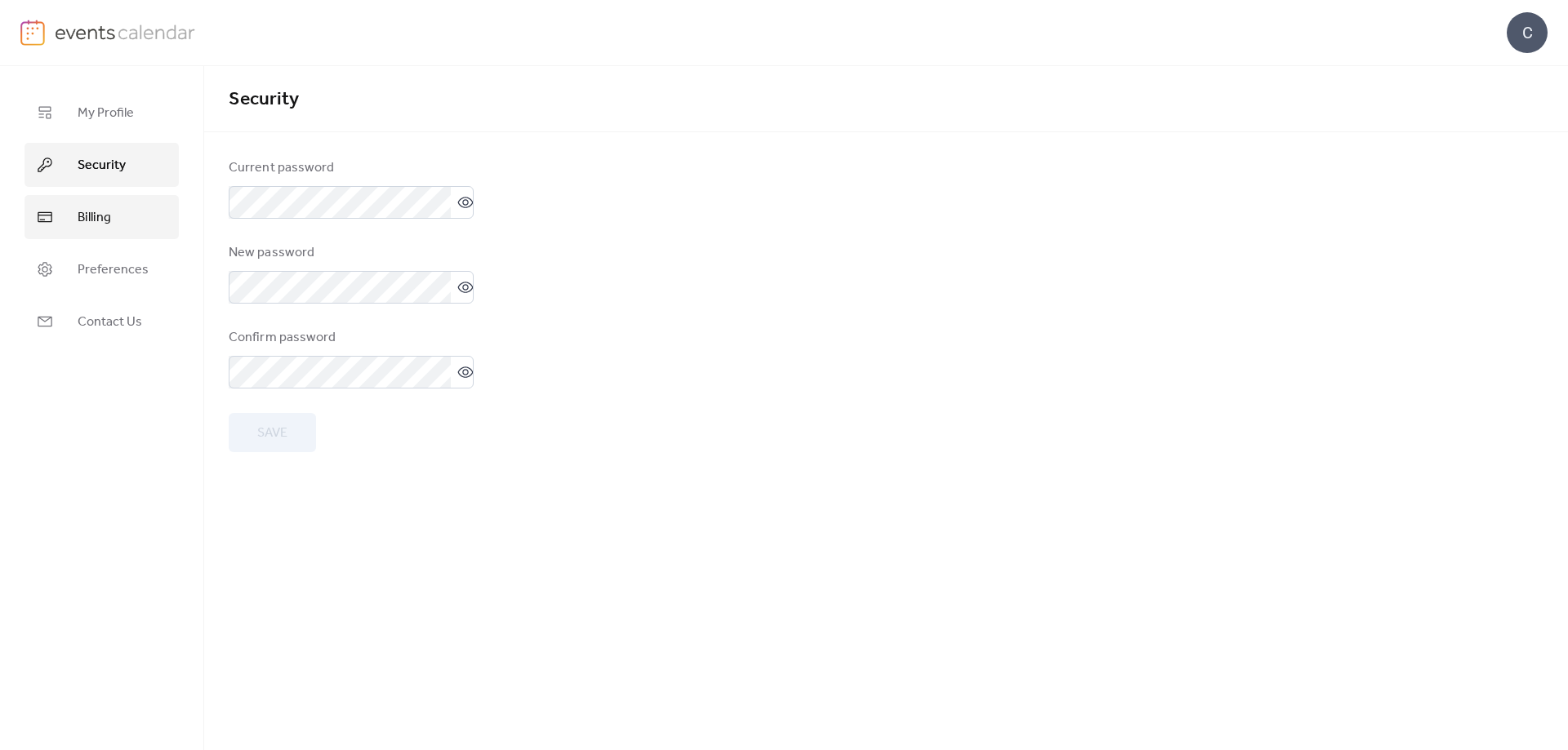
click at [130, 203] on link "Billing" at bounding box center [101, 216] width 155 height 44
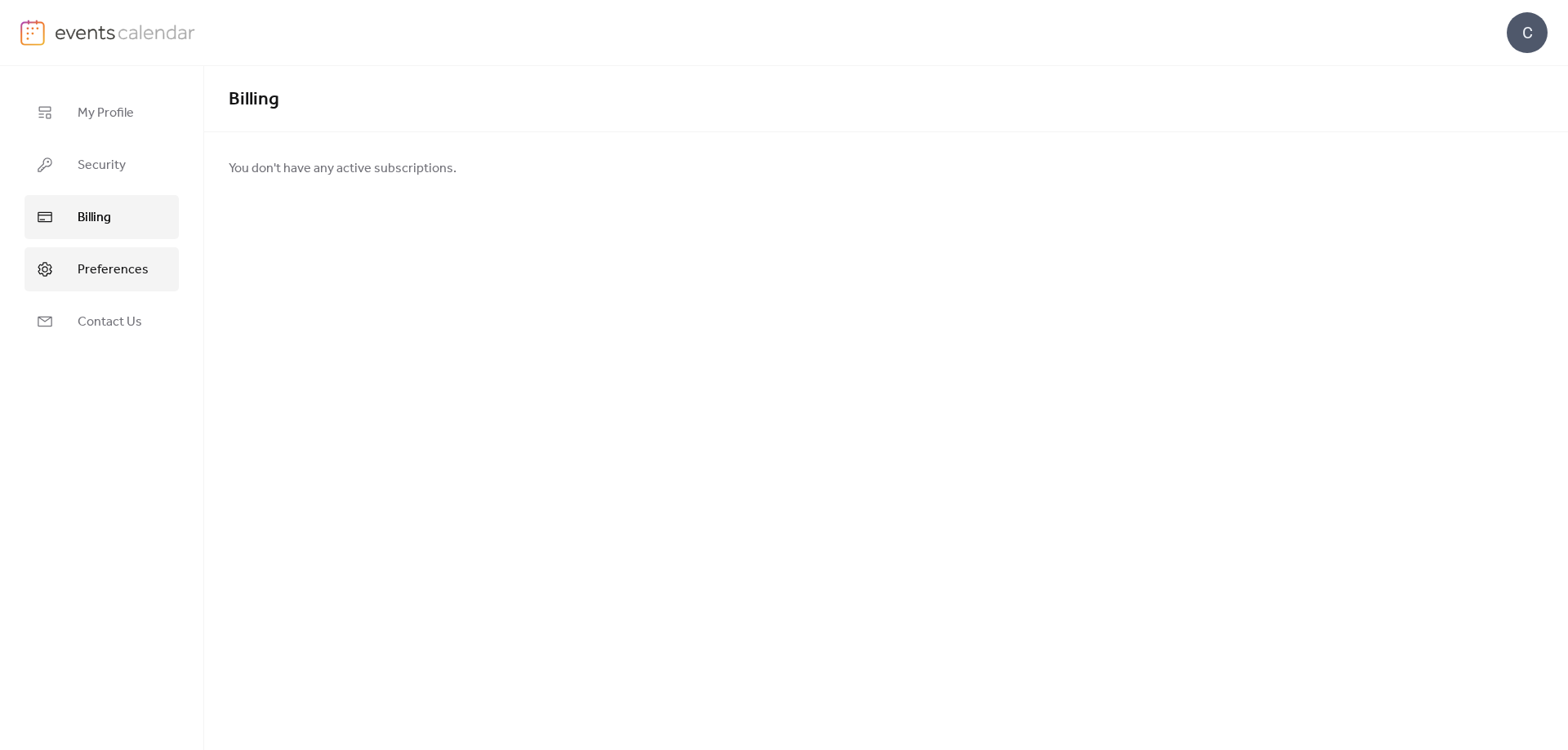
click at [113, 270] on span "Preferences" at bounding box center [113, 271] width 71 height 20
click at [119, 304] on link "Contact Us" at bounding box center [101, 321] width 155 height 44
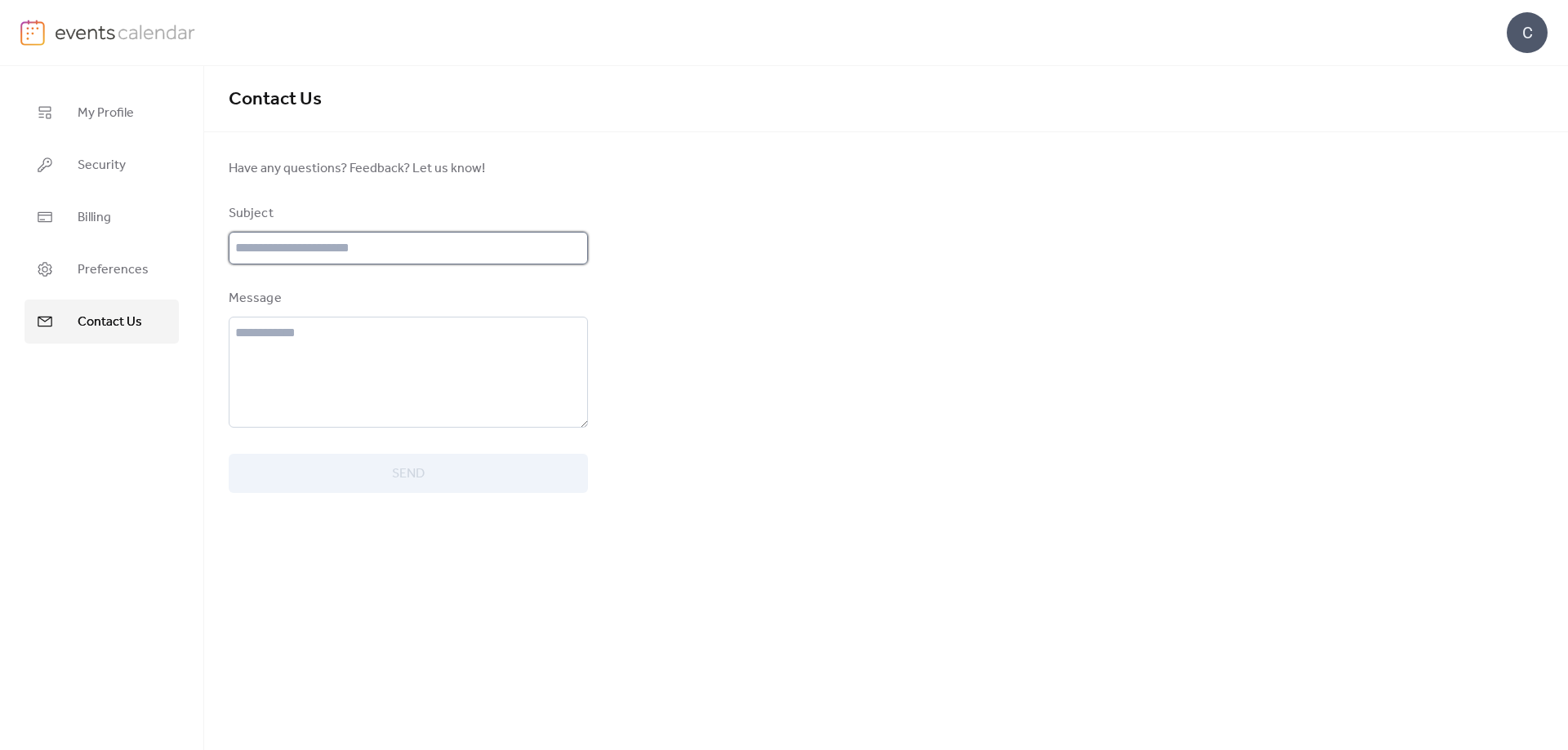
click at [304, 246] on input "text" at bounding box center [408, 248] width 359 height 33
click at [346, 247] on input "text" at bounding box center [408, 248] width 359 height 33
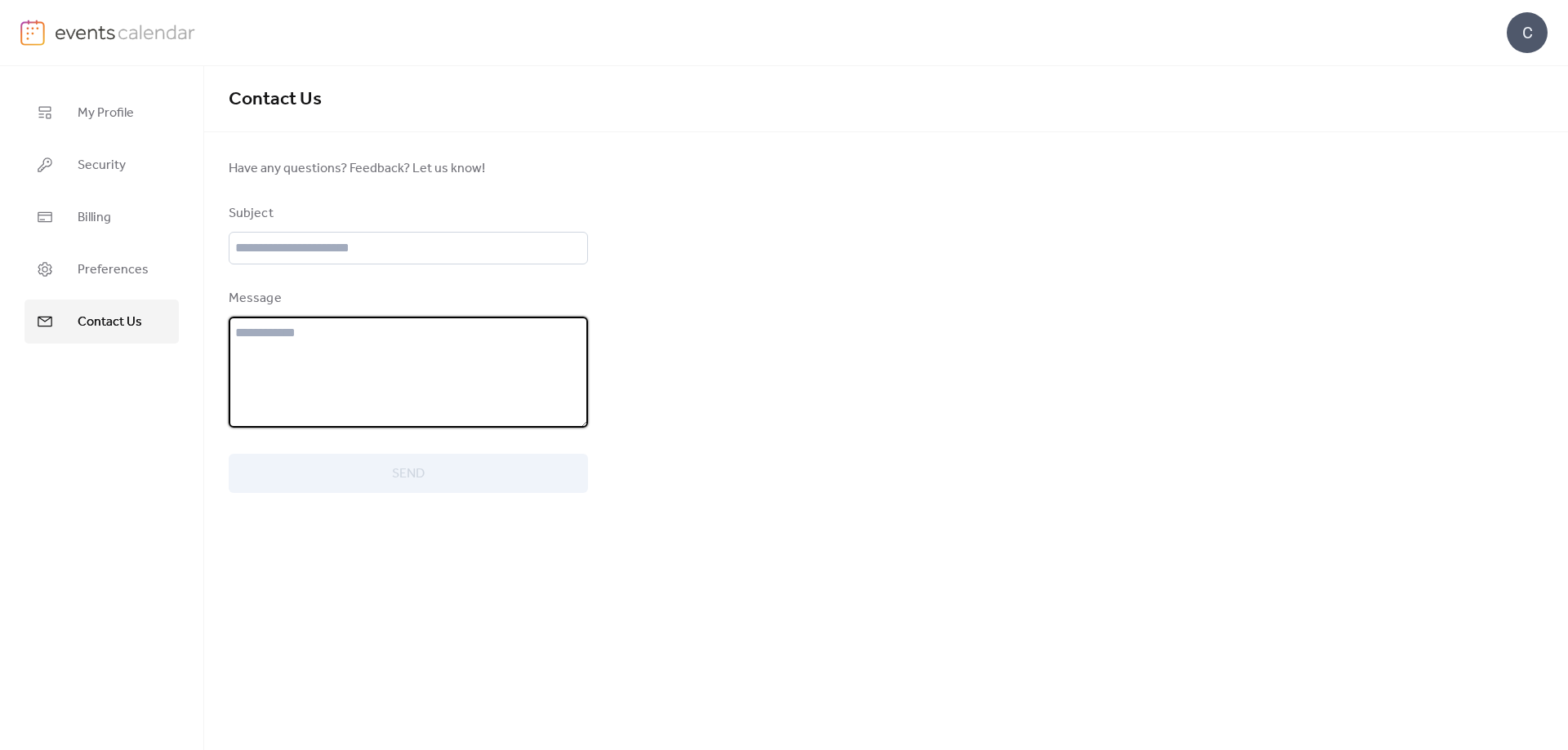
click at [269, 362] on textarea at bounding box center [408, 372] width 359 height 111
click at [292, 159] on span "Have any questions? Feedback? Let us know!" at bounding box center [408, 169] width 359 height 20
click at [328, 347] on textarea at bounding box center [408, 372] width 359 height 111
click at [401, 417] on textarea at bounding box center [408, 372] width 359 height 111
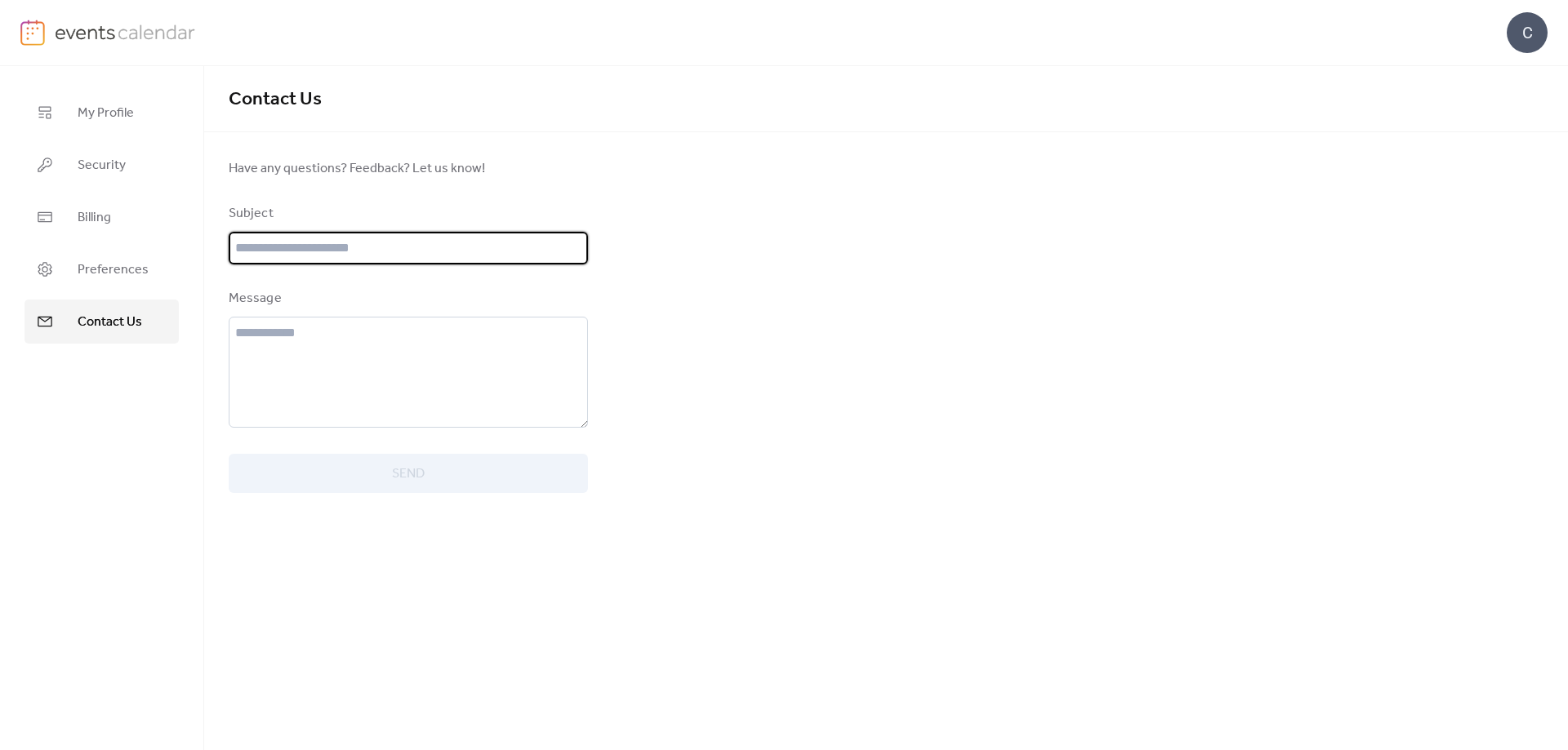
click at [275, 249] on input "text" at bounding box center [408, 248] width 359 height 33
click at [71, 91] on link "My Profile" at bounding box center [101, 112] width 155 height 44
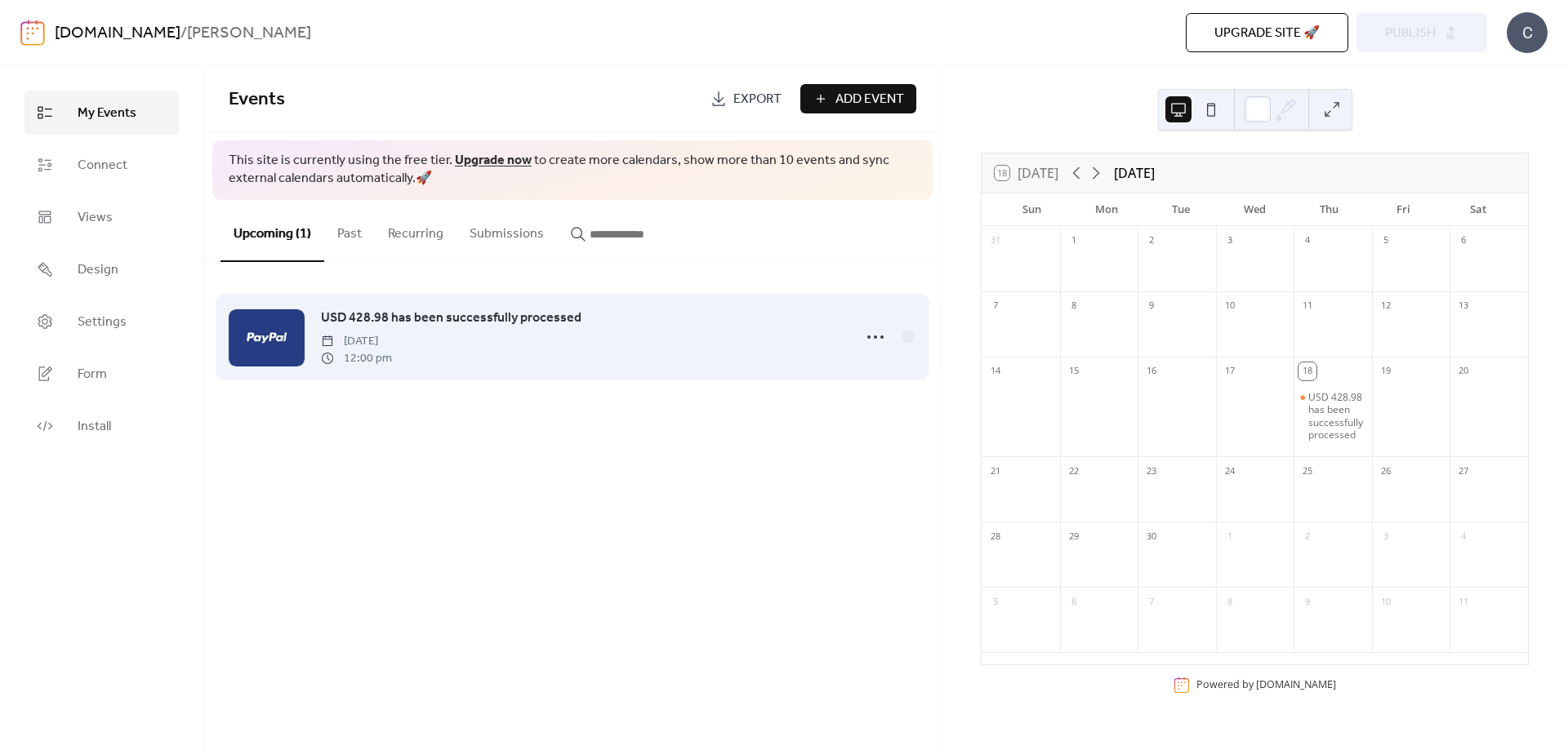
click at [392, 320] on span "USD 428.98 has been successfully processed" at bounding box center [451, 319] width 261 height 20
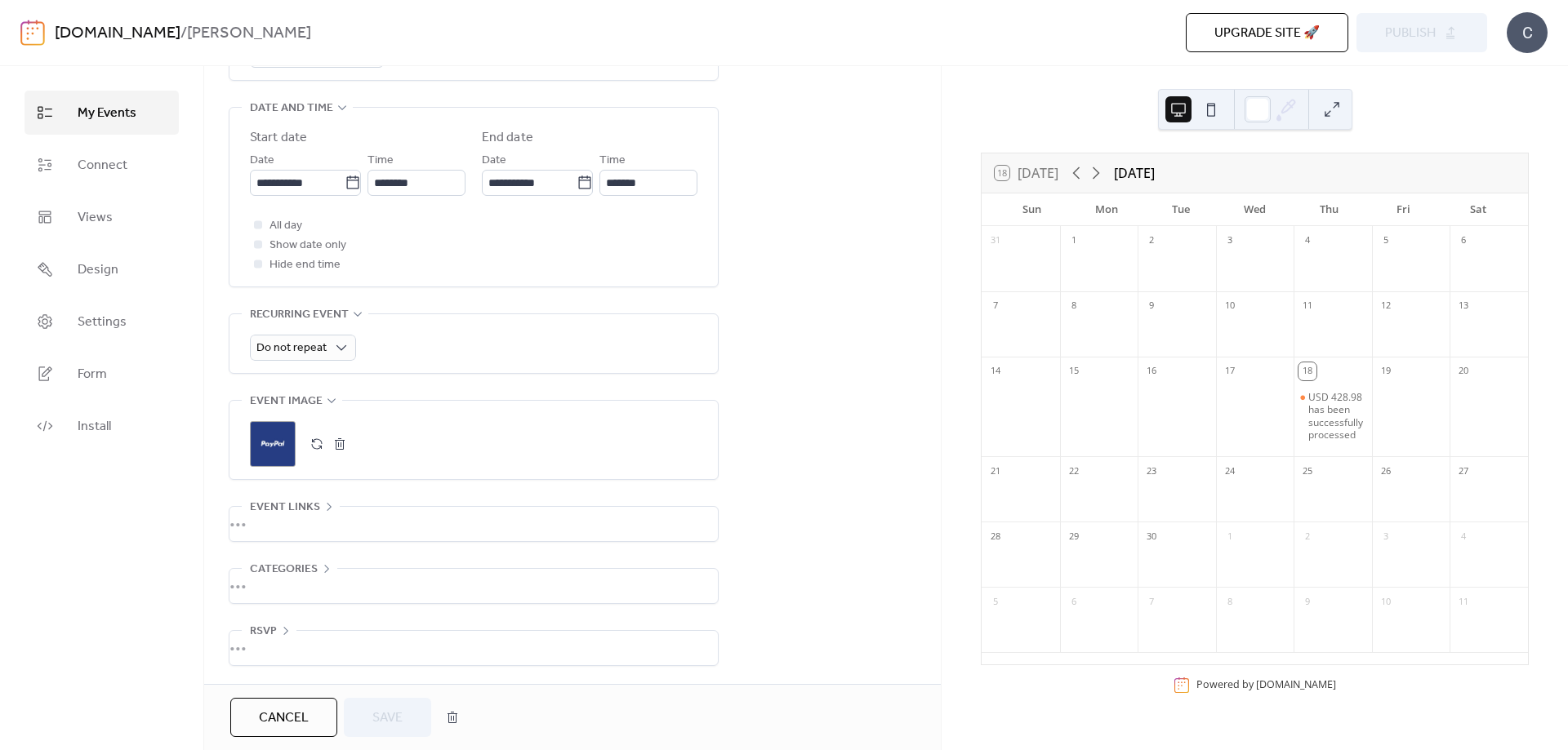
scroll to position [528, 0]
click at [319, 584] on div "•••" at bounding box center [474, 586] width 489 height 34
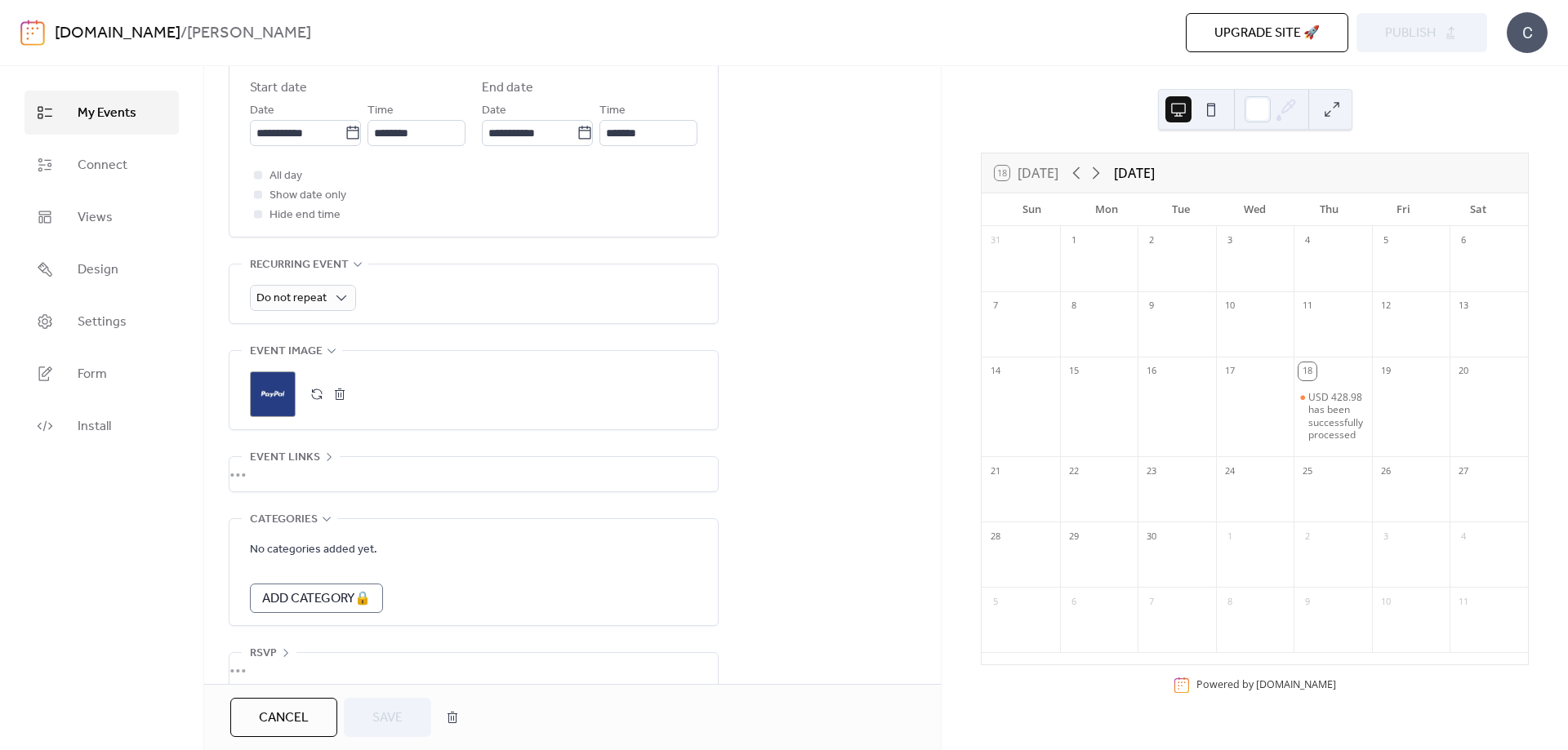
scroll to position [600, 0]
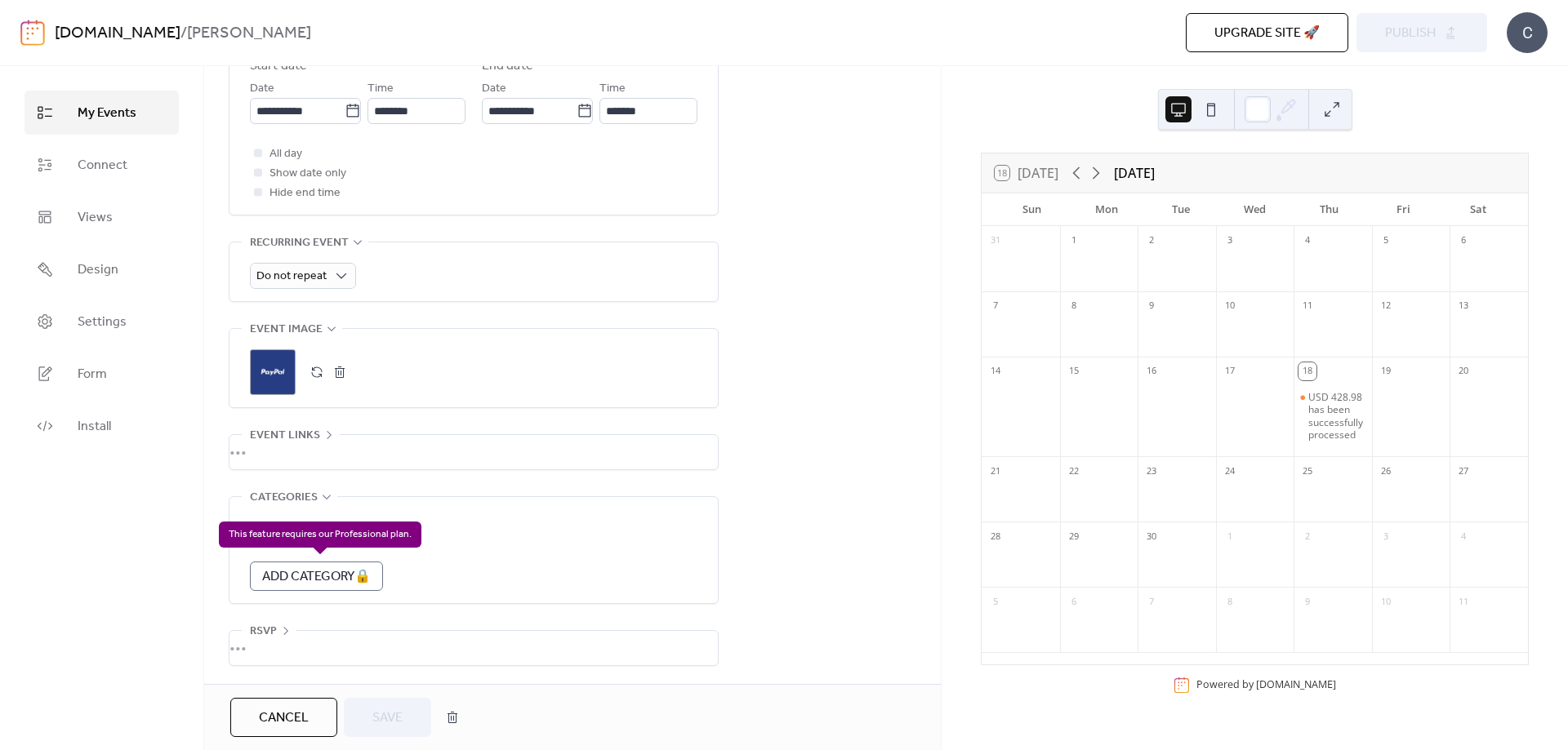
click at [317, 562] on div "Add Category 🔒" at bounding box center [316, 576] width 133 height 29
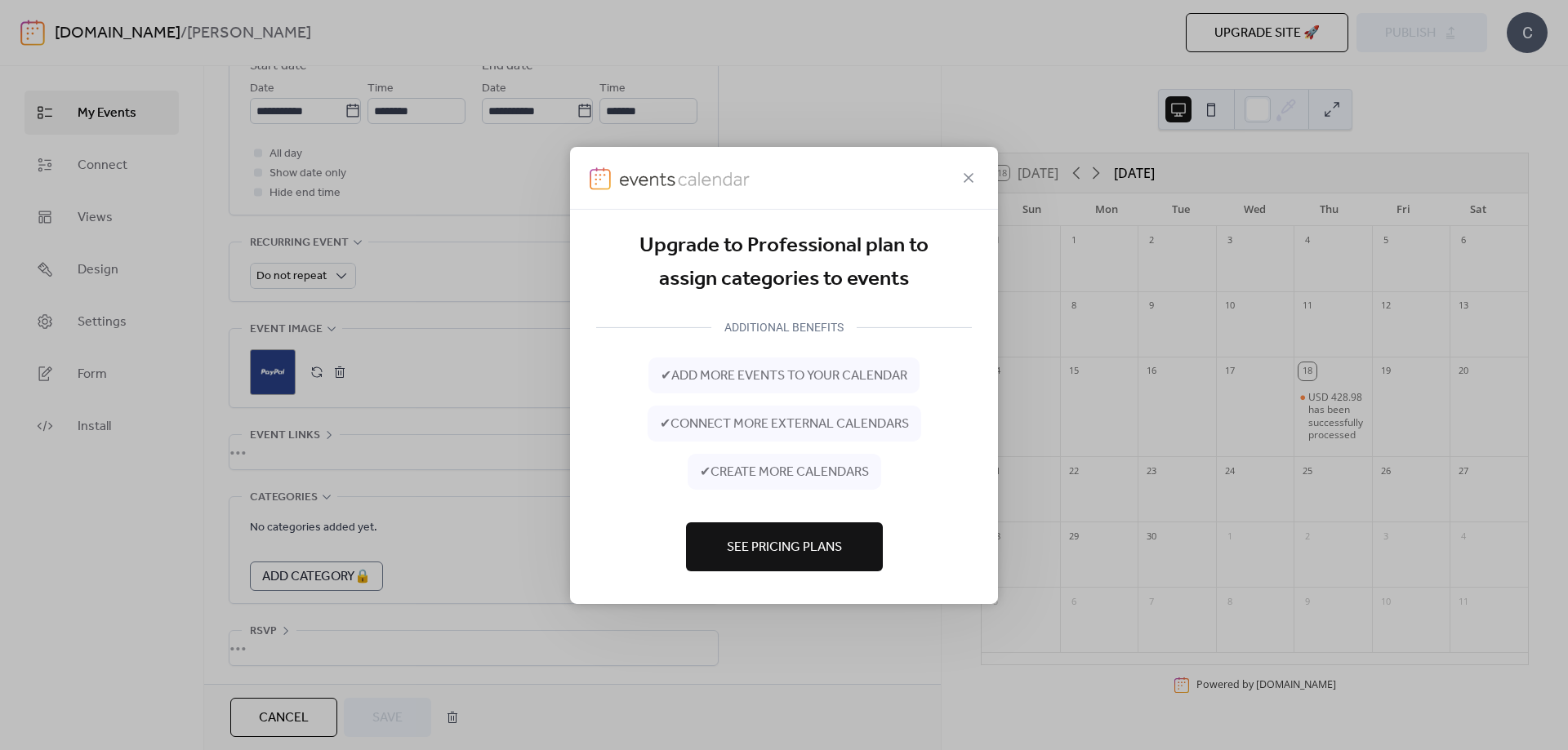
click at [801, 550] on span "See Pricing Plans" at bounding box center [784, 547] width 115 height 20
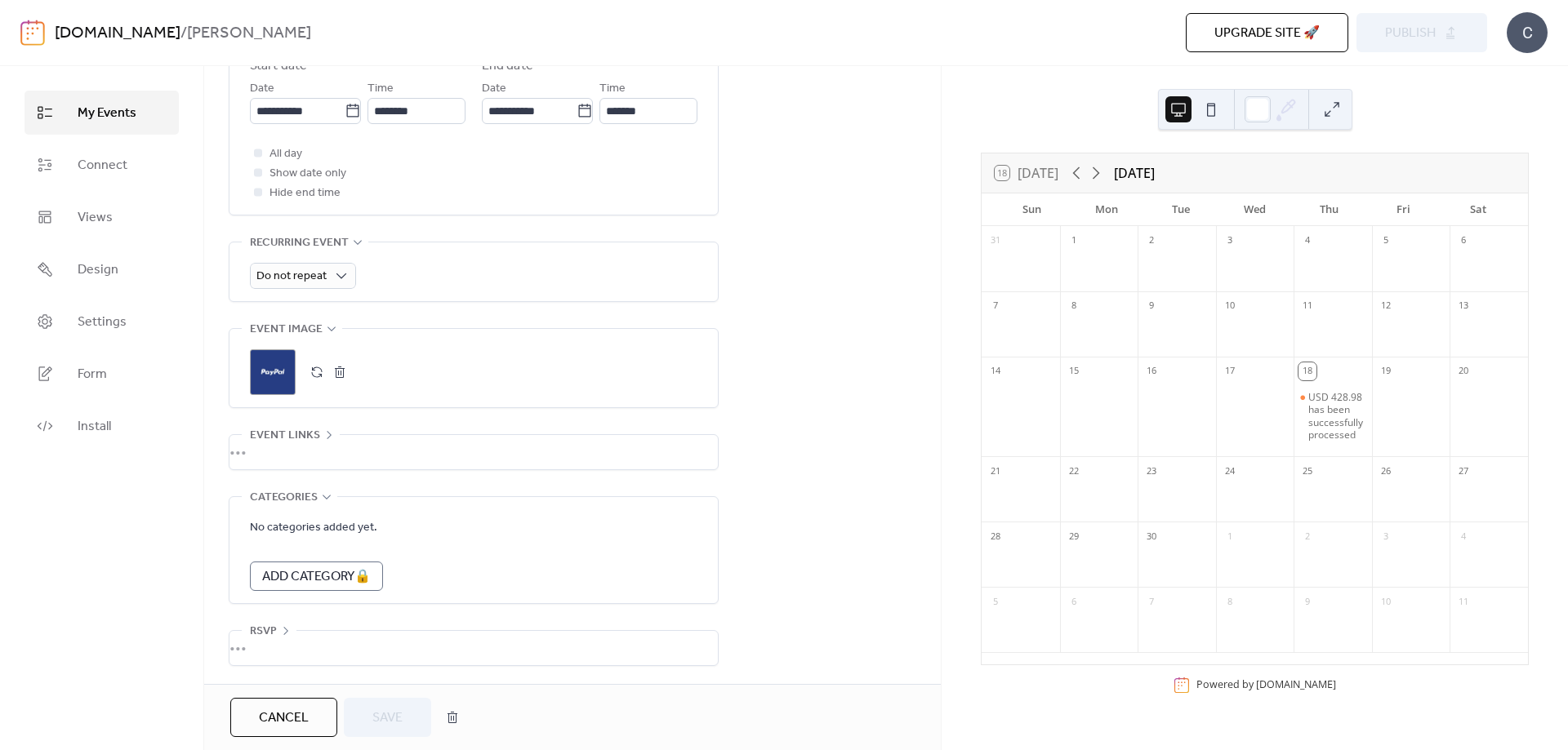
scroll to position [600, 0]
click at [343, 638] on div "•••" at bounding box center [474, 648] width 489 height 34
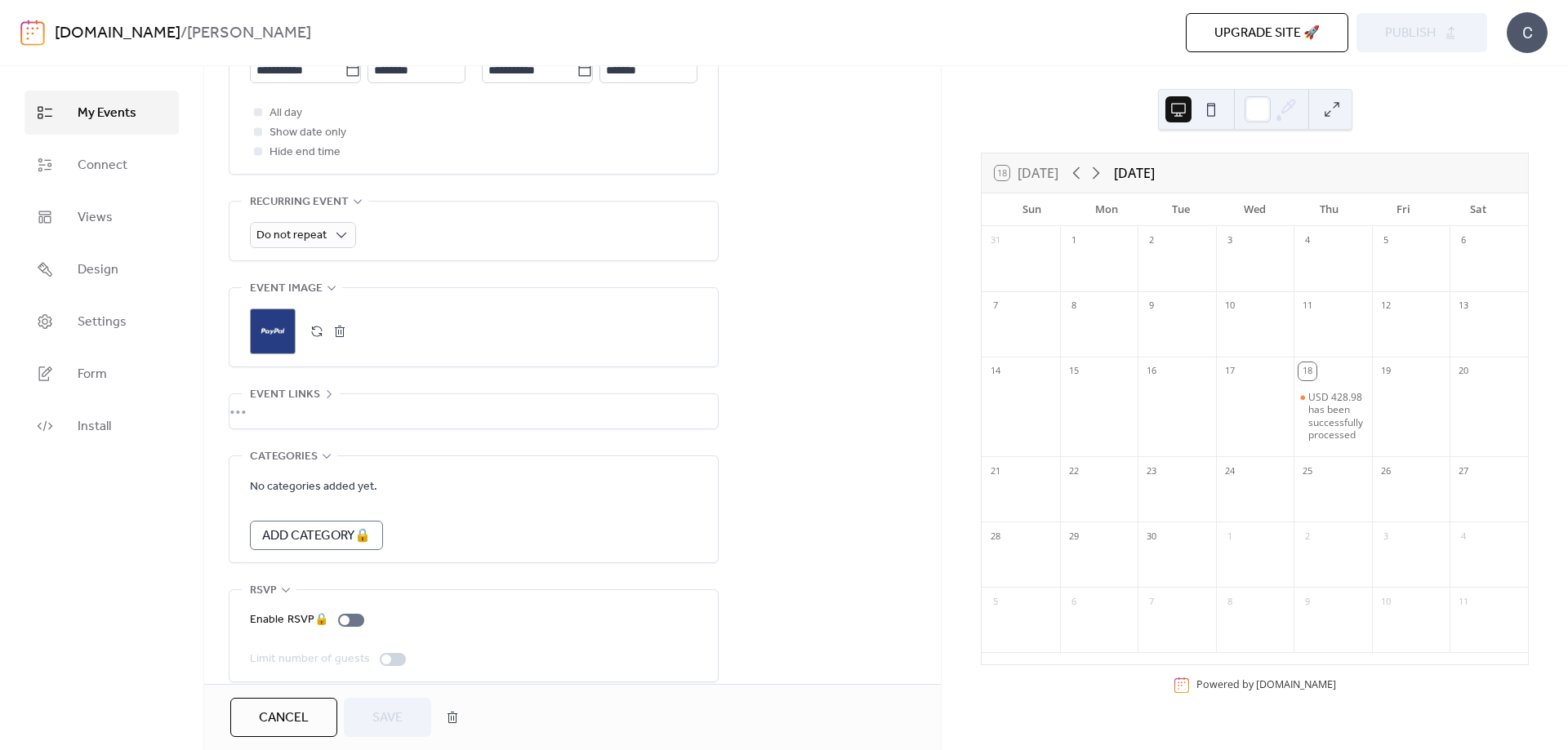
scroll to position [657, 0]
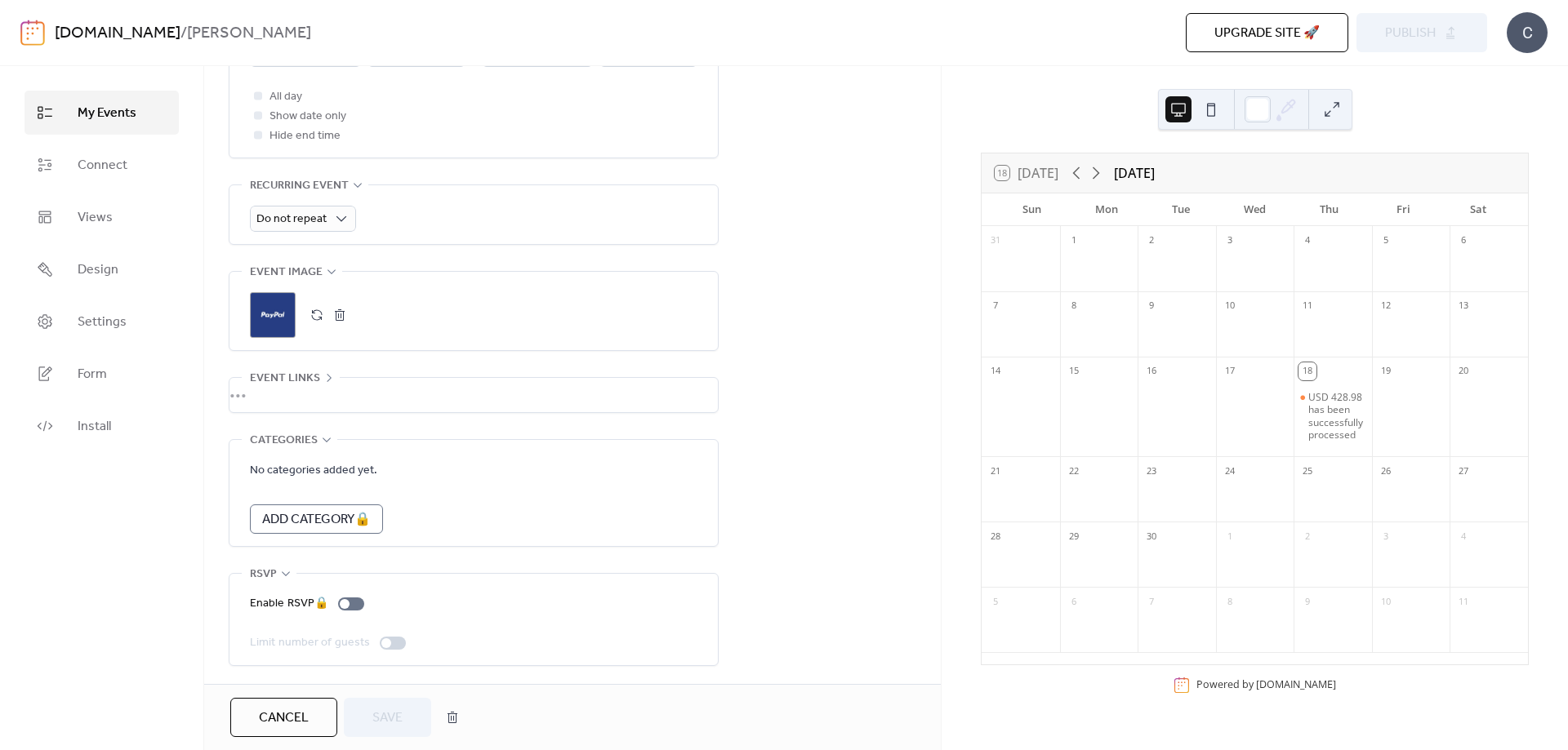
click at [311, 565] on div "**********" at bounding box center [474, 84] width 490 height 1163
click at [1155, 171] on div "[DATE]" at bounding box center [1135, 173] width 41 height 20
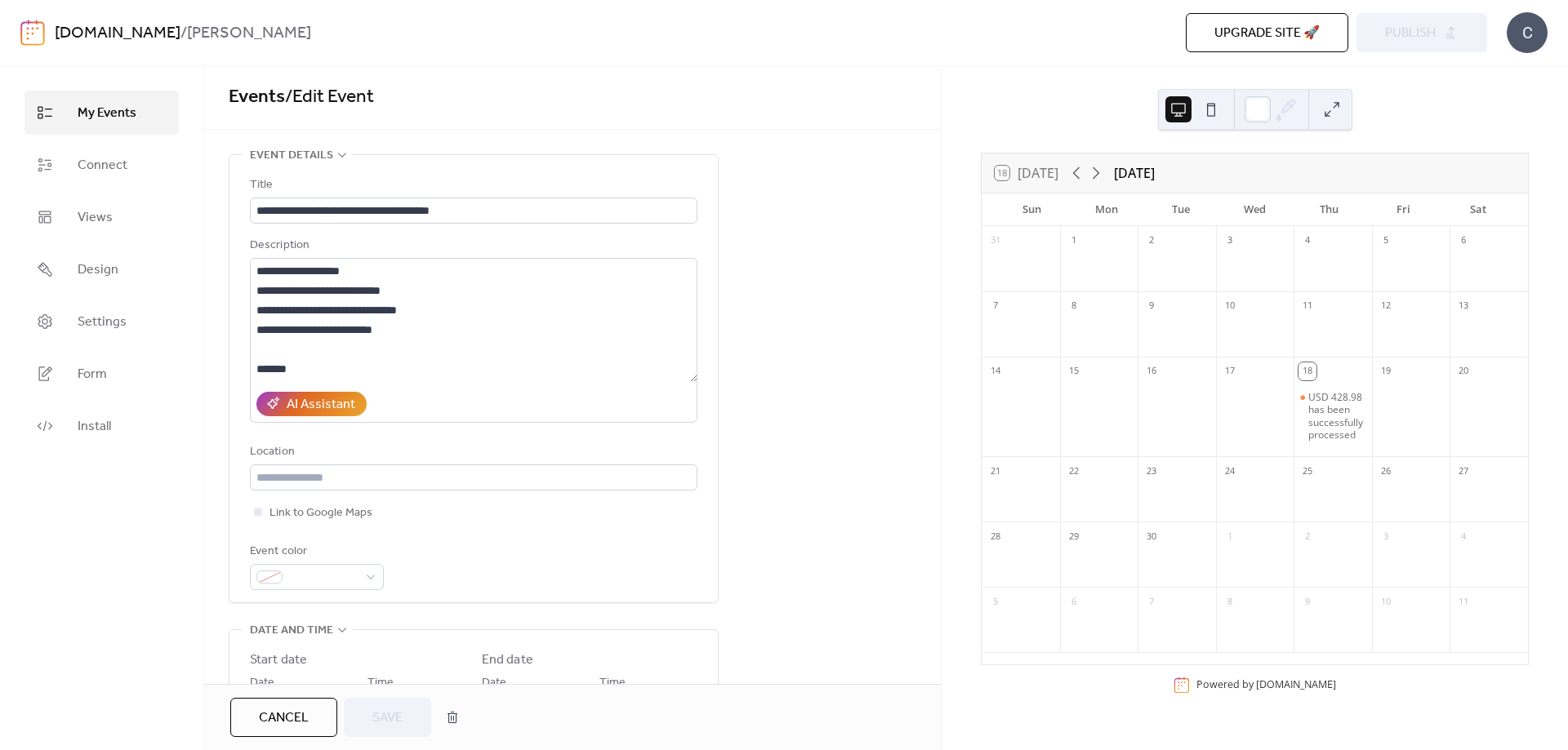
scroll to position [0, 0]
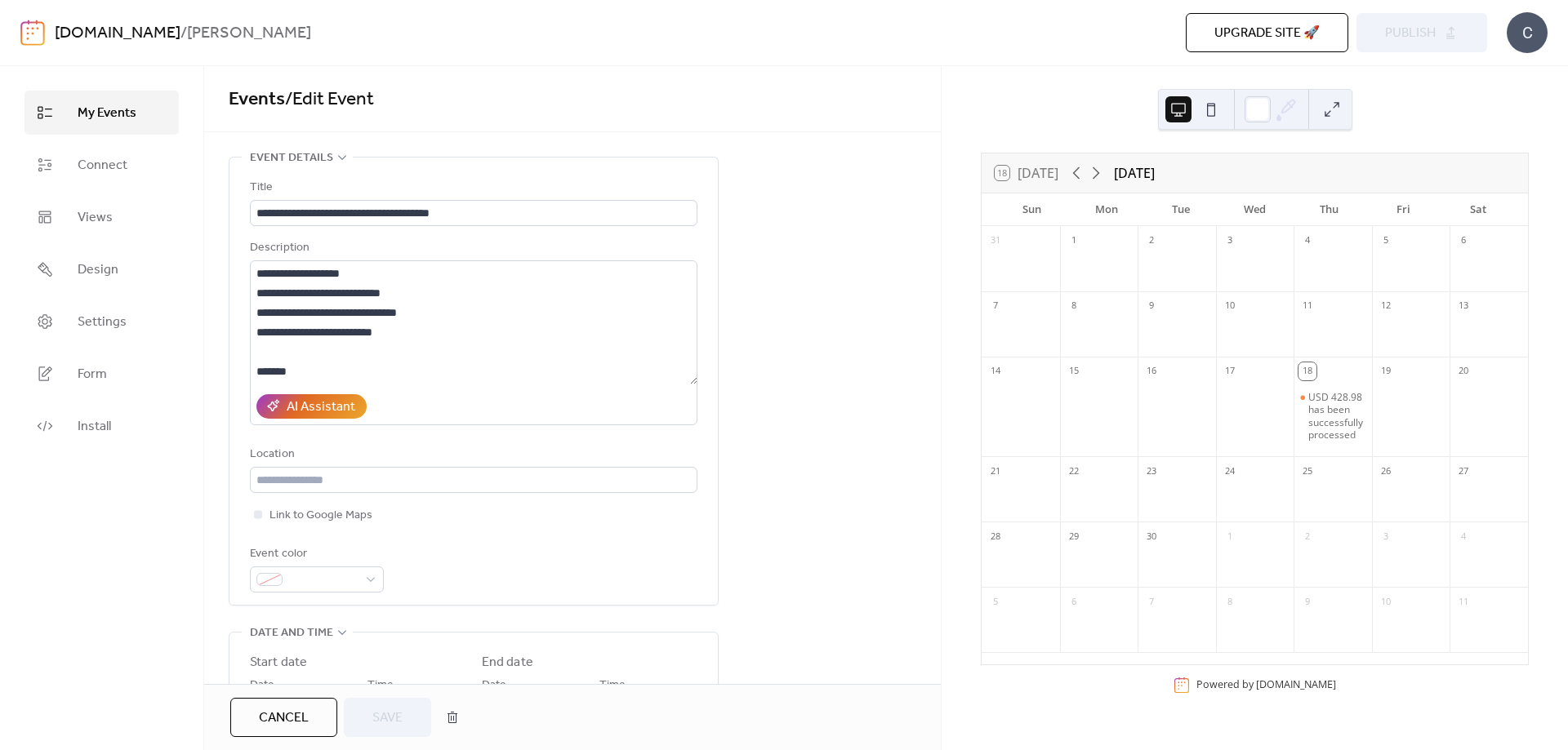
click at [336, 166] on div "Event details" at bounding box center [298, 157] width 111 height 20
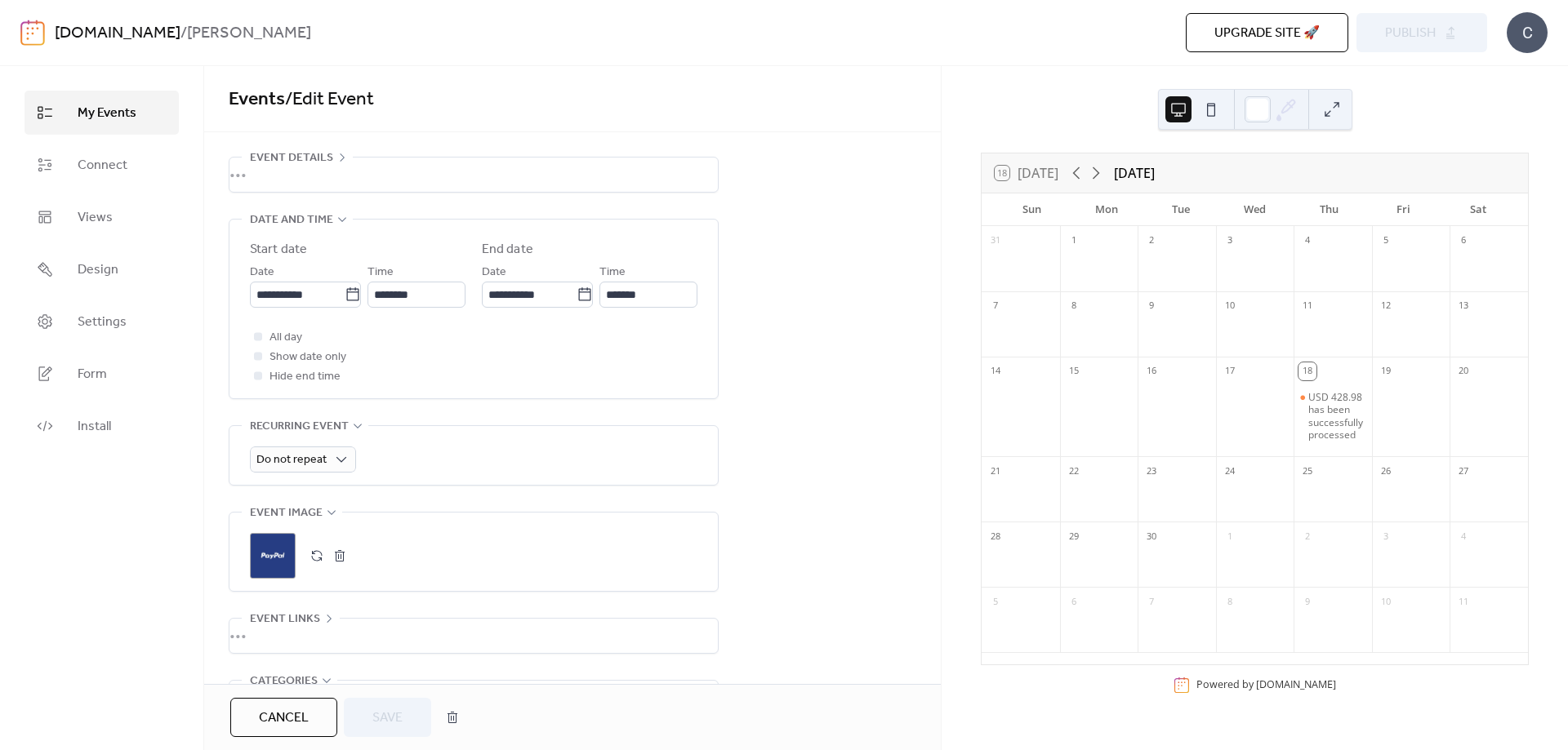
click at [331, 149] on span "Event details" at bounding box center [291, 158] width 83 height 20
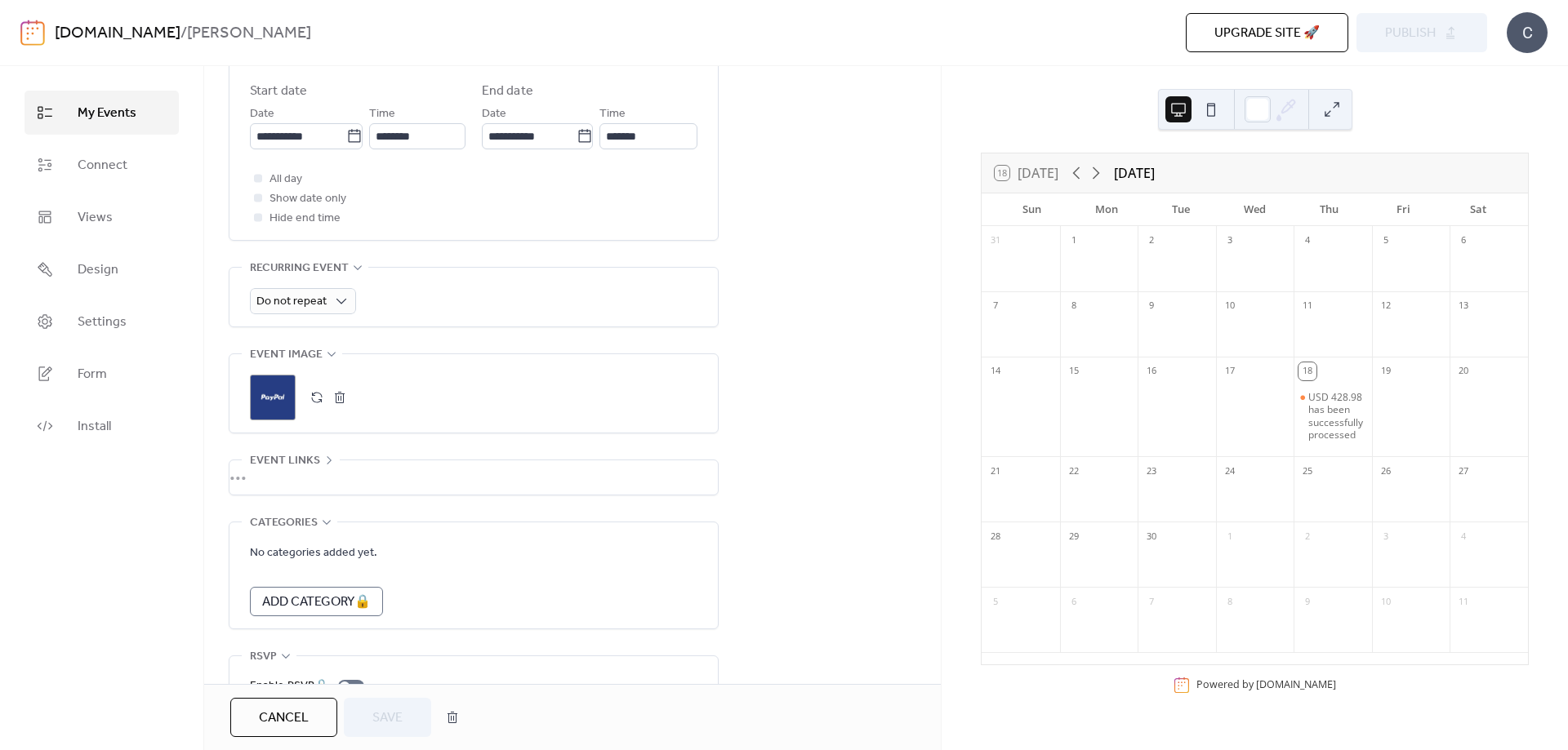
scroll to position [657, 0]
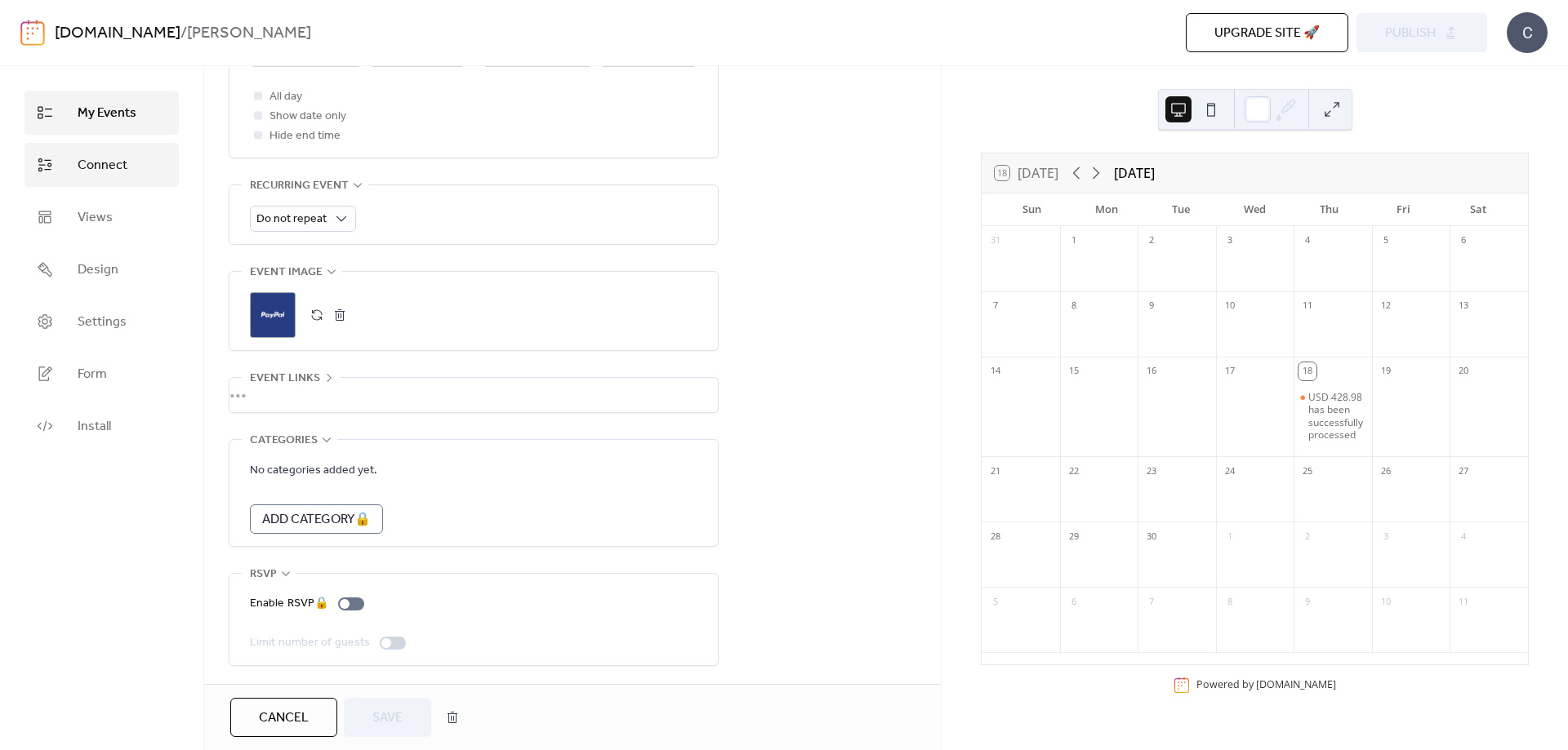
click at [138, 158] on link "Connect" at bounding box center [101, 164] width 155 height 44
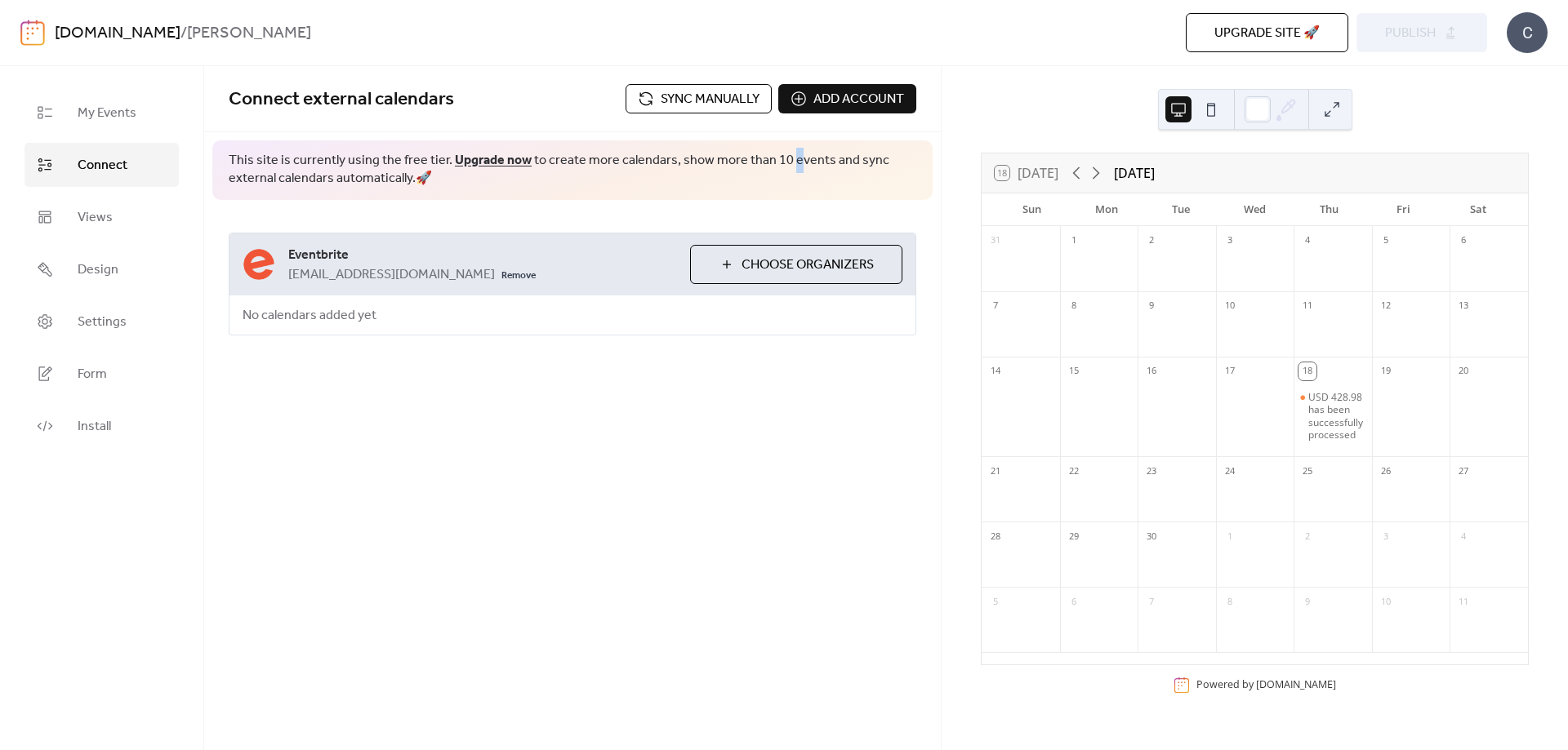
click at [784, 161] on span "This site is currently using the free tier. Upgrade now to create more calendar…" at bounding box center [573, 170] width 688 height 37
click at [717, 259] on button "Choose Organizers" at bounding box center [796, 264] width 213 height 39
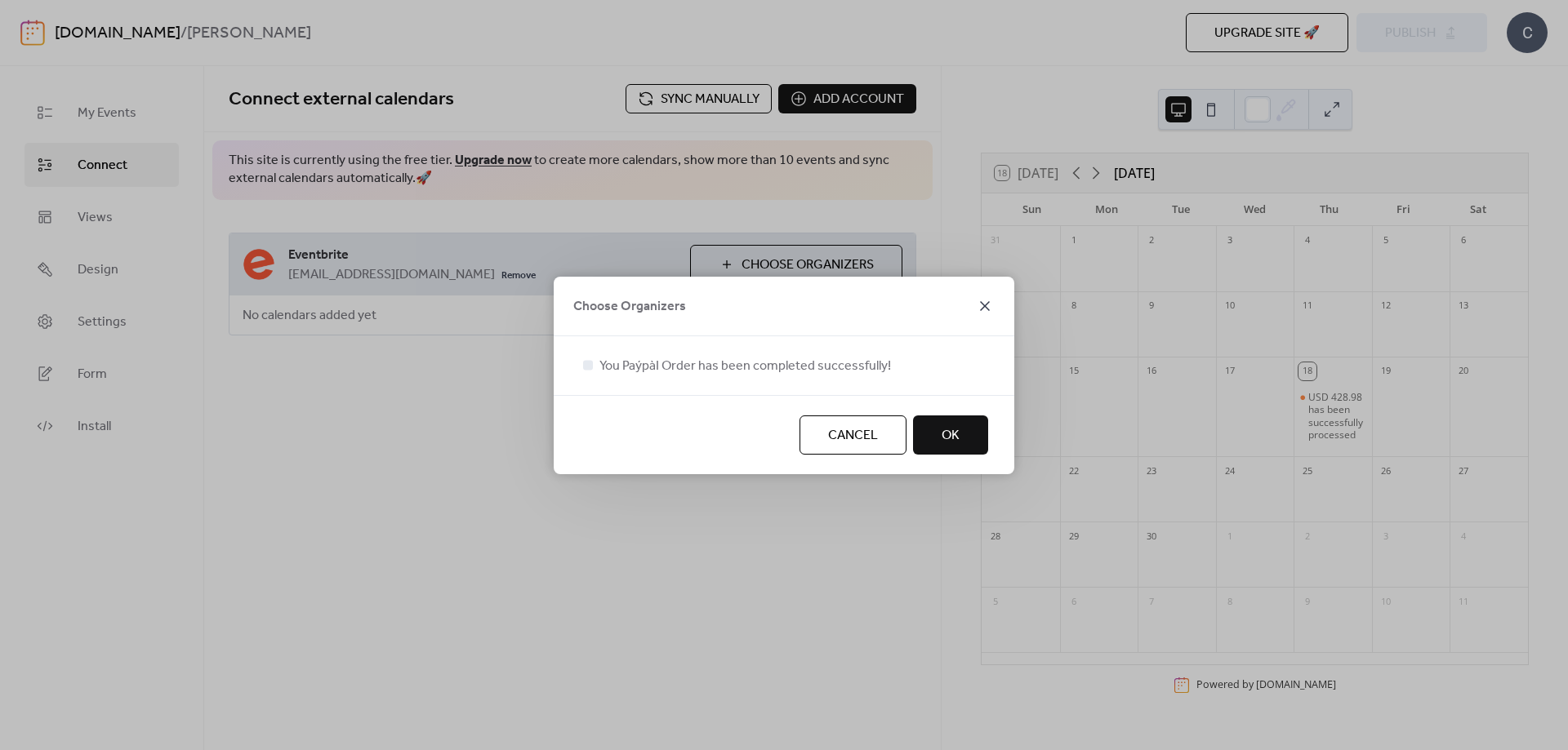
click at [983, 309] on icon at bounding box center [985, 305] width 10 height 10
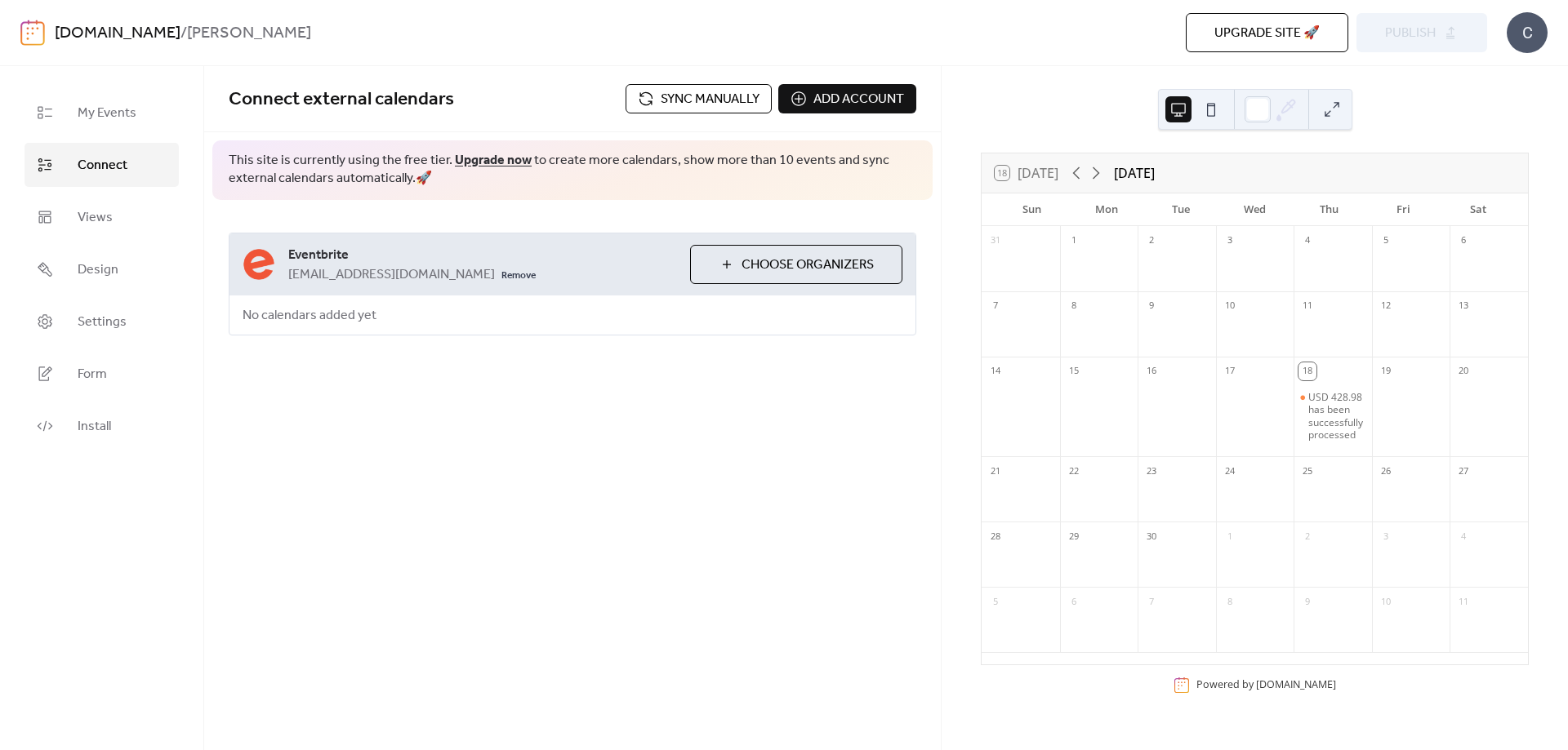
click at [655, 266] on div "[EMAIL_ADDRESS][DOMAIN_NAME] Remove" at bounding box center [482, 274] width 389 height 20
click at [319, 270] on span "[EMAIL_ADDRESS][DOMAIN_NAME]" at bounding box center [391, 275] width 206 height 20
click at [742, 106] on span "Sync manually" at bounding box center [710, 100] width 99 height 20
click at [124, 119] on span "My Events" at bounding box center [107, 113] width 59 height 20
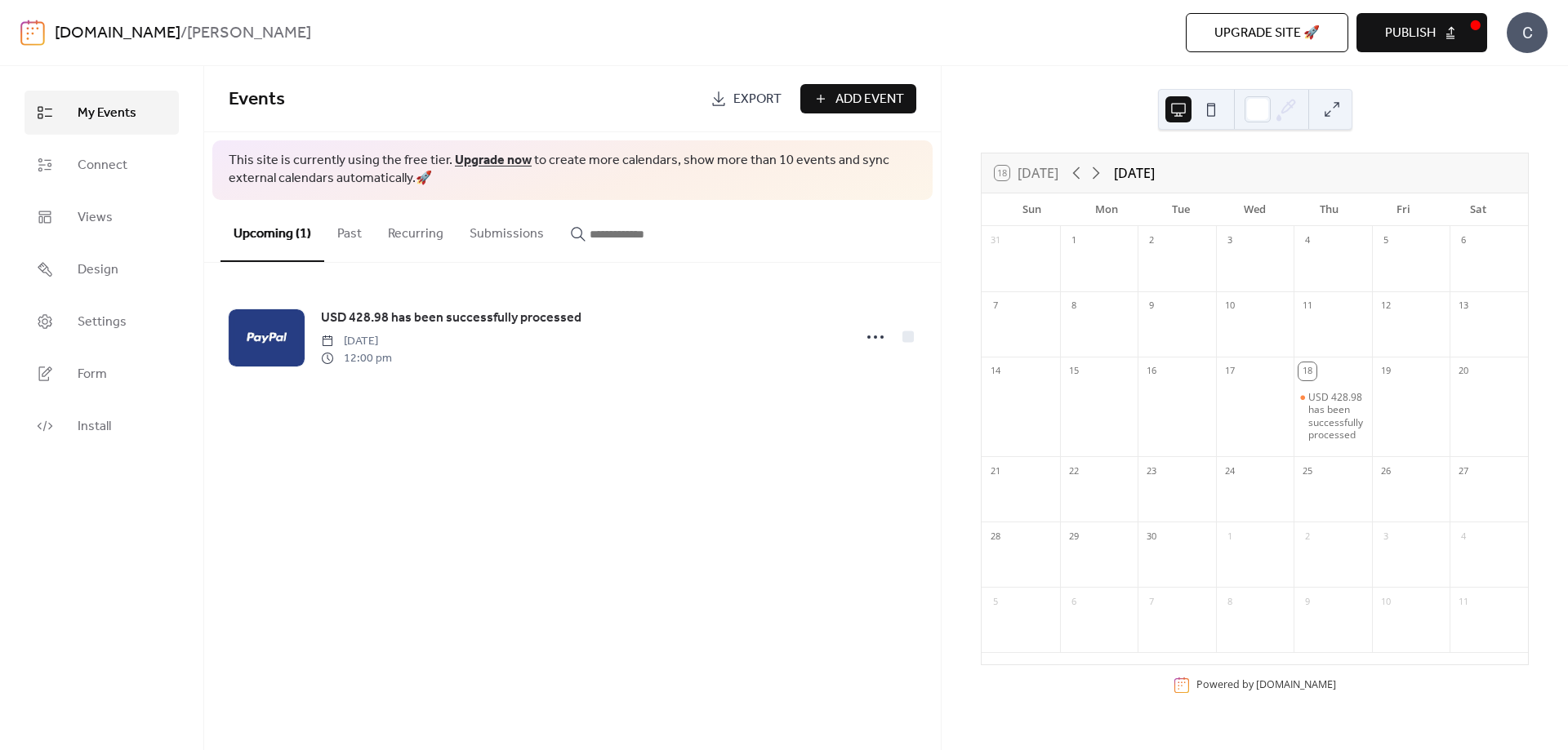
scroll to position [4, 0]
click at [1331, 416] on div "USD 428.98 has been successfully processed" at bounding box center [1337, 416] width 57 height 51
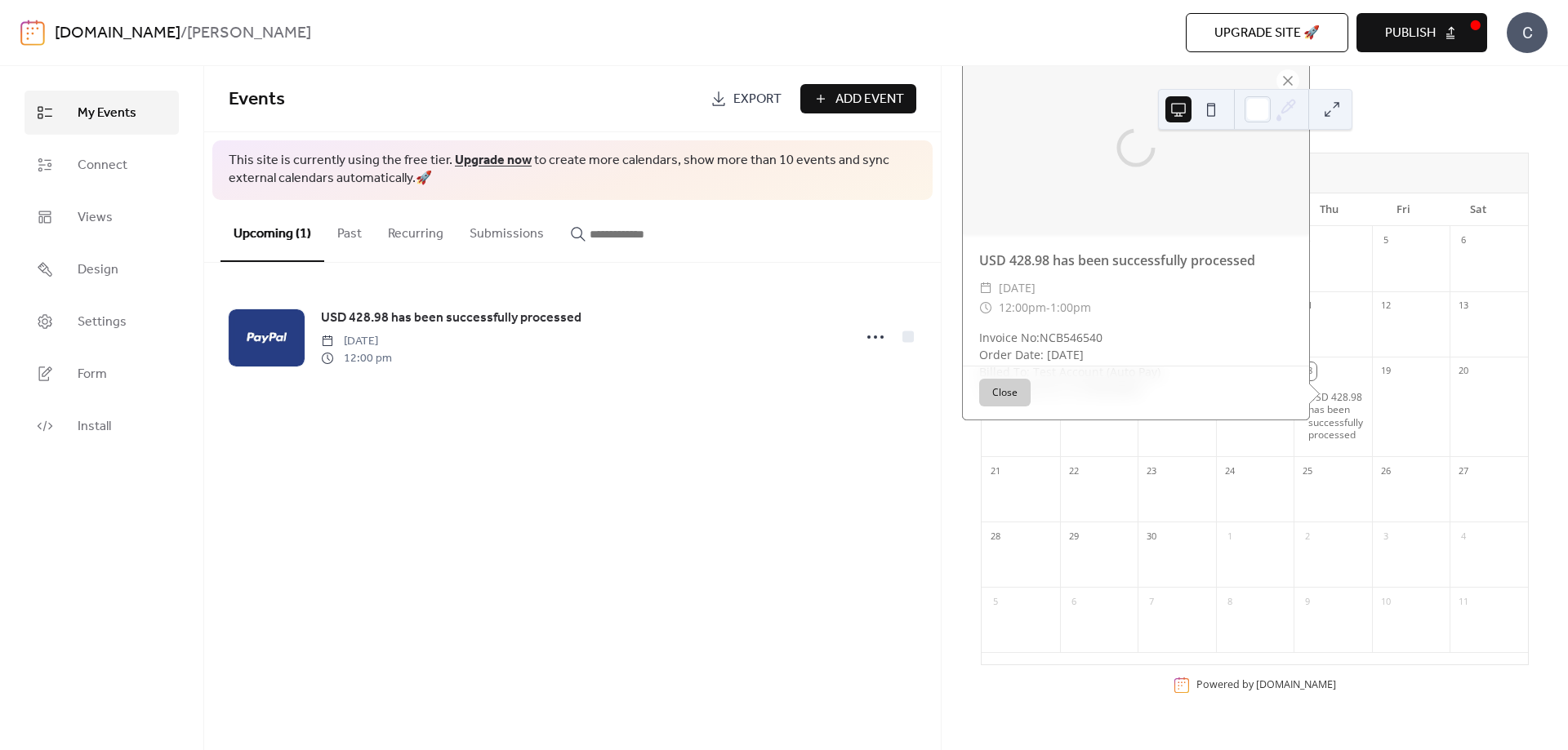
scroll to position [0, 0]
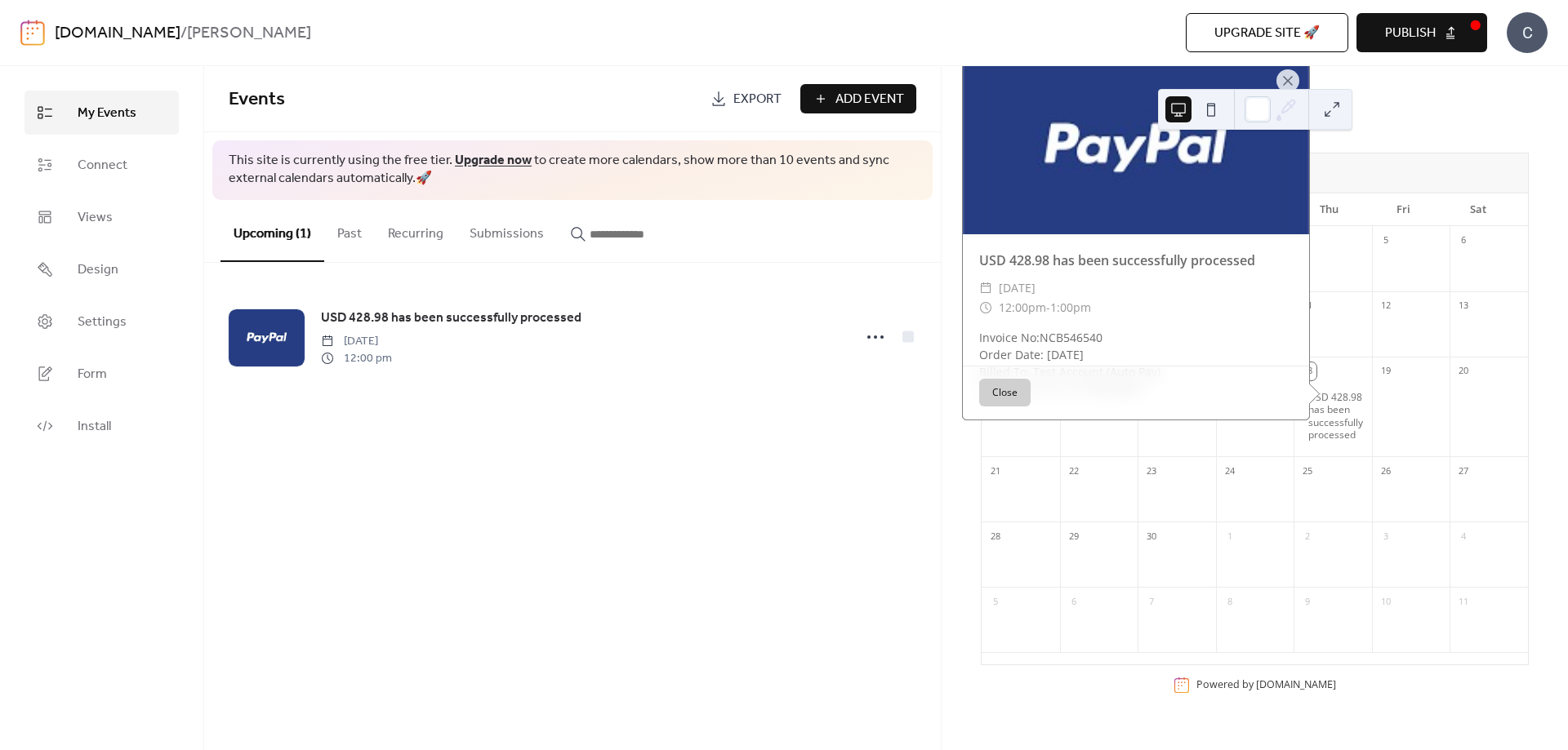
click at [1101, 48] on div "Upgrade site 🚀 Preview Publish" at bounding box center [1120, 33] width 734 height 39
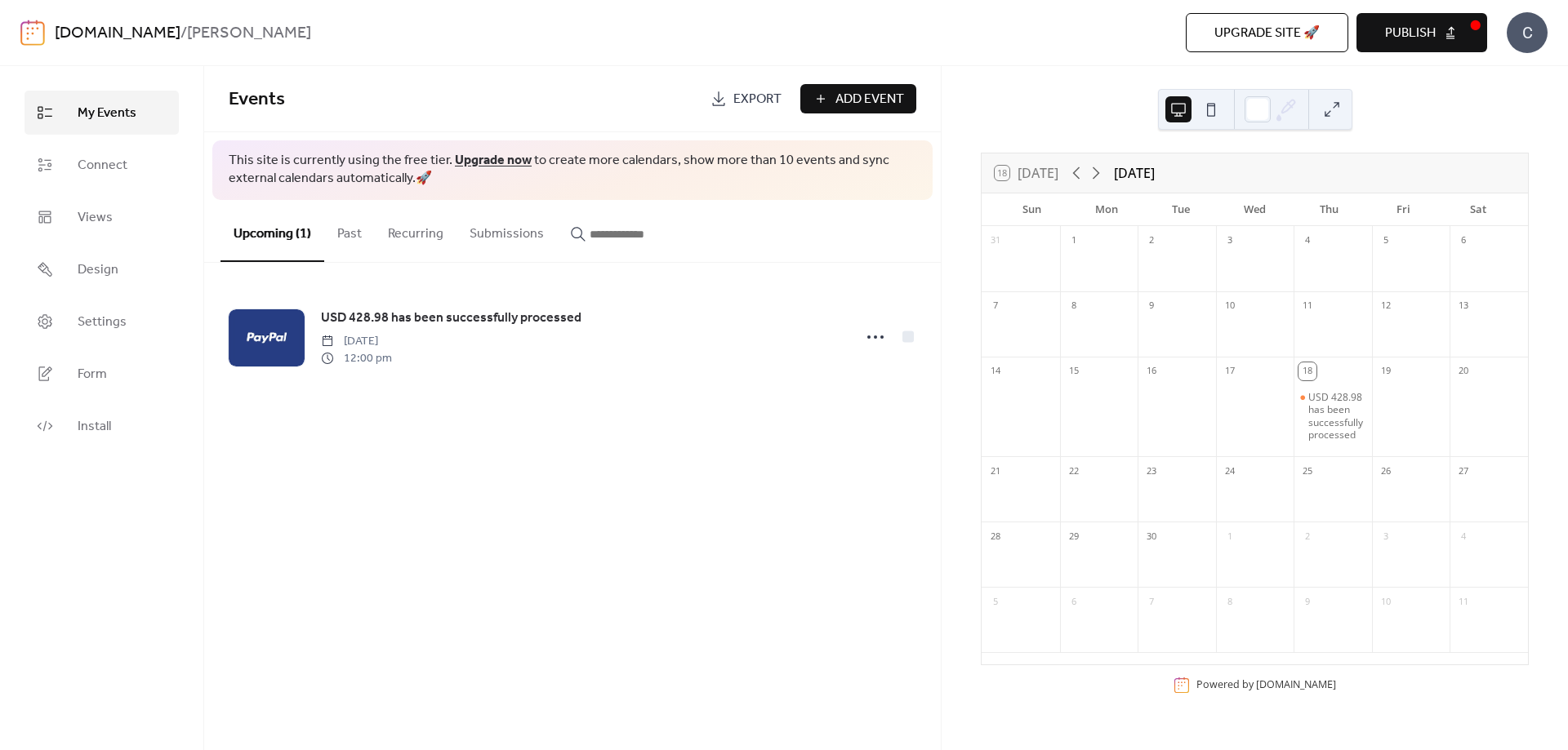
click at [1530, 46] on div "C" at bounding box center [1528, 33] width 41 height 41
click at [118, 159] on span "Connect" at bounding box center [103, 166] width 50 height 20
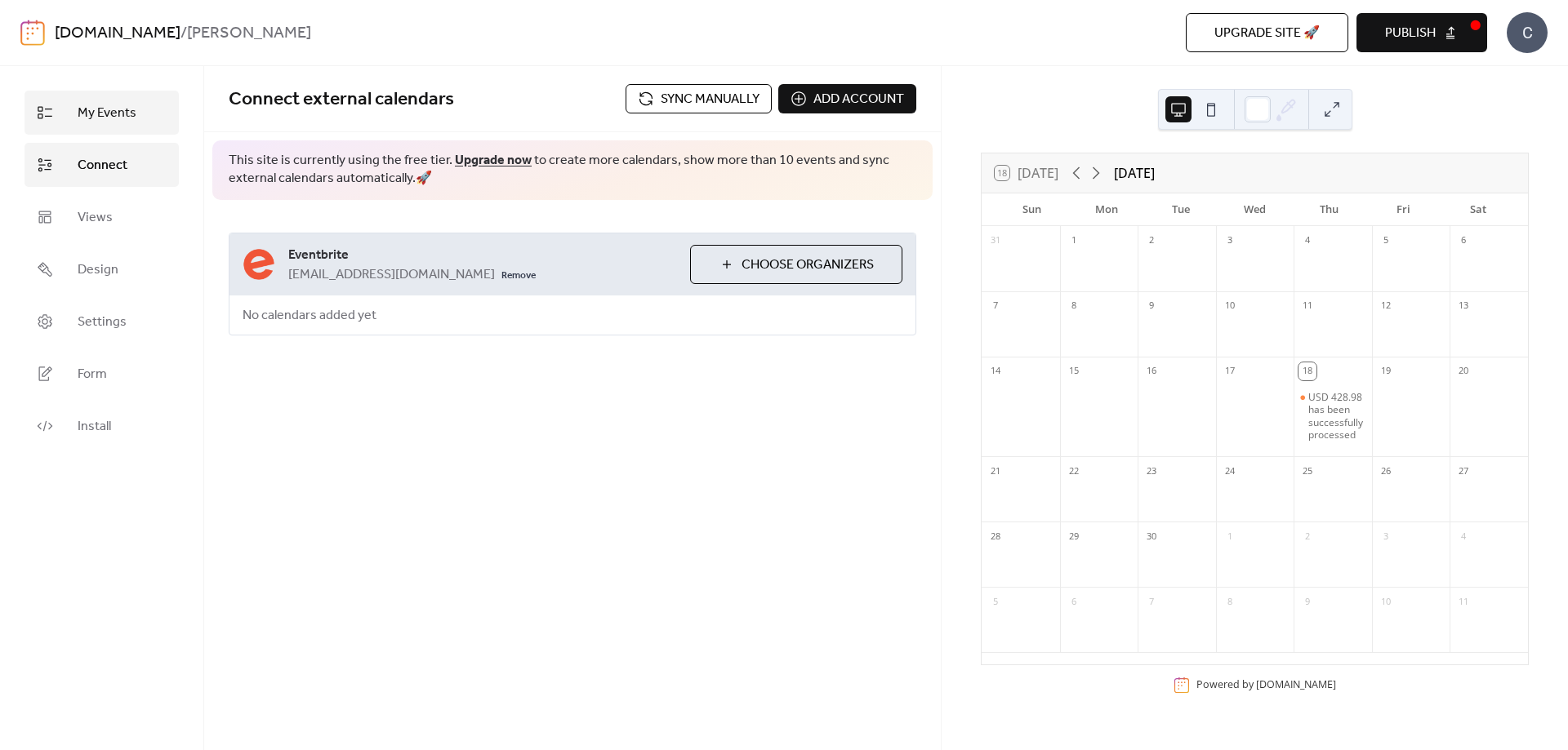
click at [117, 112] on span "My Events" at bounding box center [107, 113] width 59 height 20
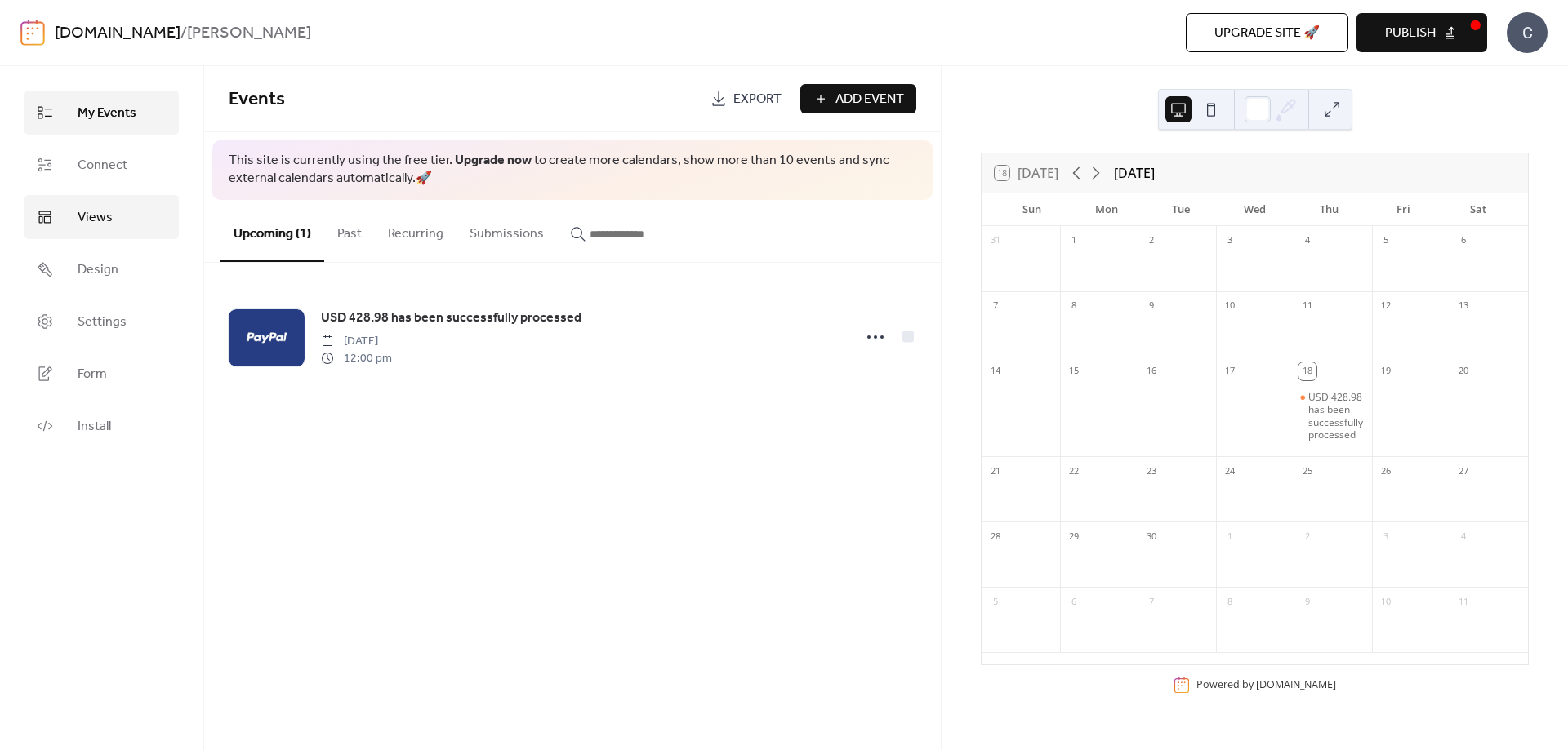
click at [115, 197] on link "Views" at bounding box center [101, 216] width 155 height 44
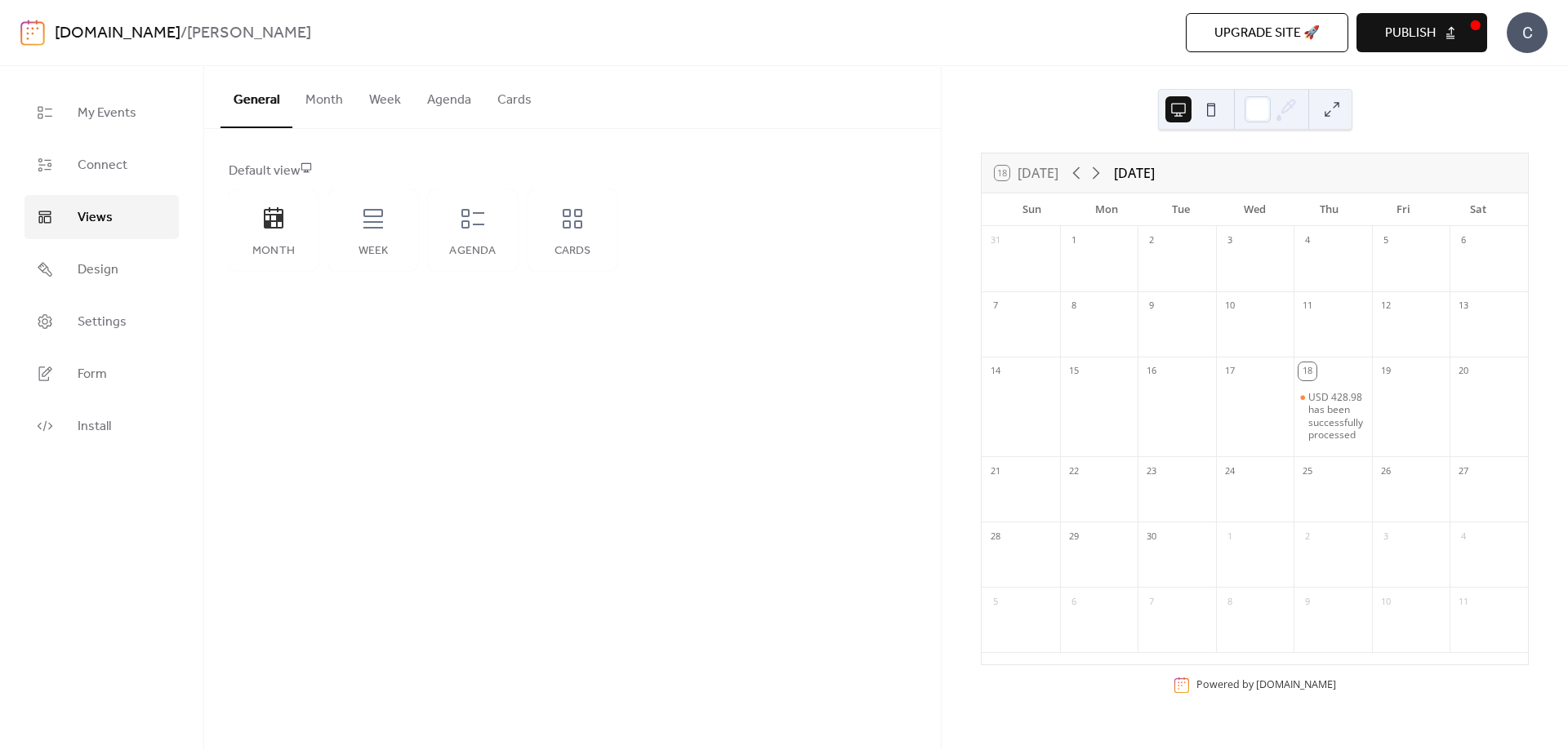
click at [340, 89] on button "Month" at bounding box center [323, 96] width 63 height 61
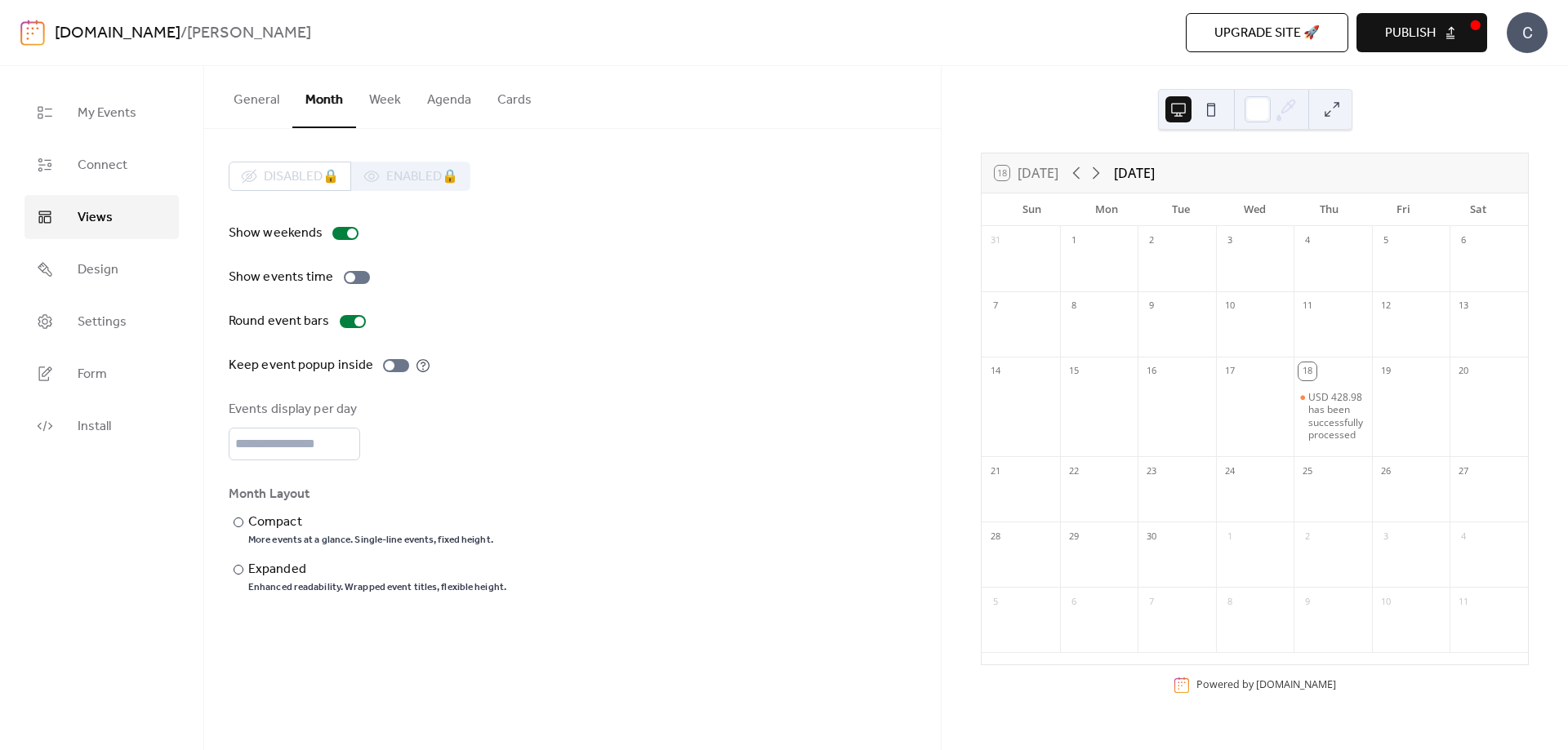
click at [396, 102] on button "Week" at bounding box center [385, 96] width 58 height 61
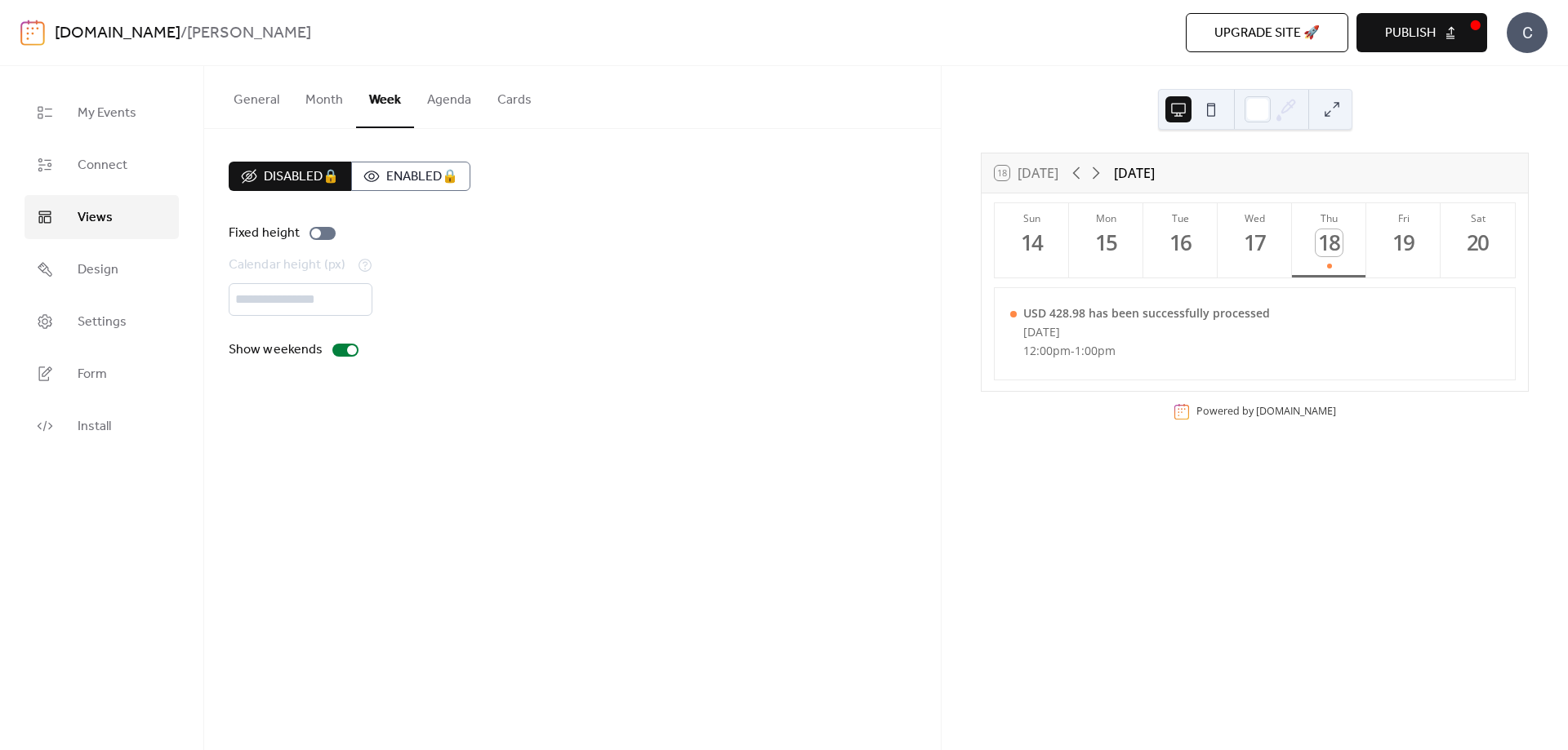
click at [446, 98] on button "Agenda" at bounding box center [449, 96] width 71 height 61
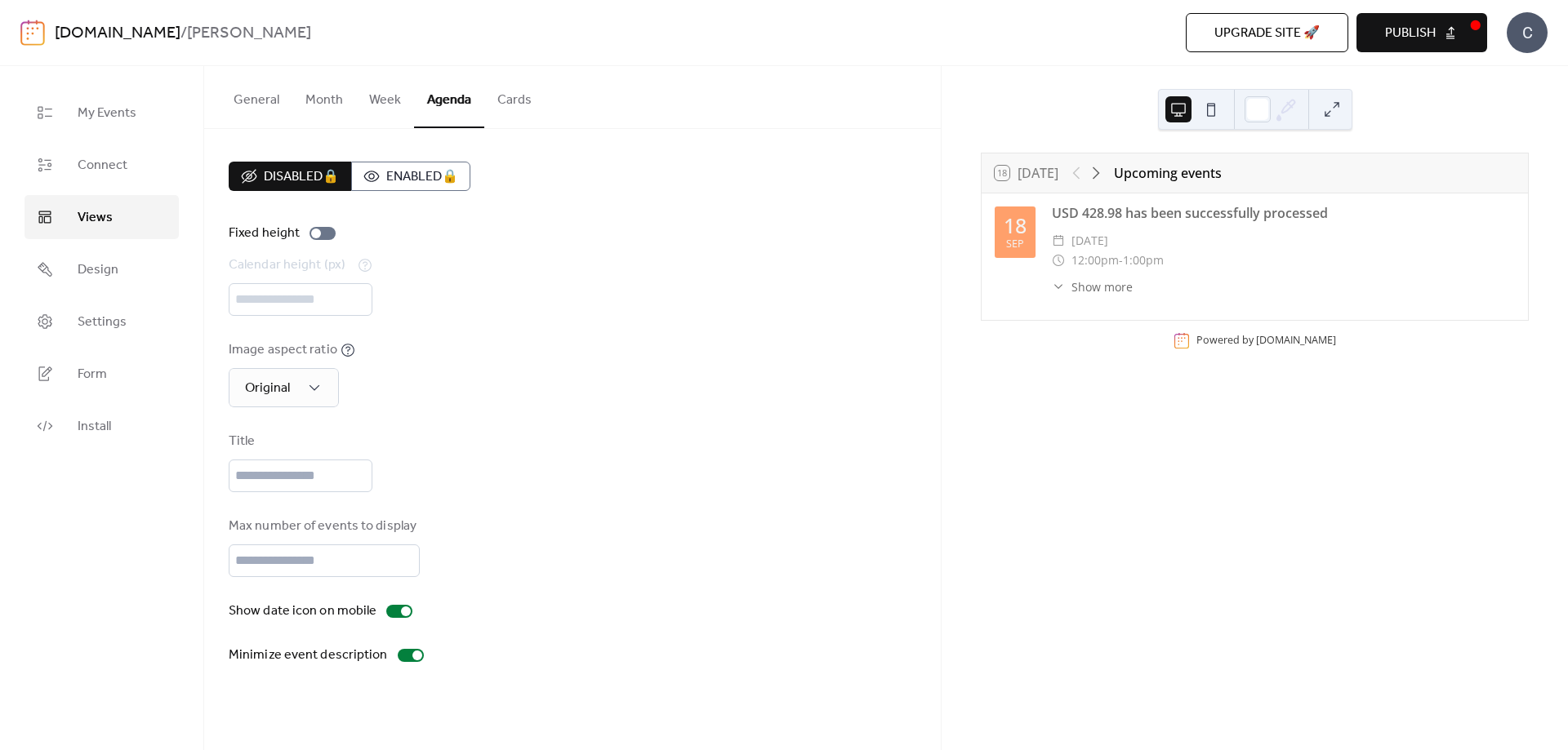
click at [494, 97] on button "Cards" at bounding box center [515, 96] width 61 height 61
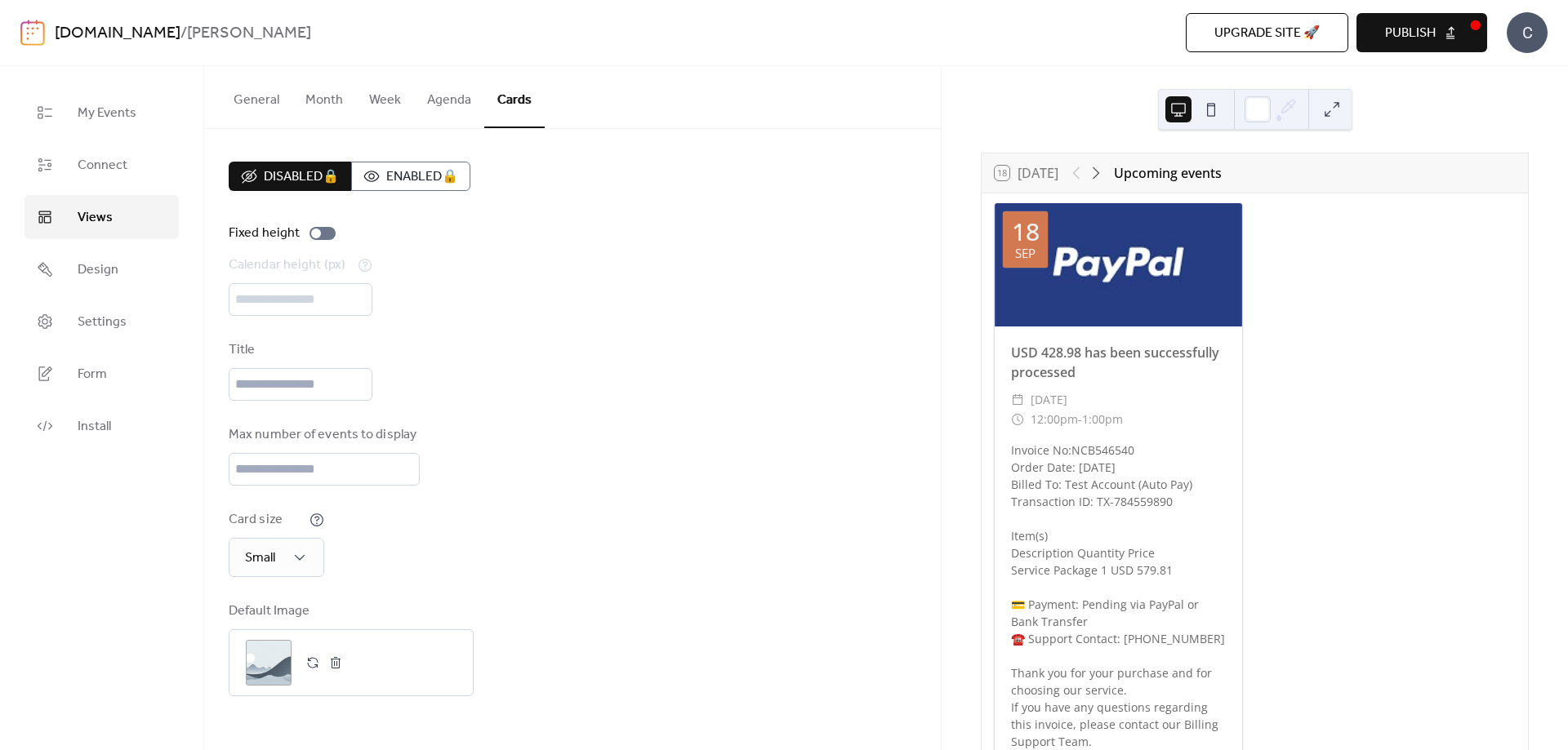
click at [296, 301] on div "Calendar height (px) ***" at bounding box center [573, 286] width 688 height 61
click at [281, 385] on input "text" at bounding box center [300, 384] width 144 height 33
click at [437, 102] on button "Agenda" at bounding box center [449, 96] width 71 height 61
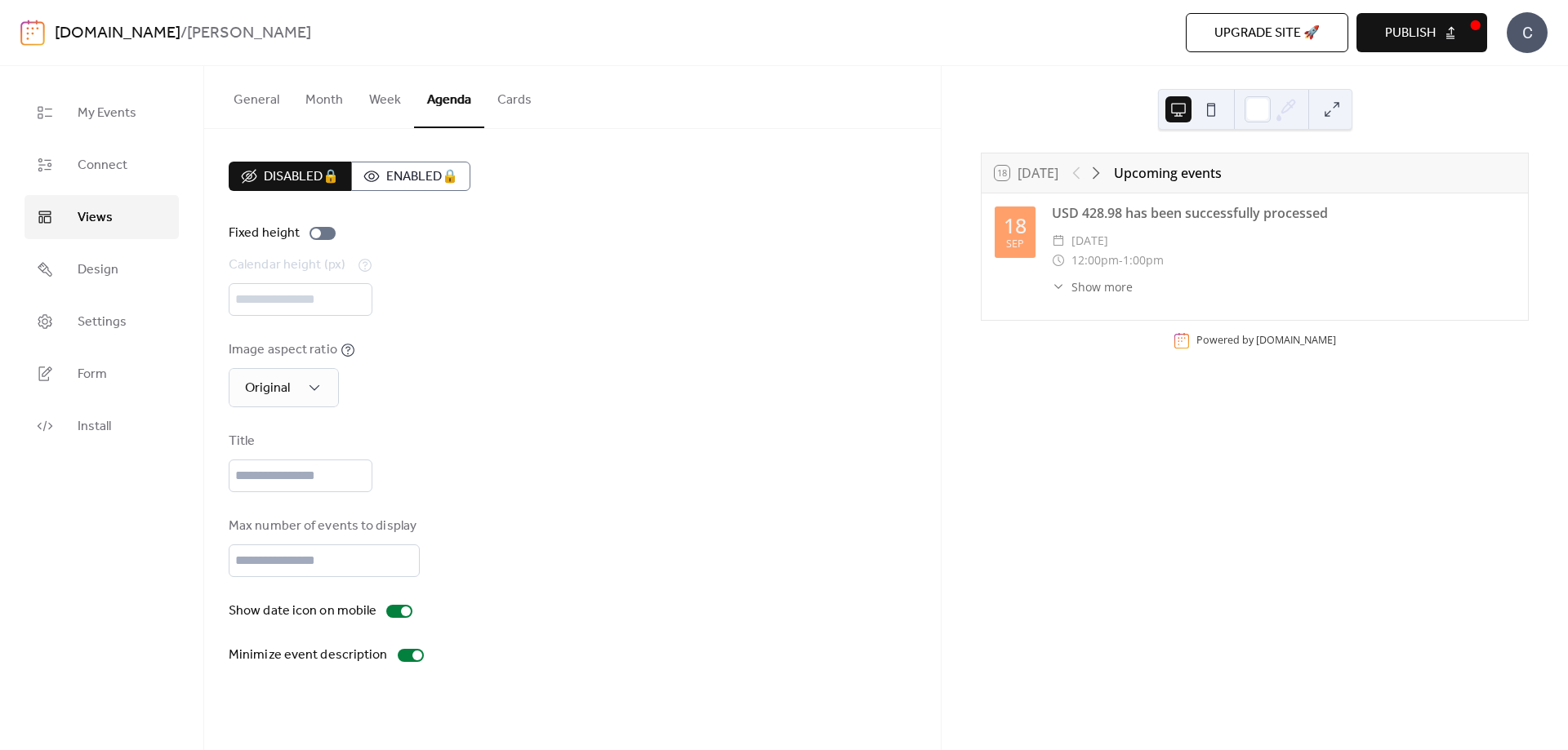
click at [336, 290] on div "Calendar height (px) ***" at bounding box center [573, 286] width 688 height 61
click at [392, 107] on button "Week" at bounding box center [385, 96] width 58 height 61
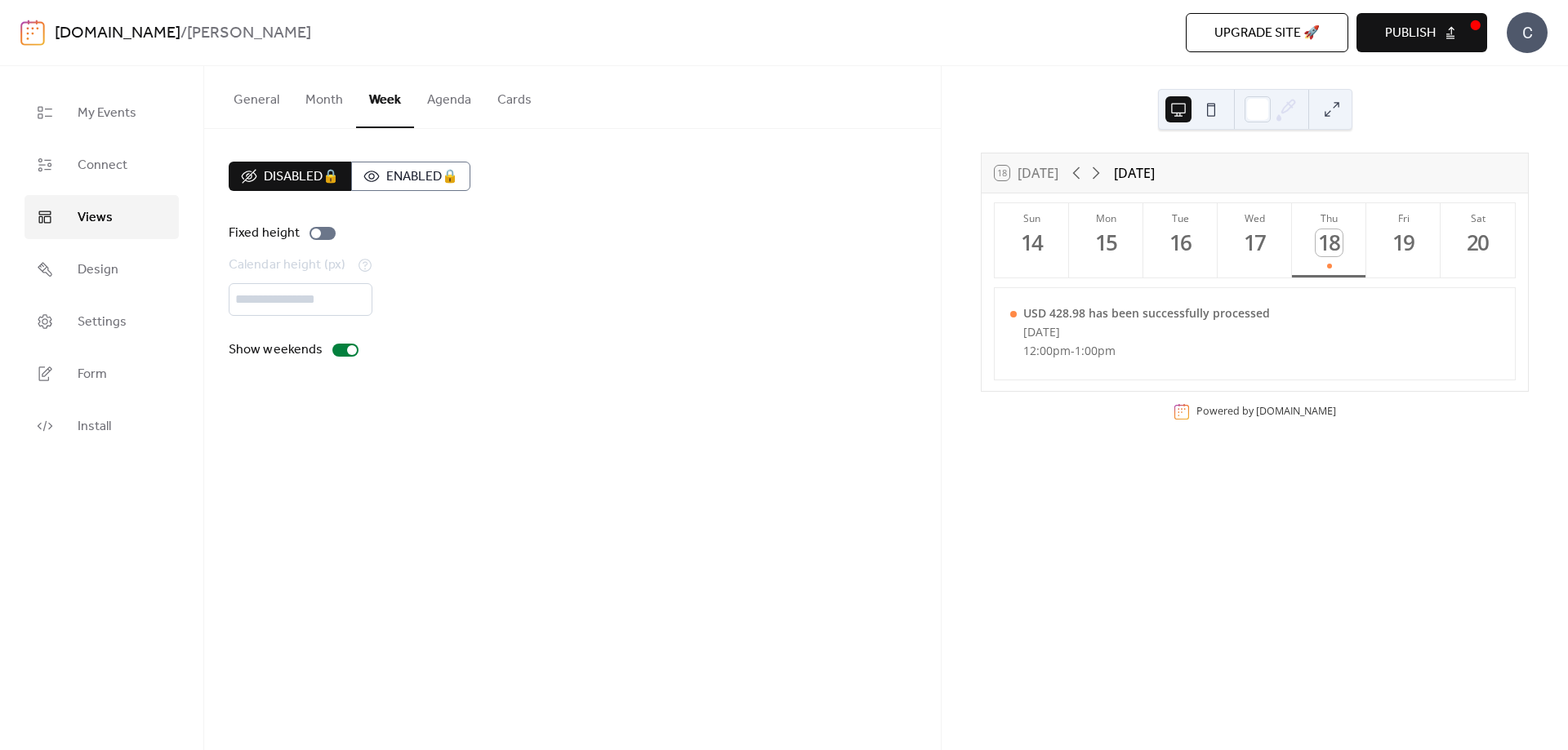
click at [323, 98] on button "Month" at bounding box center [323, 96] width 63 height 61
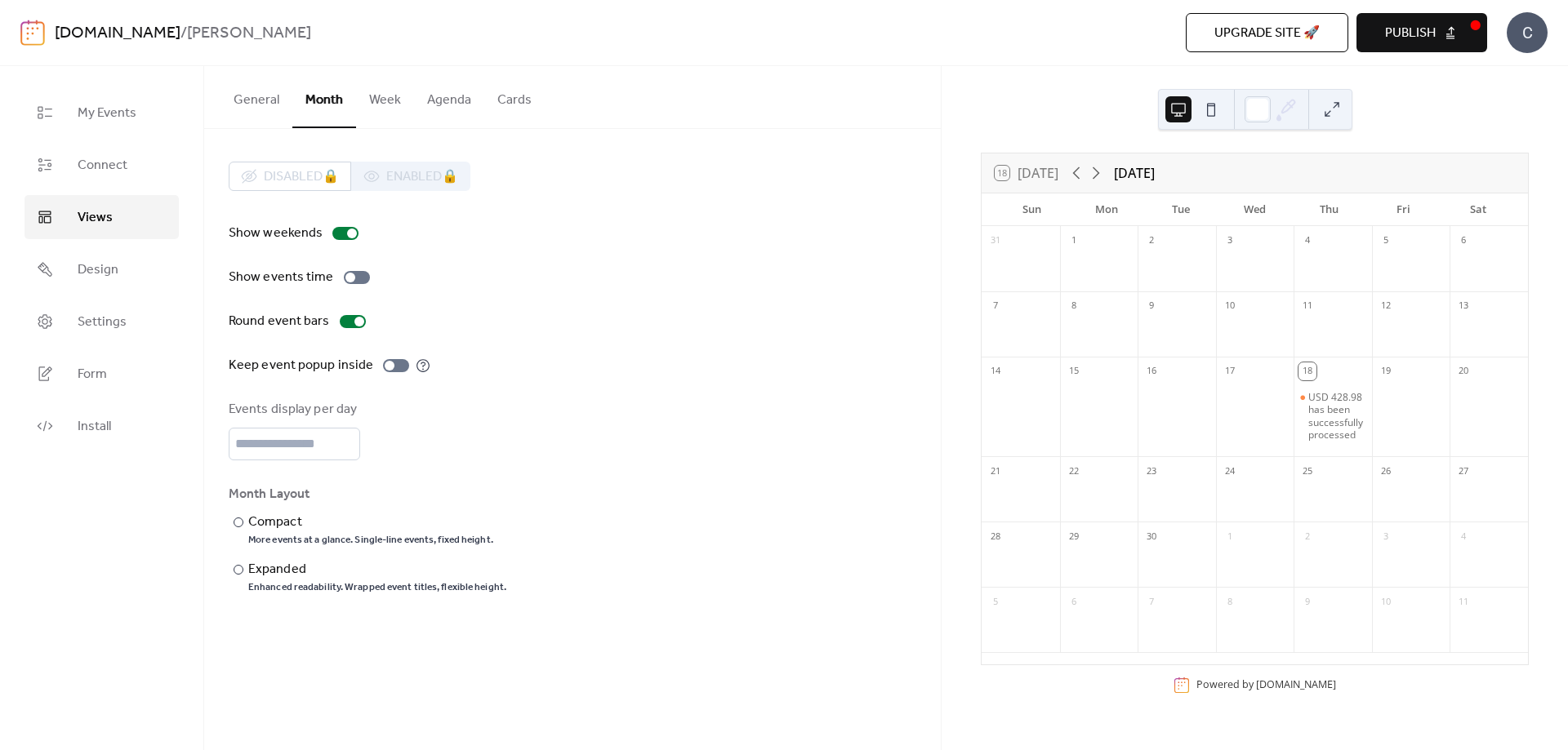
click at [252, 105] on button "General" at bounding box center [256, 96] width 71 height 61
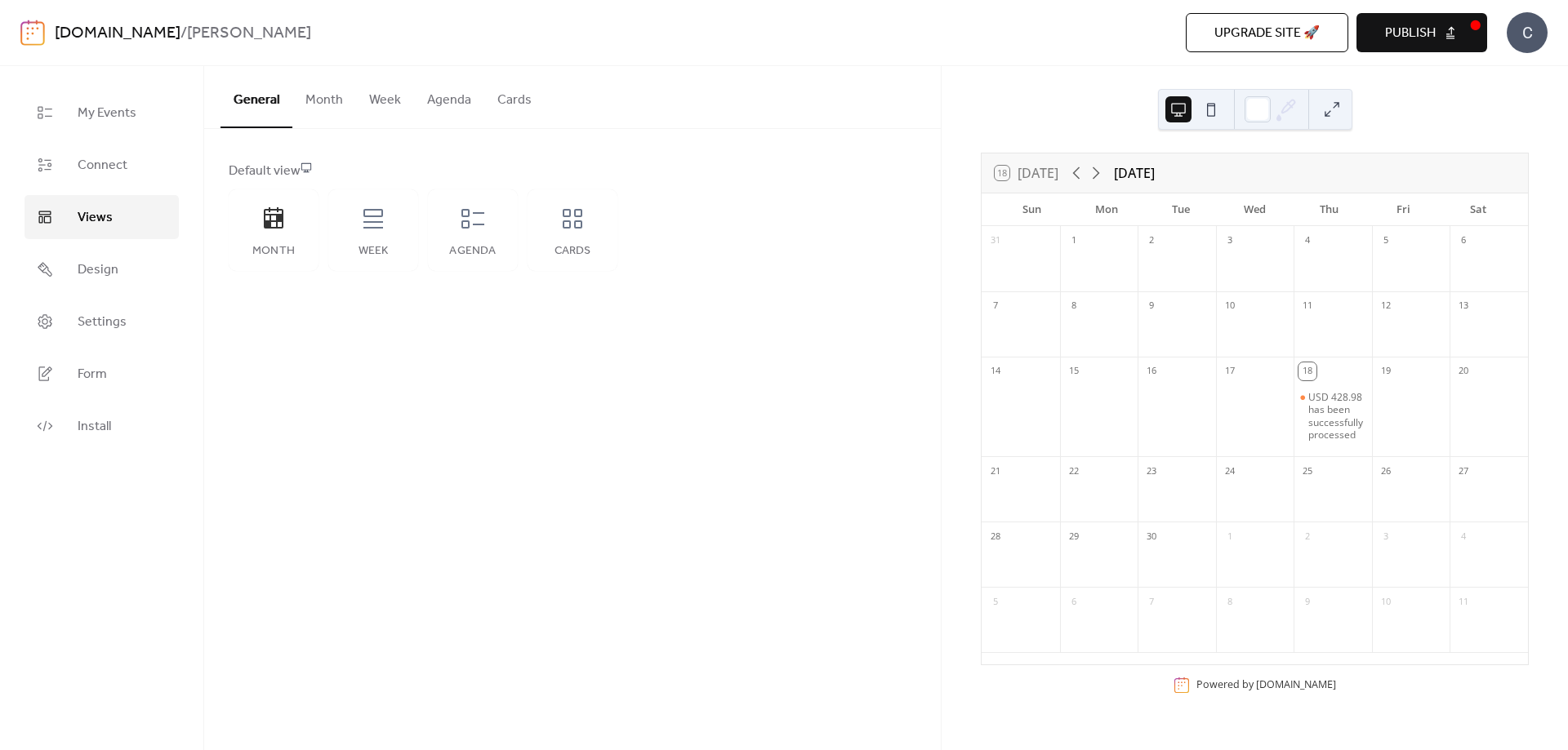
click at [398, 94] on button "Week" at bounding box center [385, 96] width 58 height 61
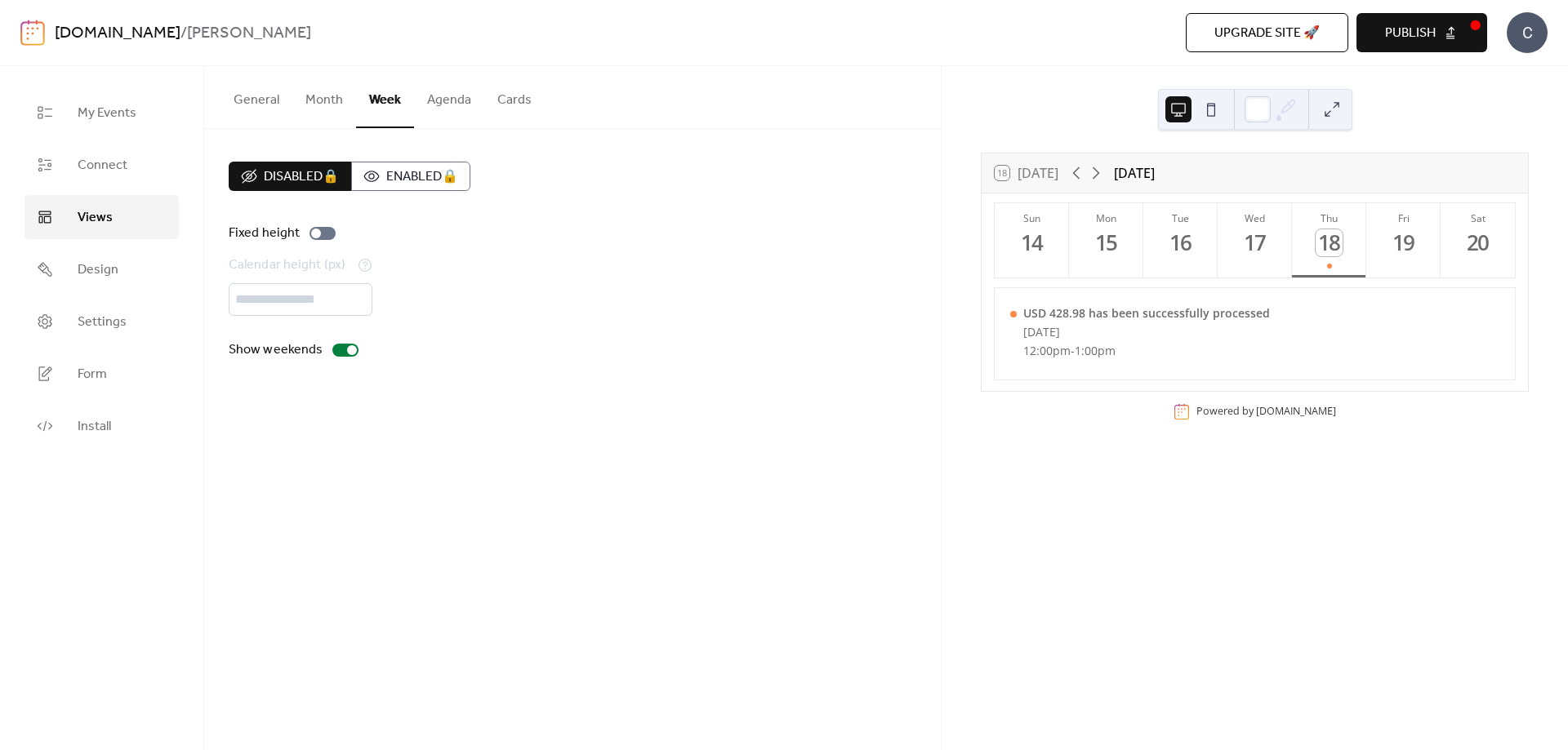
click at [444, 94] on button "Agenda" at bounding box center [449, 96] width 71 height 61
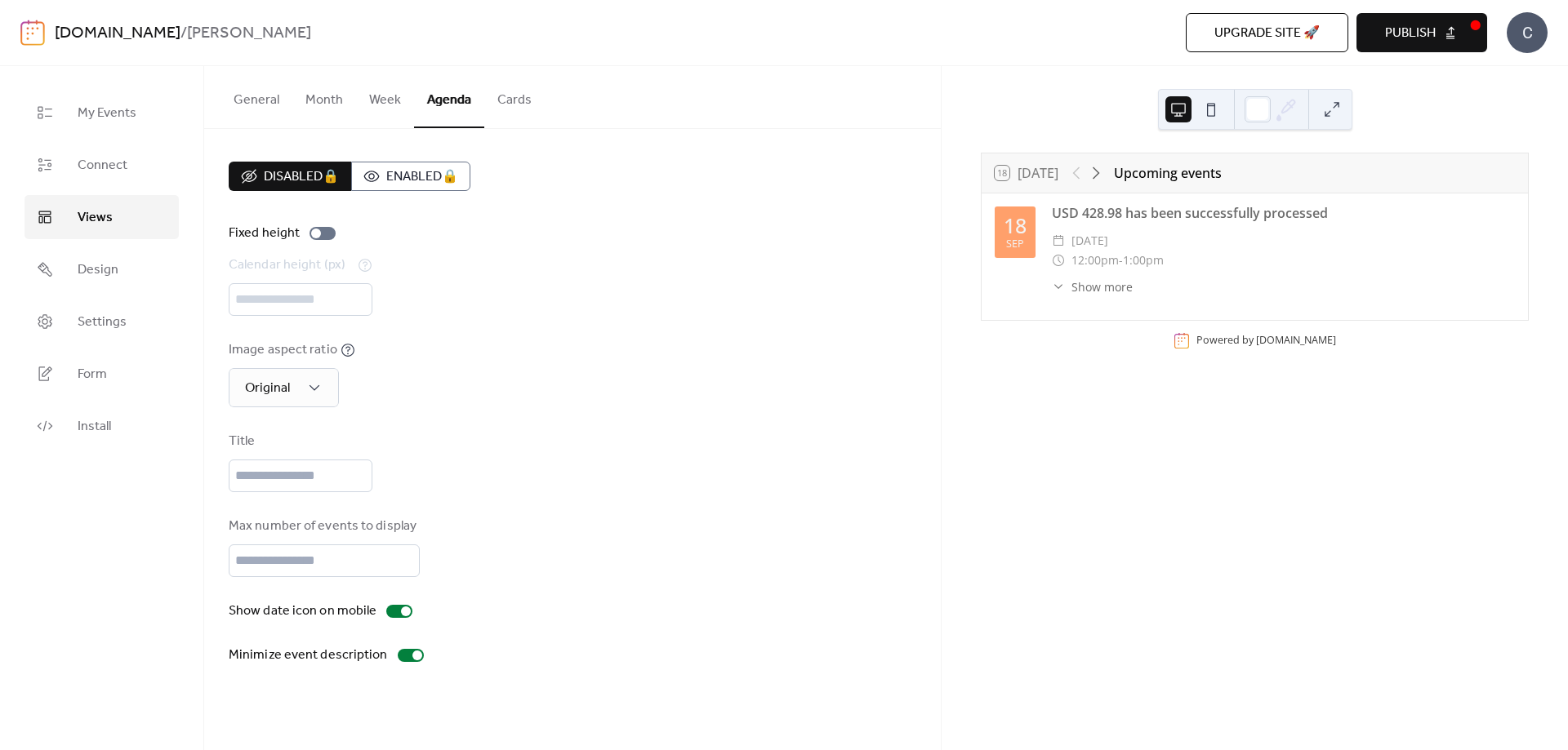
click at [484, 95] on button "Cards" at bounding box center [515, 96] width 61 height 61
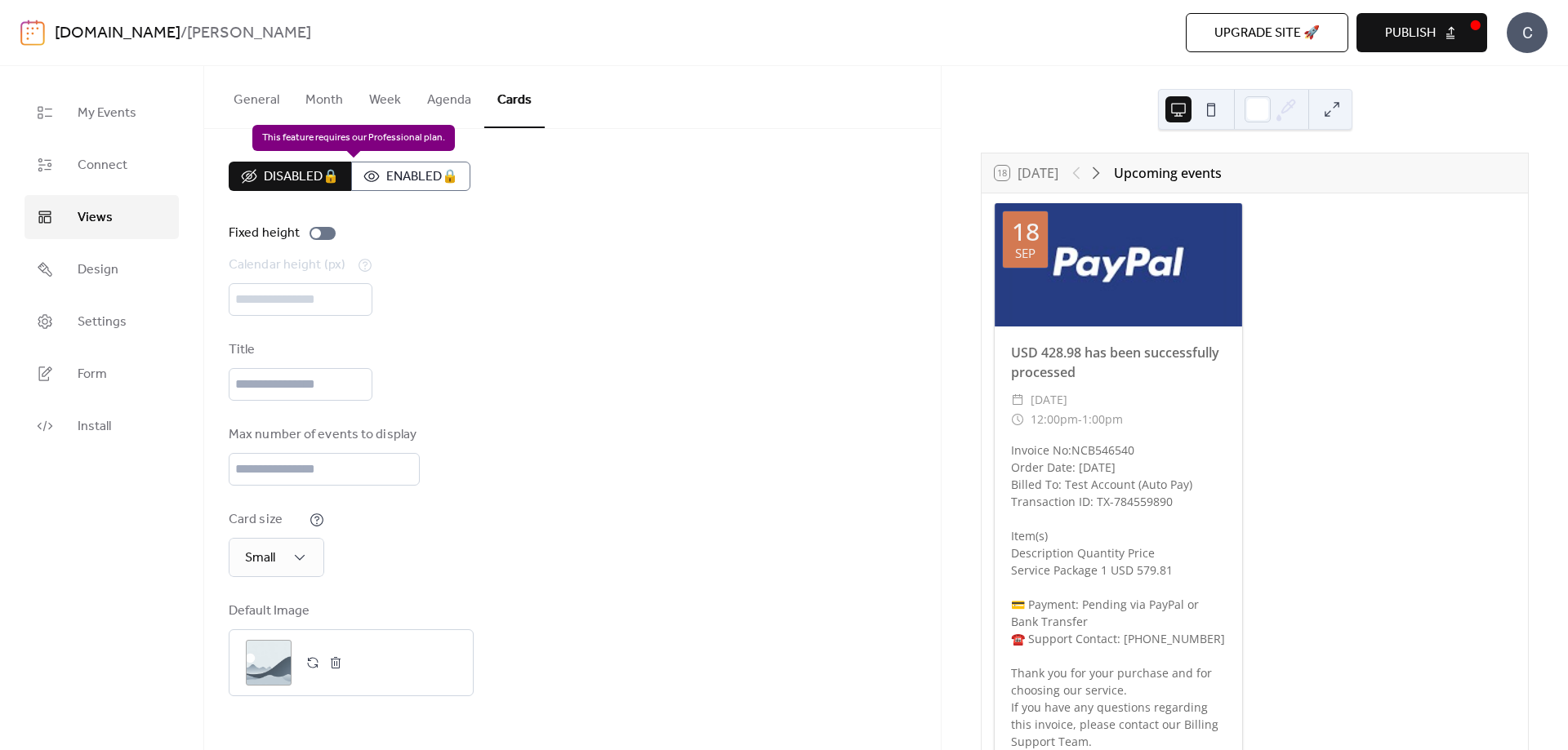
click at [395, 181] on div "Disabled 🔒 Enabled 🔒" at bounding box center [349, 176] width 242 height 29
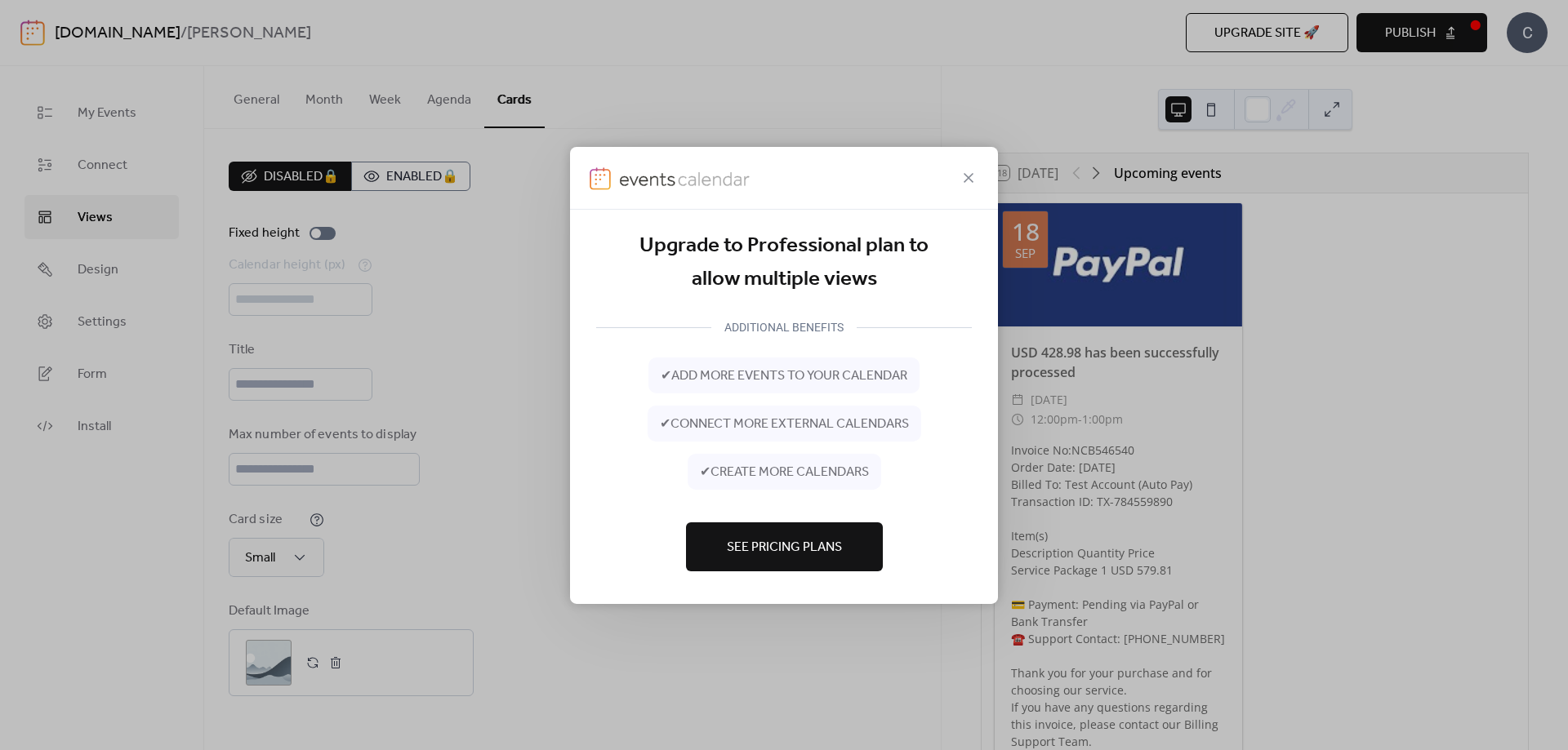
click at [967, 196] on div at bounding box center [784, 178] width 428 height 62
click at [964, 179] on icon at bounding box center [968, 177] width 20 height 20
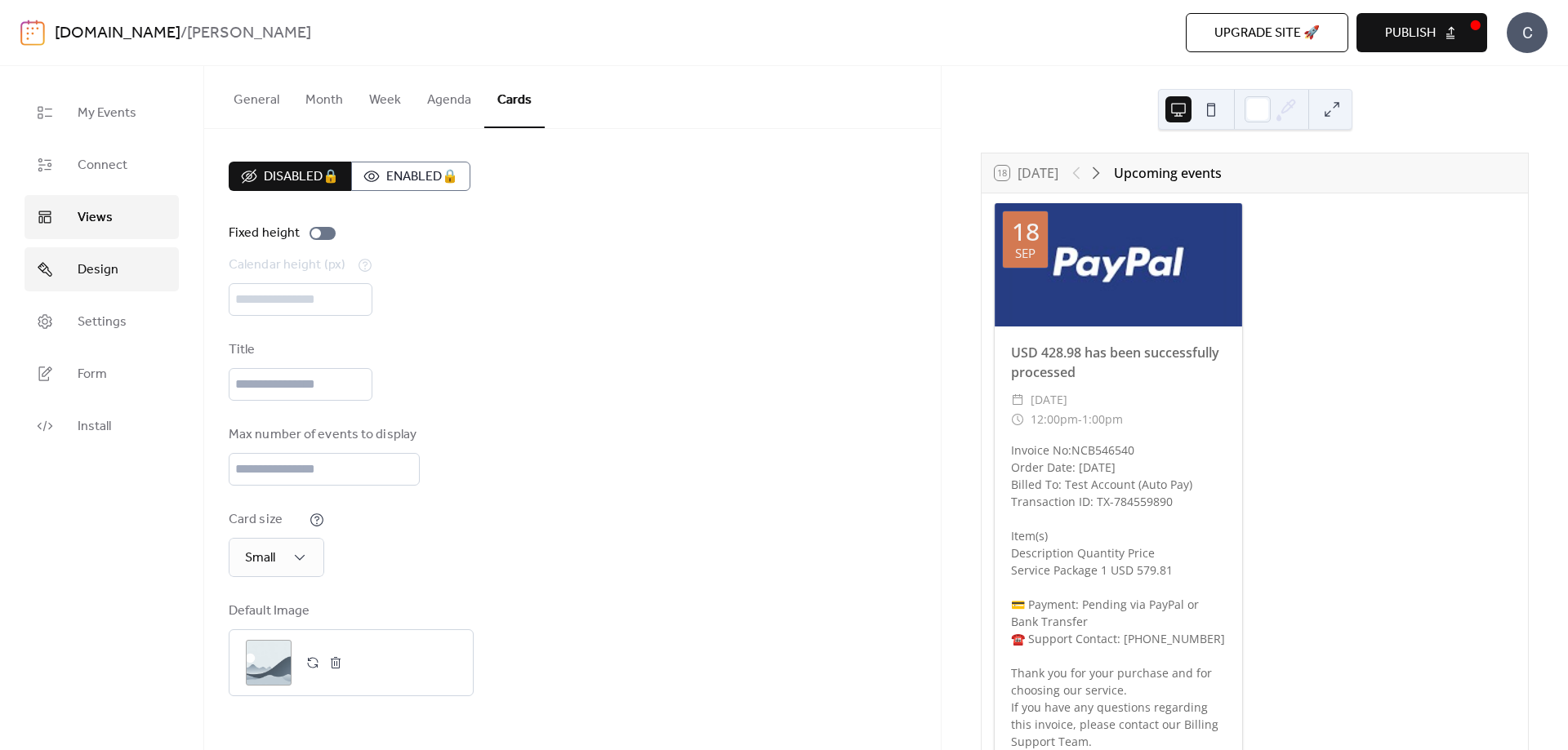
click at [117, 262] on span "Design" at bounding box center [98, 271] width 41 height 20
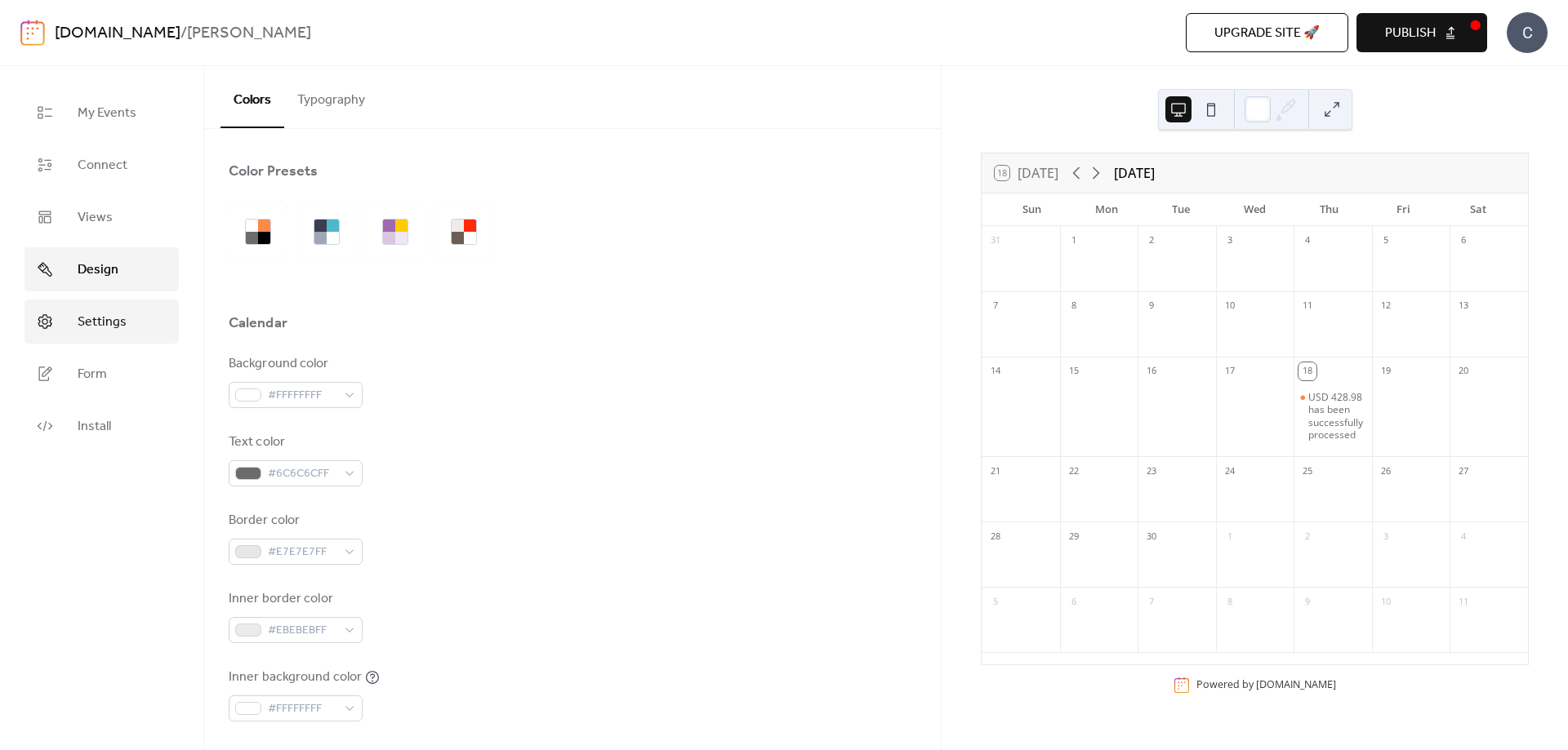
click at [105, 321] on span "Settings" at bounding box center [102, 322] width 49 height 20
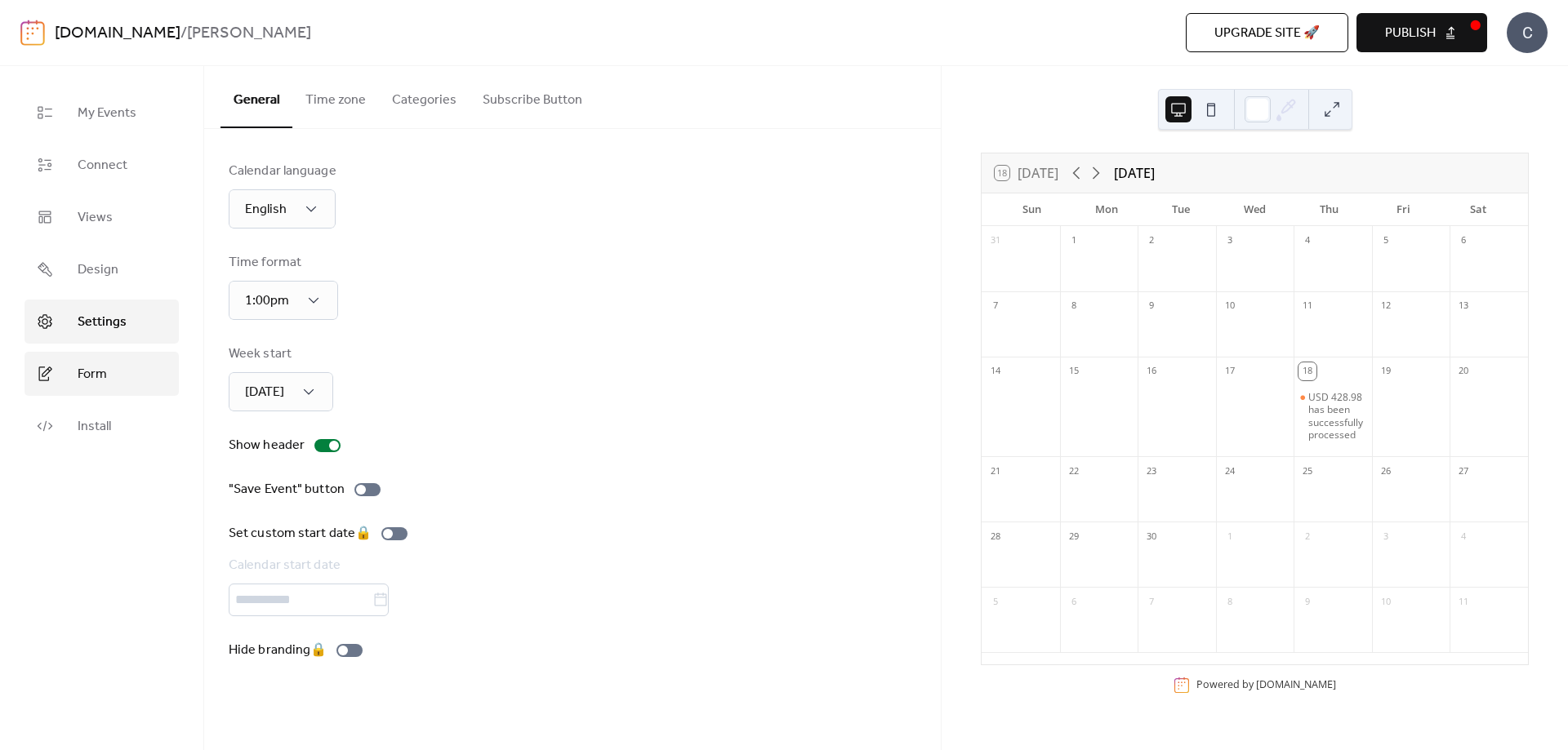
click at [108, 364] on link "Form" at bounding box center [101, 373] width 155 height 44
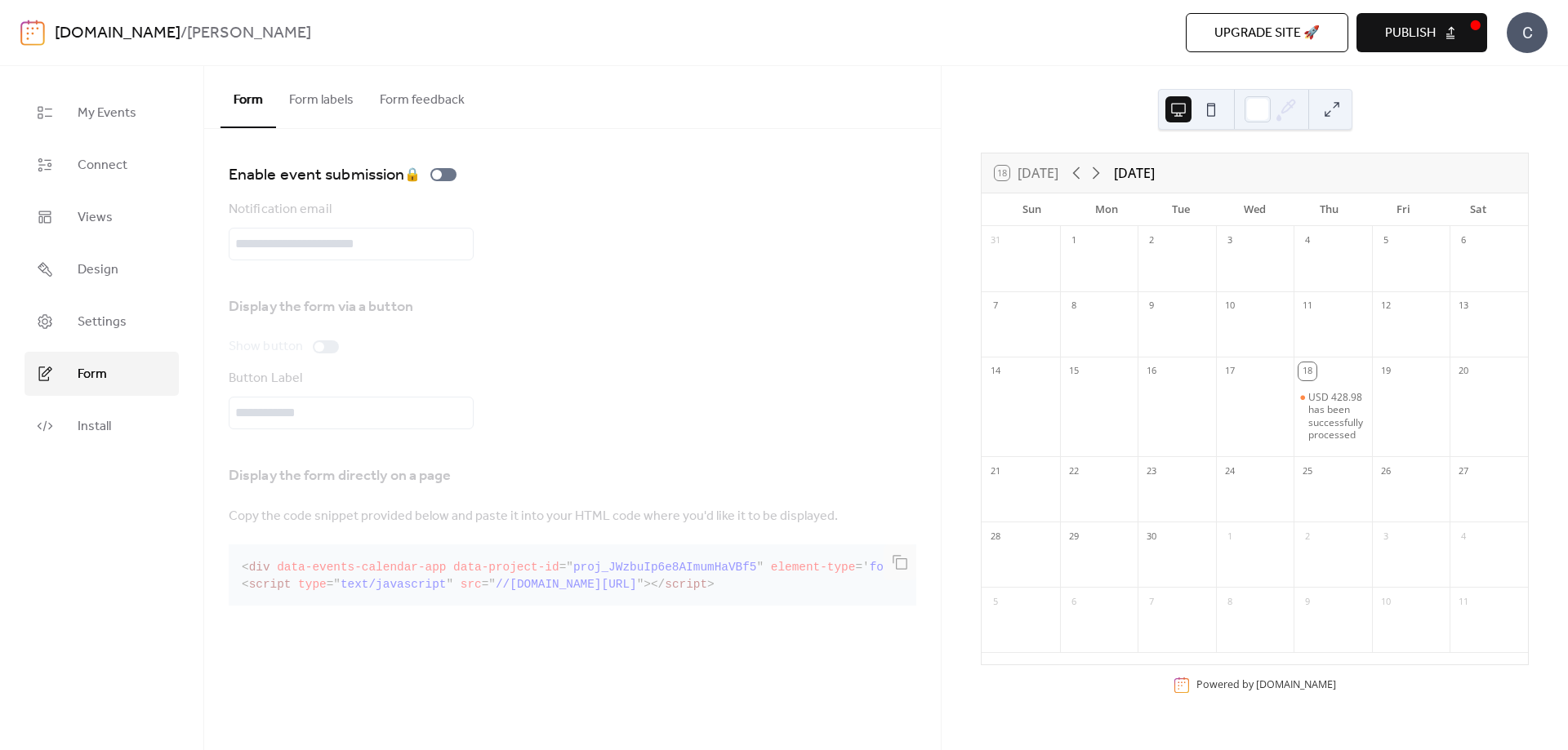
click at [105, 395] on link "Form" at bounding box center [101, 373] width 155 height 44
click at [90, 421] on span "Install" at bounding box center [94, 427] width 33 height 20
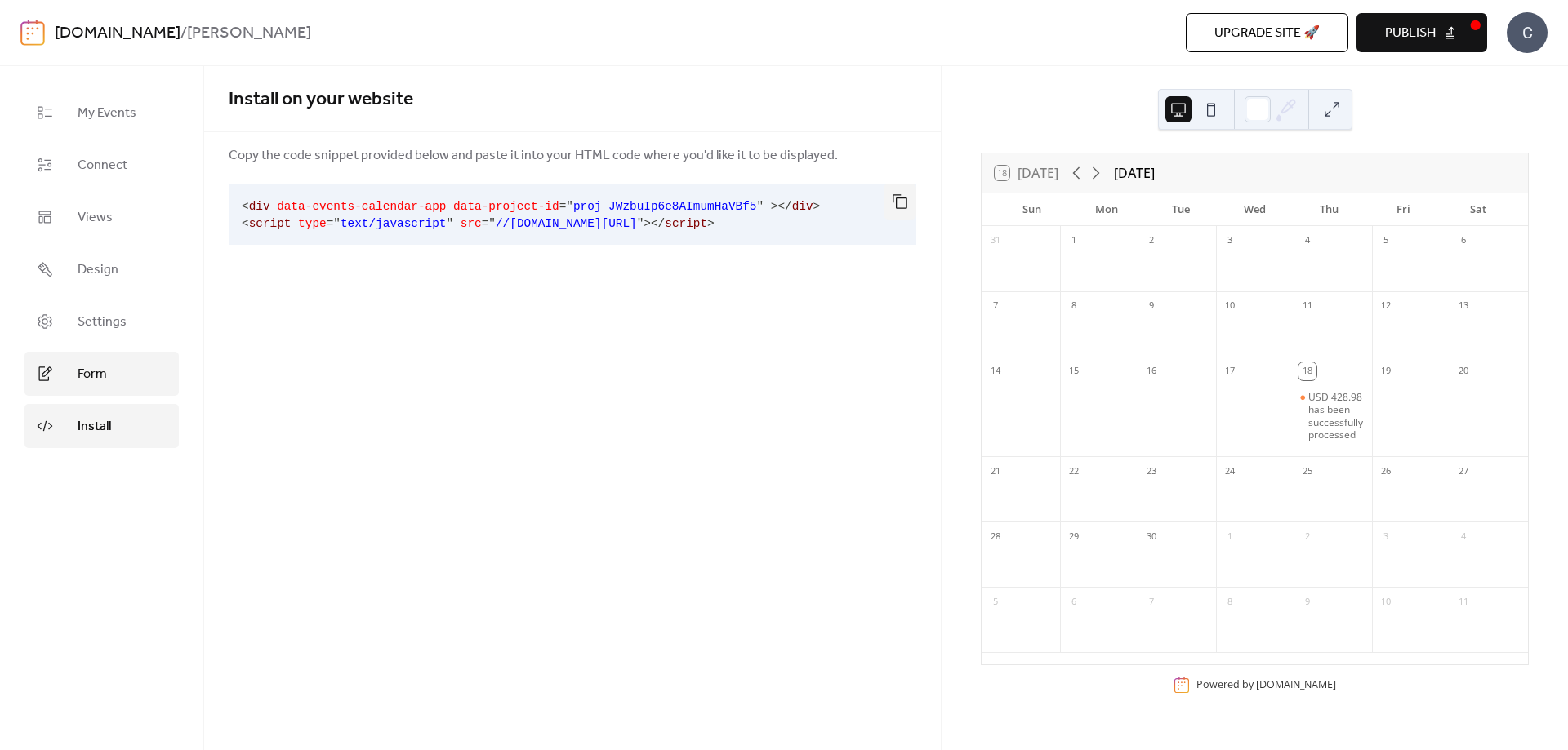
click at [95, 376] on span "Form" at bounding box center [92, 375] width 29 height 20
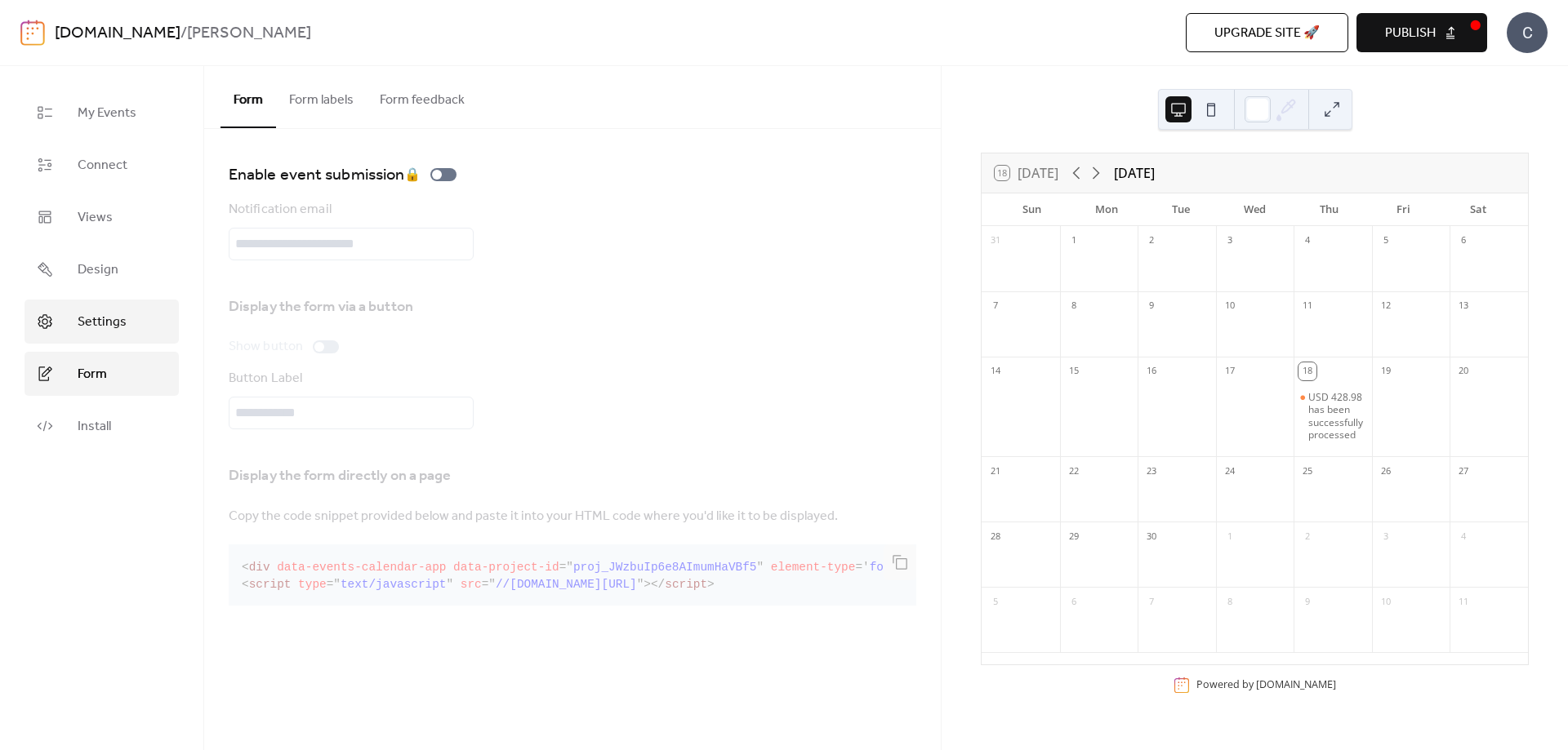
click at [90, 323] on span "Settings" at bounding box center [102, 322] width 49 height 20
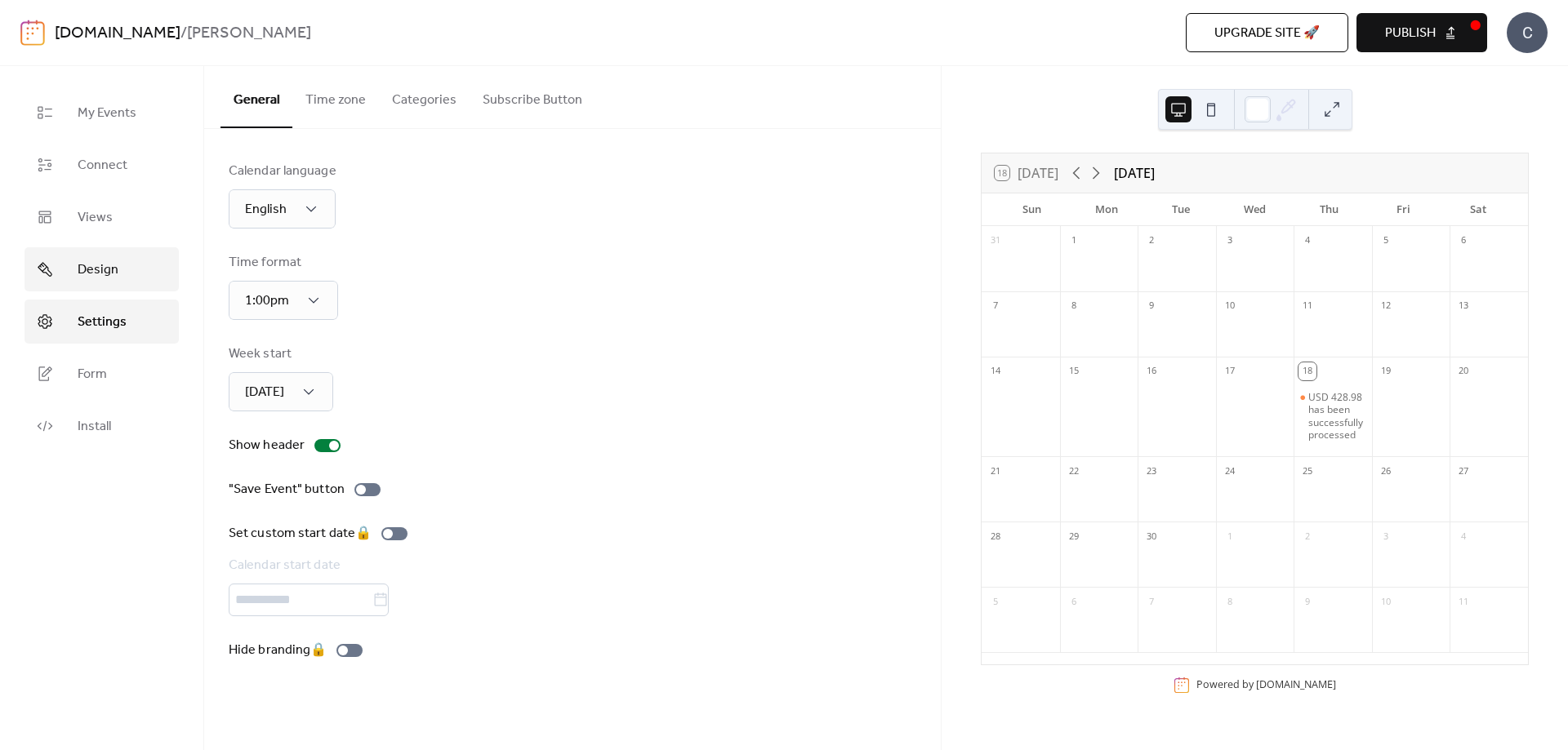
click at [107, 261] on span "Design" at bounding box center [98, 271] width 41 height 20
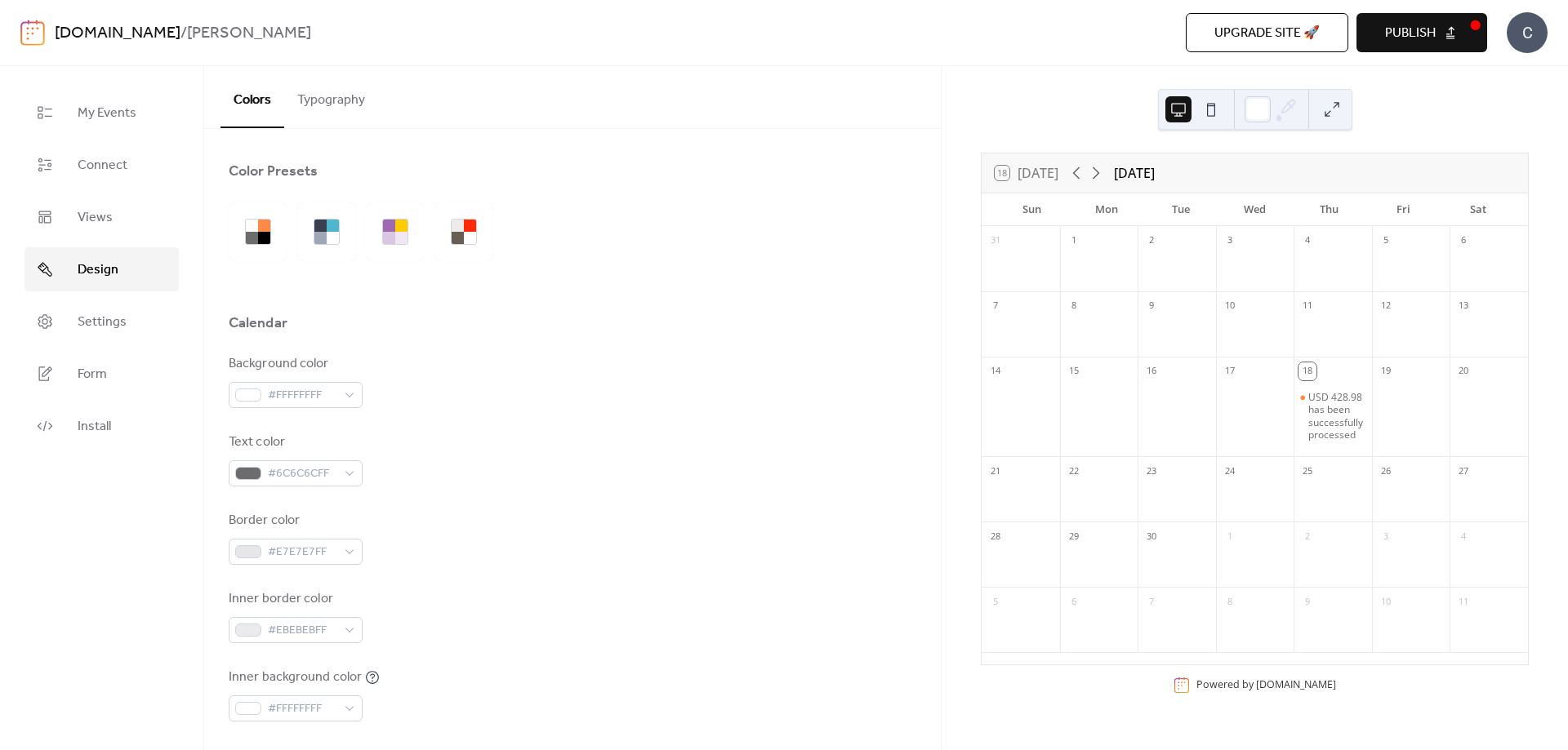
click at [324, 102] on button "Typography" at bounding box center [331, 96] width 94 height 61
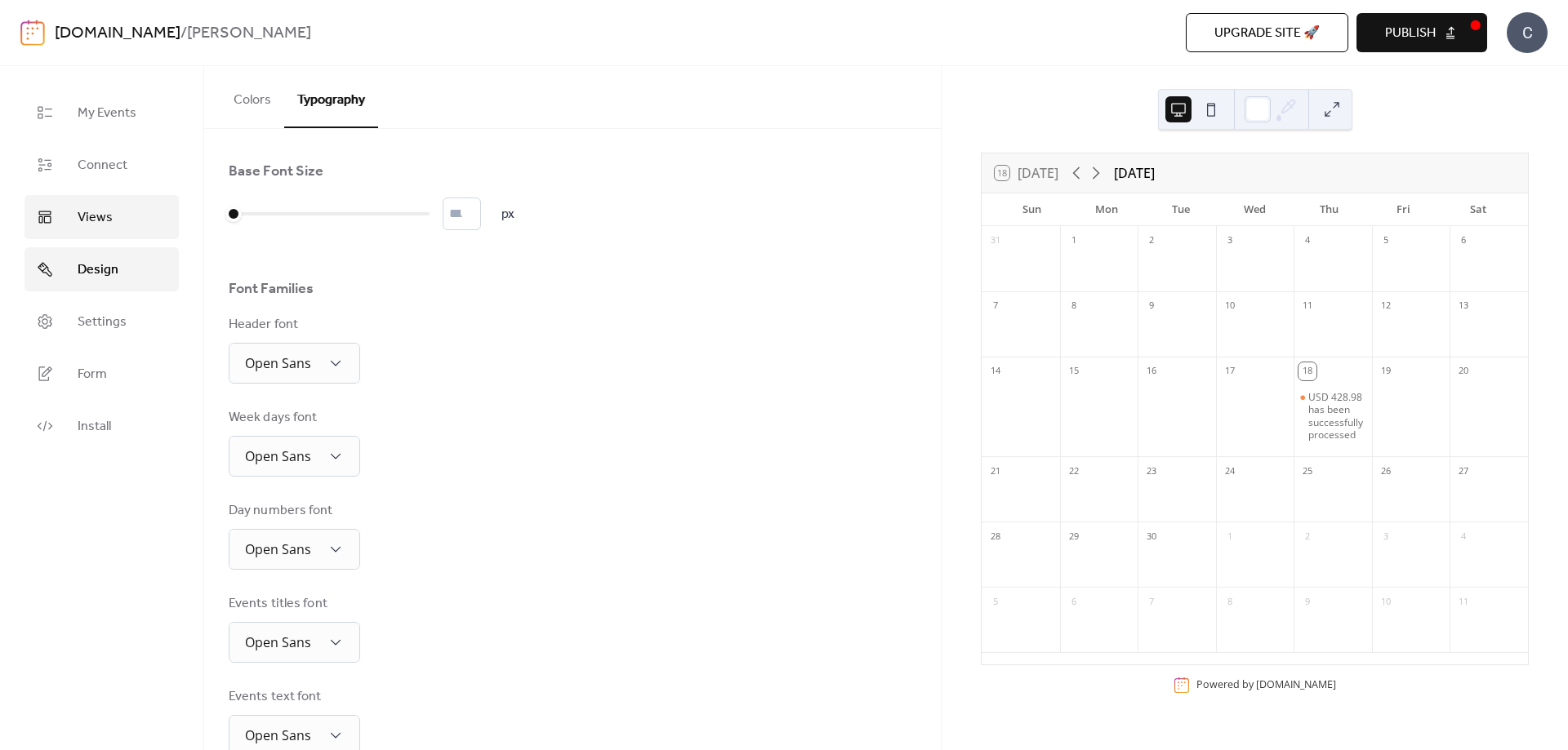
click at [151, 204] on link "Views" at bounding box center [101, 216] width 155 height 44
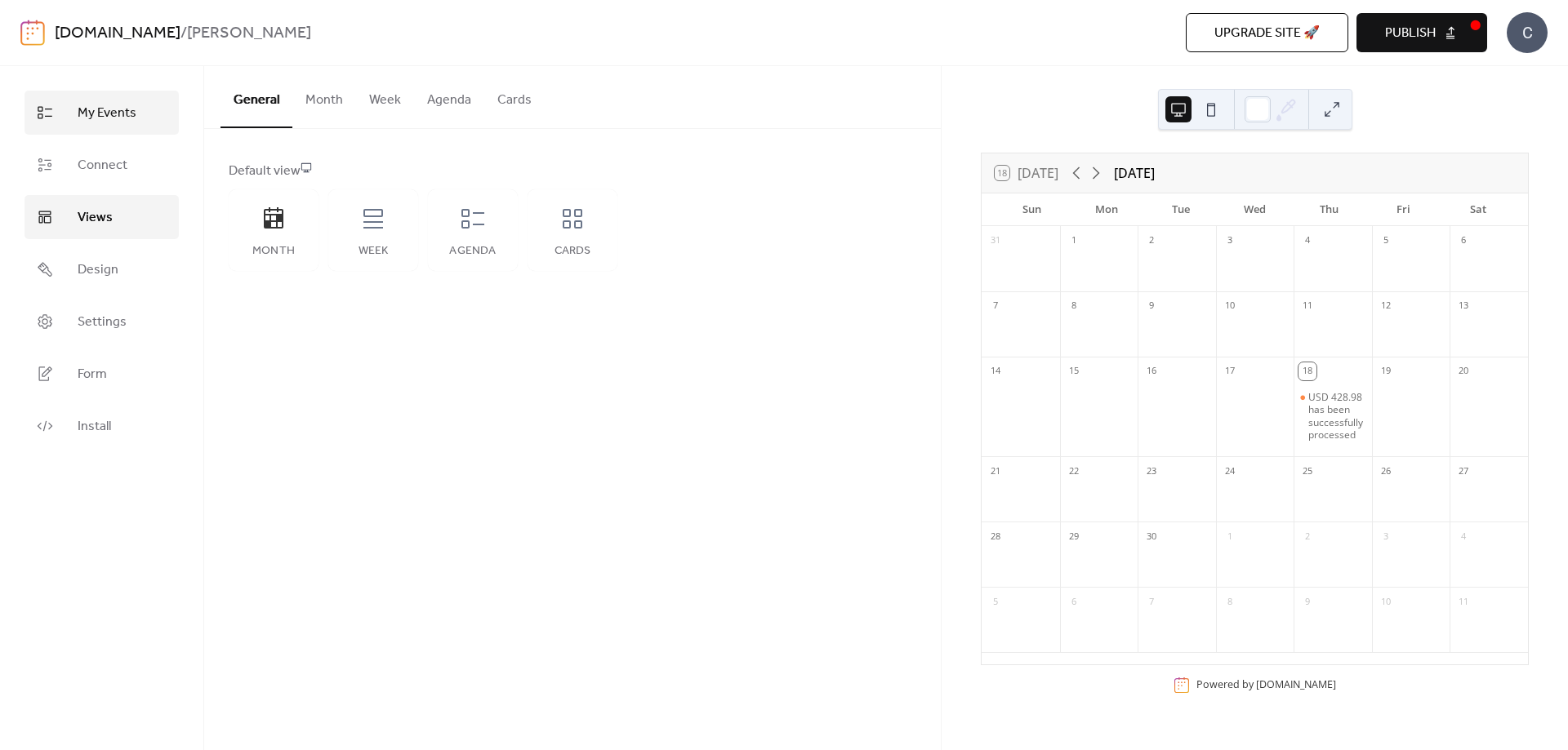
click at [133, 129] on link "My Events" at bounding box center [101, 112] width 155 height 44
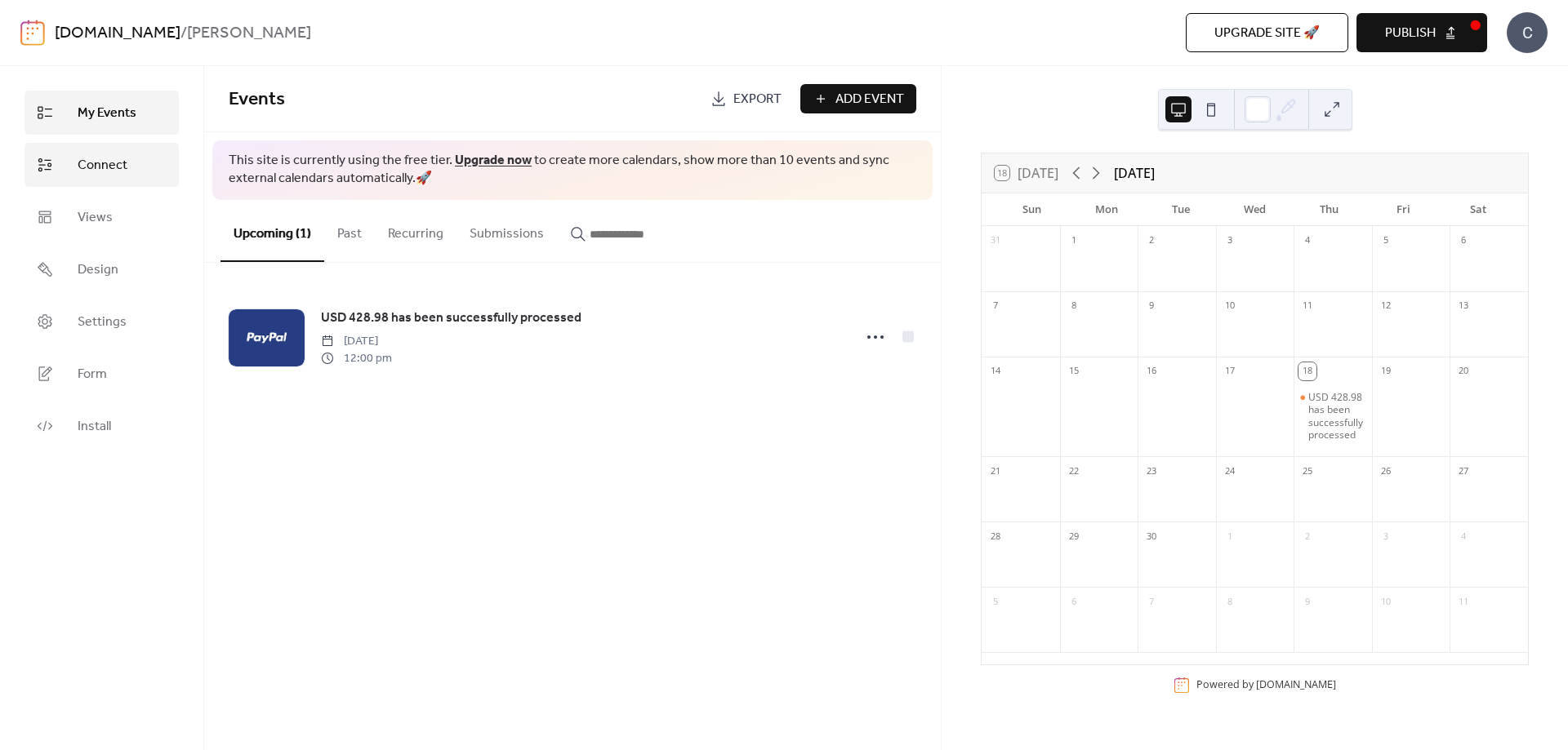
click at [126, 157] on span "Connect" at bounding box center [103, 166] width 50 height 20
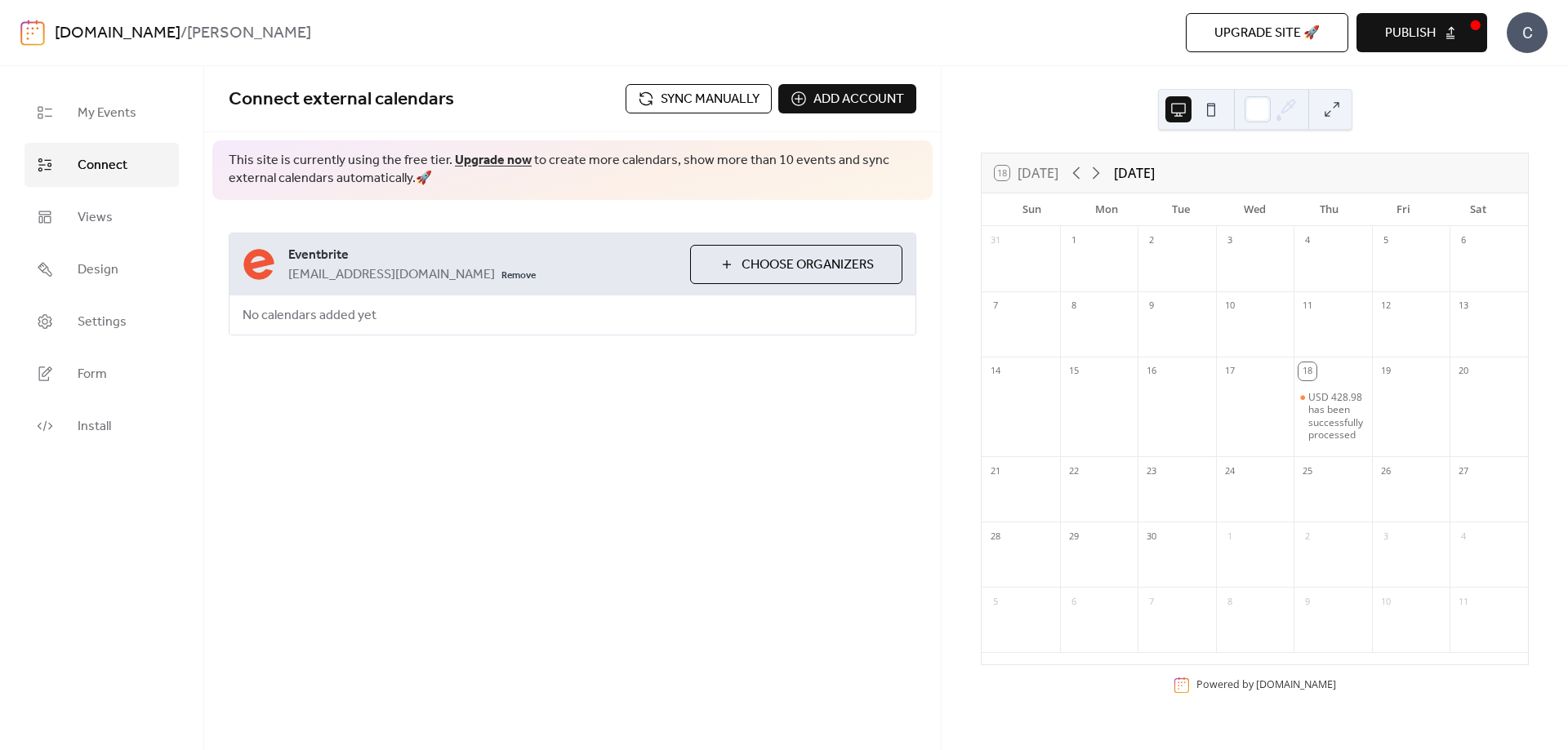
click at [645, 443] on div "Connect external calendars Sync manually Add account This site is currently usi…" at bounding box center [573, 408] width 737 height 684
click at [79, 112] on span "My Events" at bounding box center [107, 113] width 59 height 20
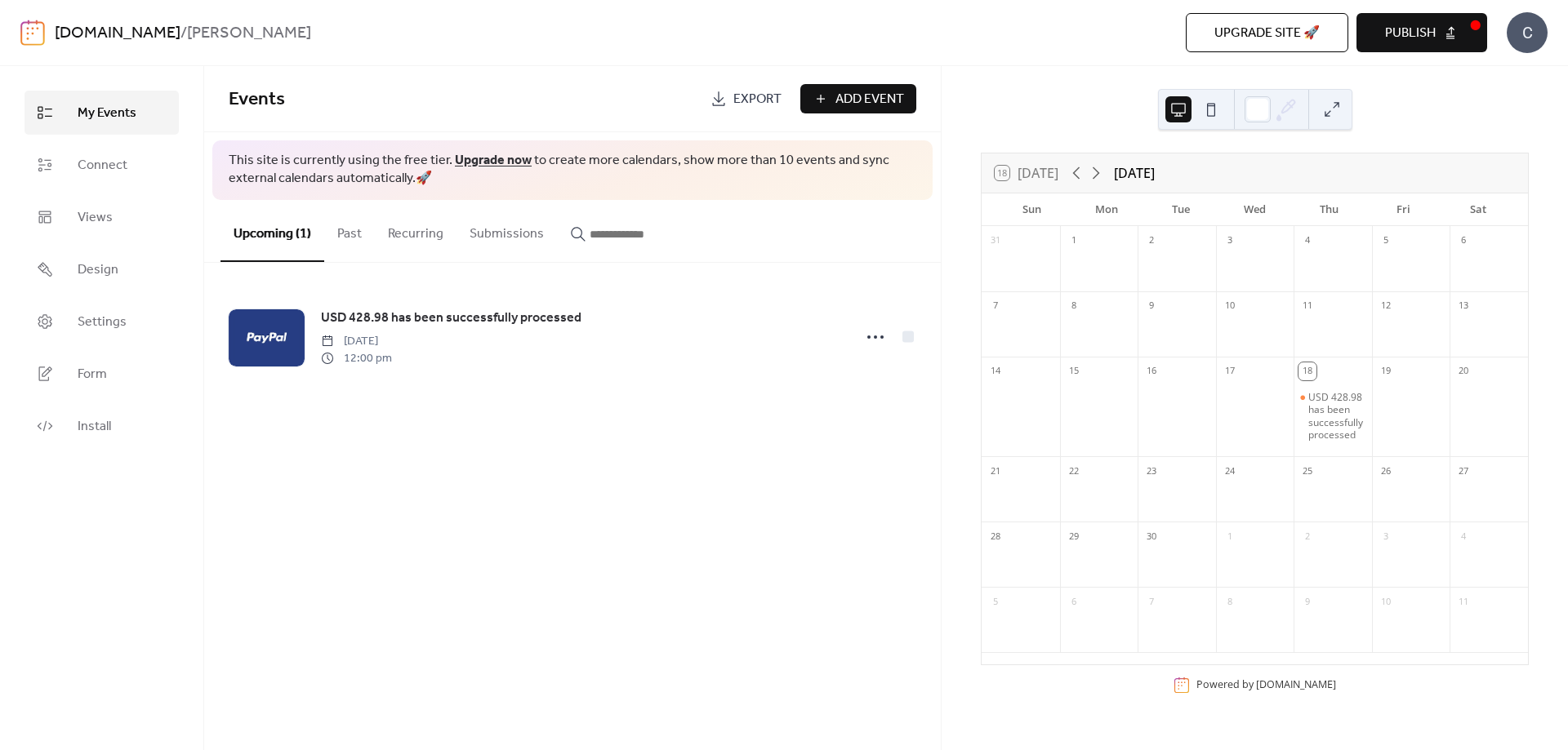
click at [237, 30] on b "[PERSON_NAME]" at bounding box center [248, 33] width 124 height 31
click at [561, 41] on div "[DOMAIN_NAME] / [PERSON_NAME]" at bounding box center [399, 33] width 690 height 31
